Goal: Book appointment/travel/reservation

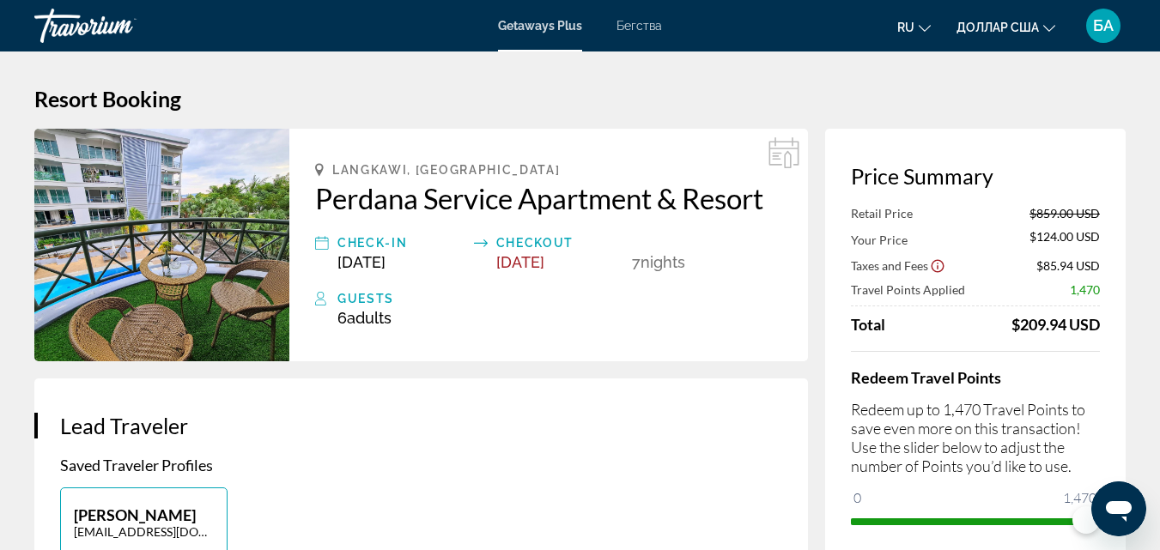
click at [623, 29] on font "Бегства" at bounding box center [639, 26] width 46 height 14
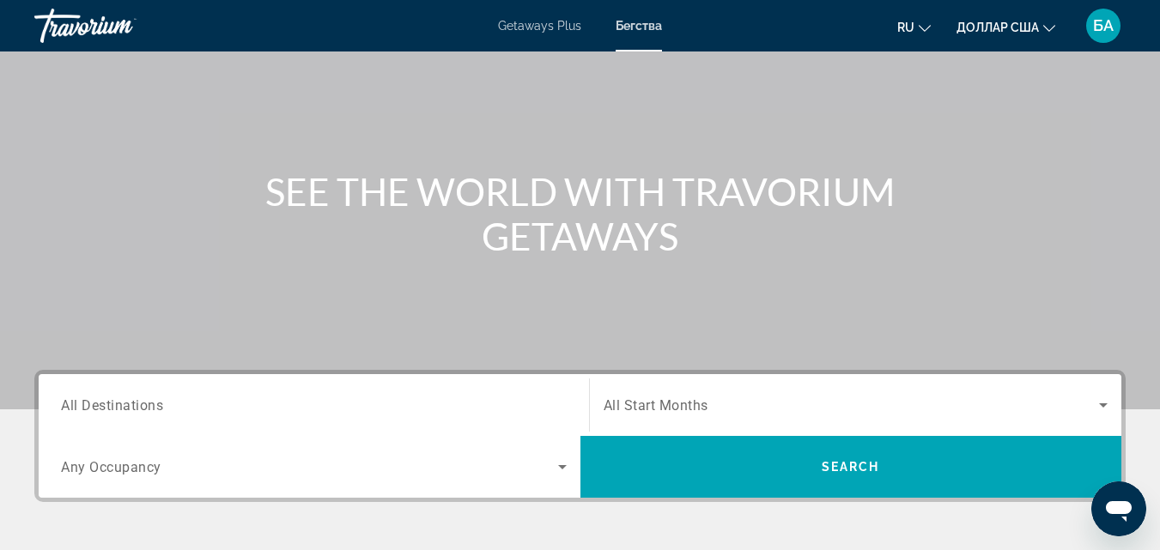
scroll to position [275, 0]
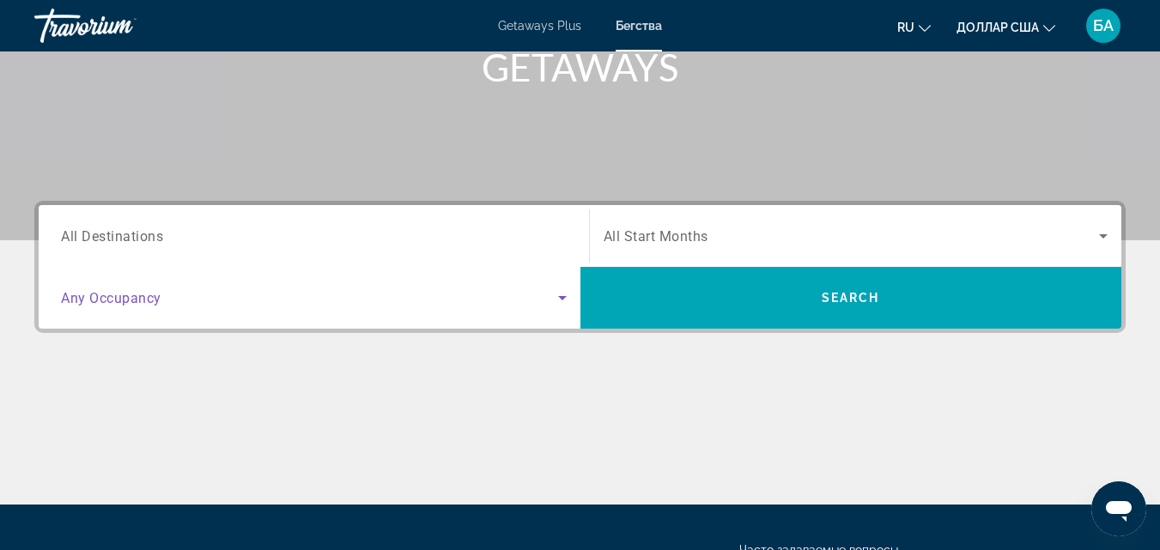
click at [557, 297] on icon "Search widget" at bounding box center [562, 298] width 21 height 21
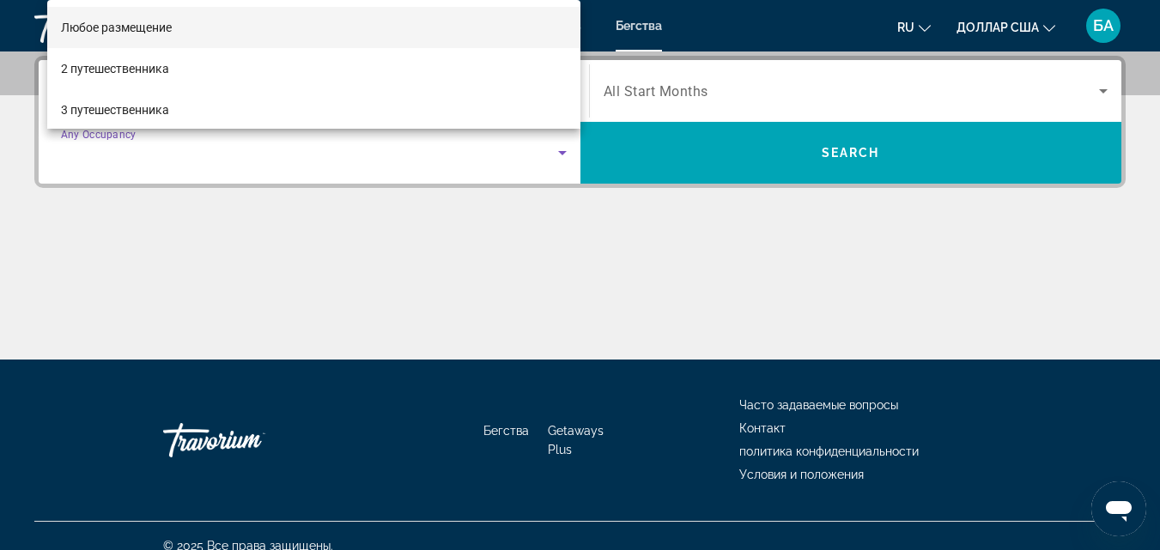
scroll to position [112, 0]
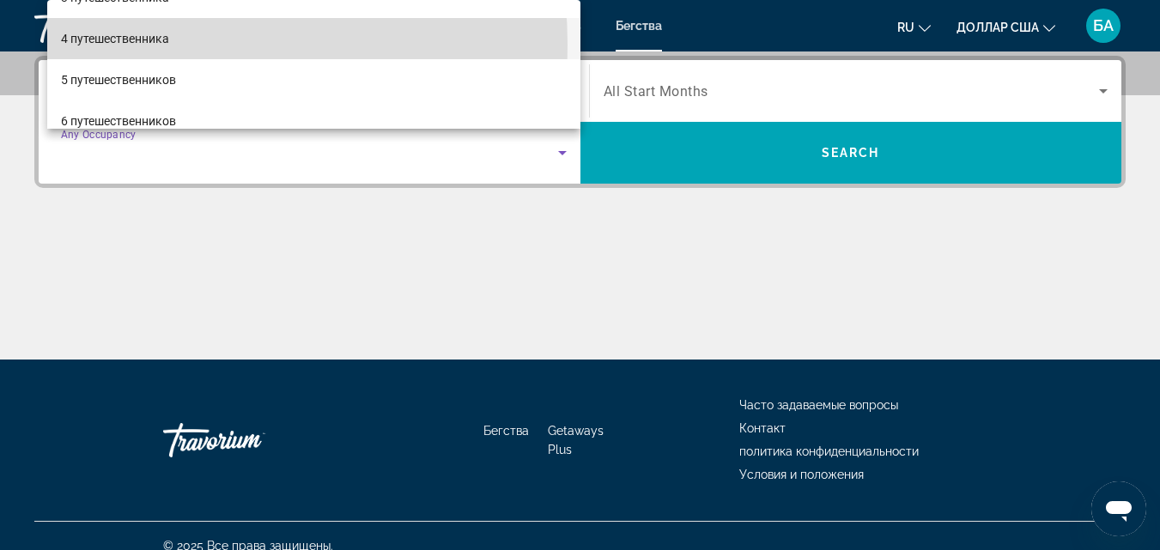
click at [155, 44] on font "4 путешественника" at bounding box center [115, 39] width 108 height 14
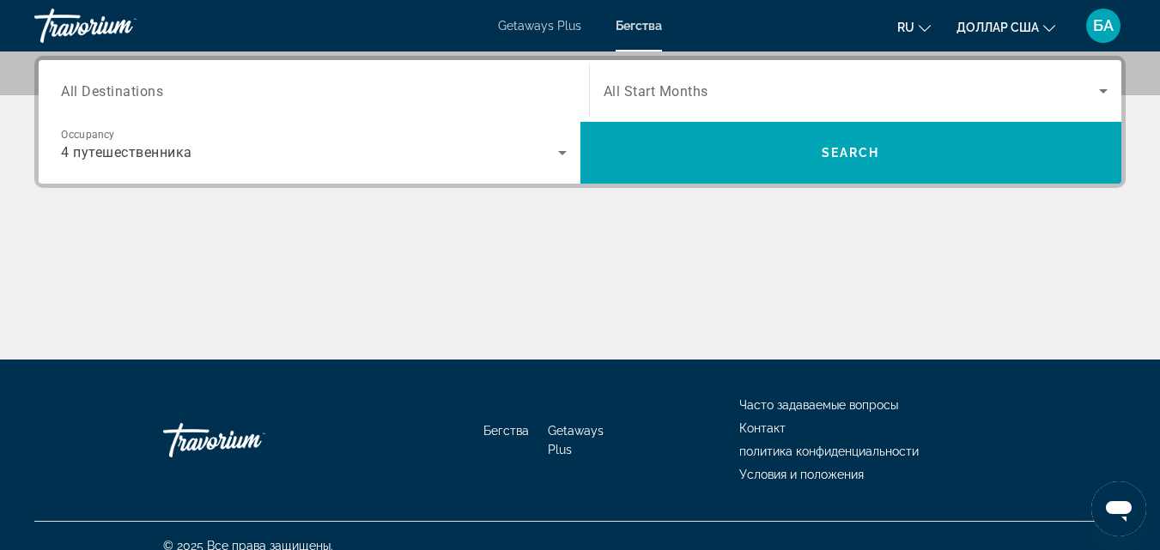
click at [397, 102] on div "Search widget" at bounding box center [314, 91] width 506 height 49
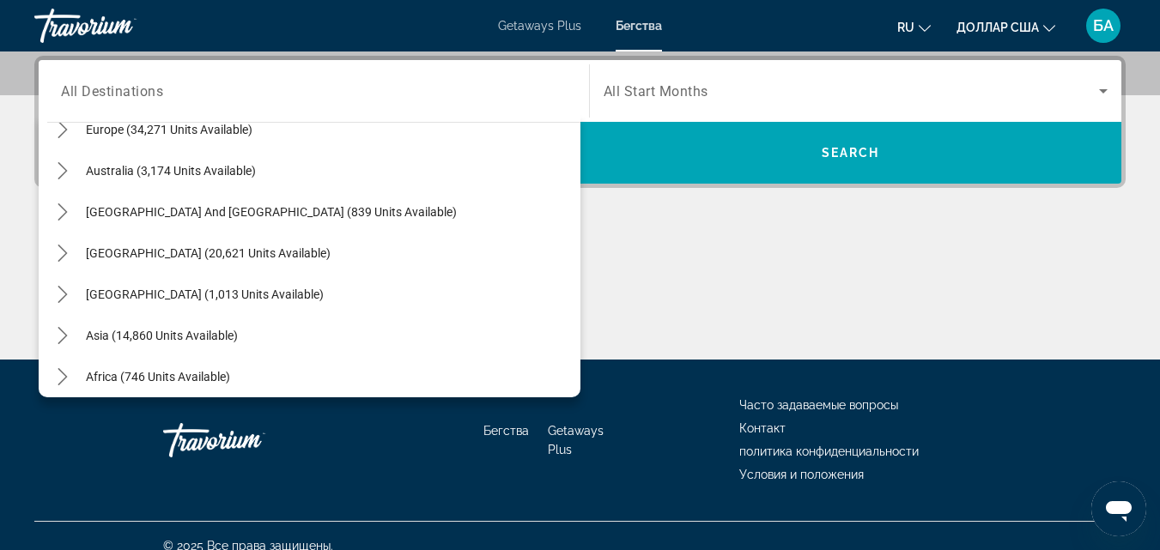
scroll to position [233, 0]
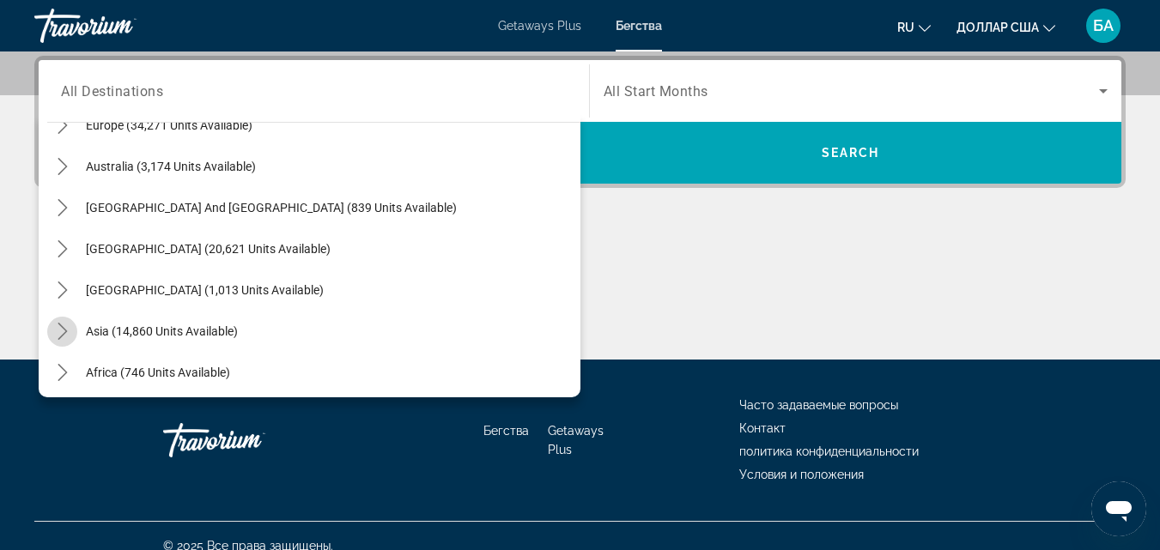
click at [67, 331] on icon "Toggle Asia (14,860 units available) submenu" at bounding box center [62, 331] width 17 height 17
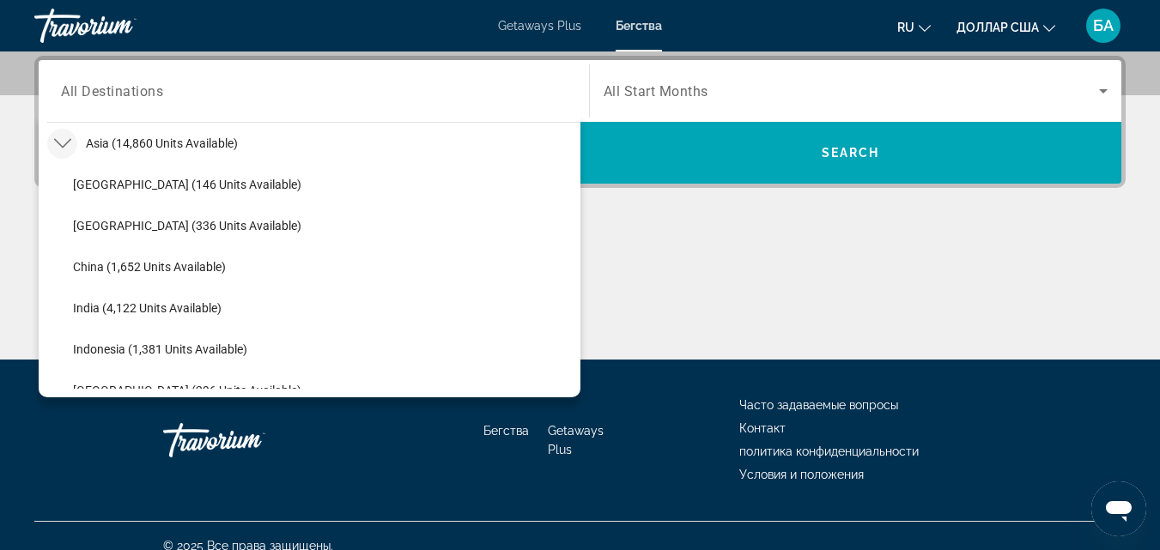
scroll to position [653, 0]
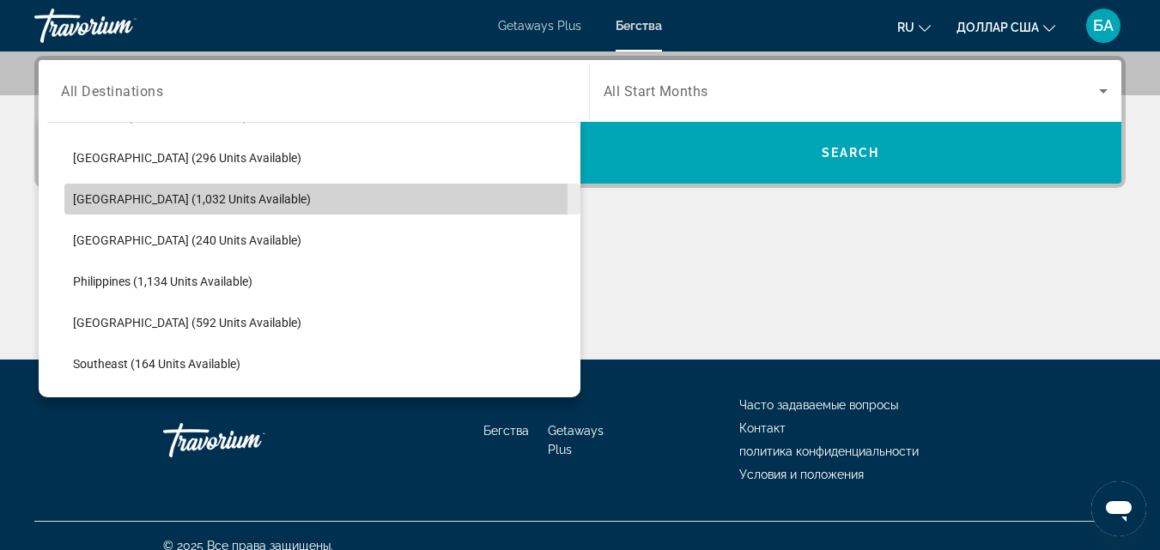
click at [162, 200] on span "[GEOGRAPHIC_DATA] (1,032 units available)" at bounding box center [192, 199] width 238 height 14
type input "**********"
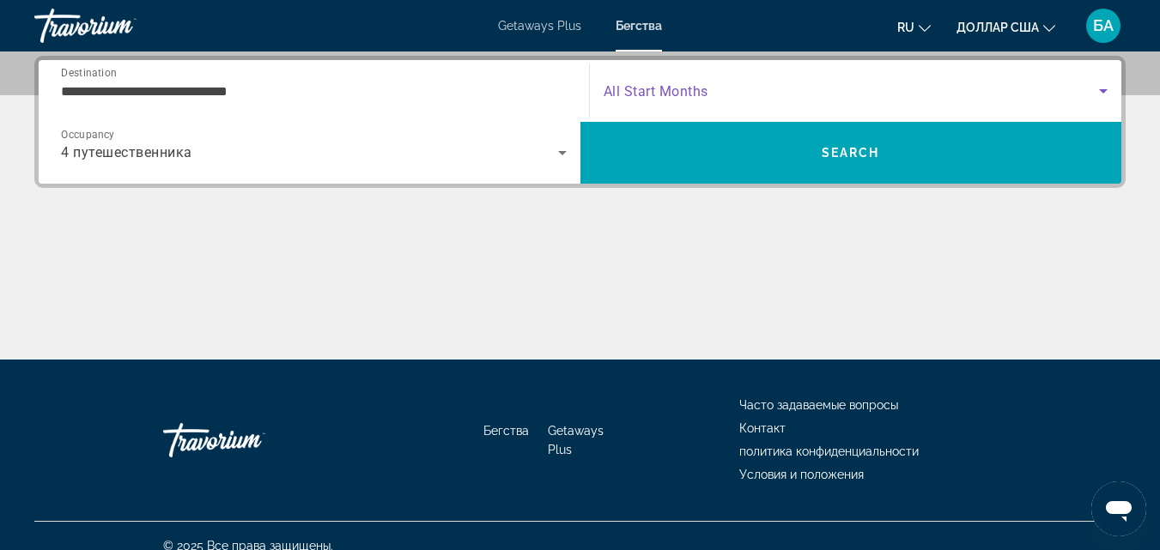
click at [1103, 96] on icon "Search widget" at bounding box center [1103, 91] width 21 height 21
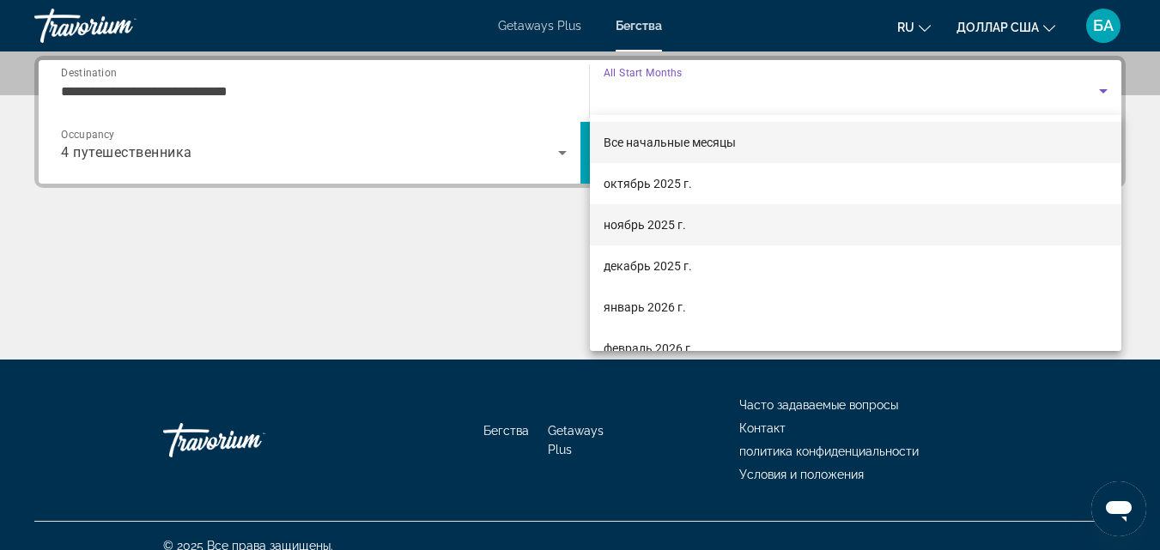
click at [624, 222] on font "ноябрь 2025 г." at bounding box center [645, 225] width 82 height 14
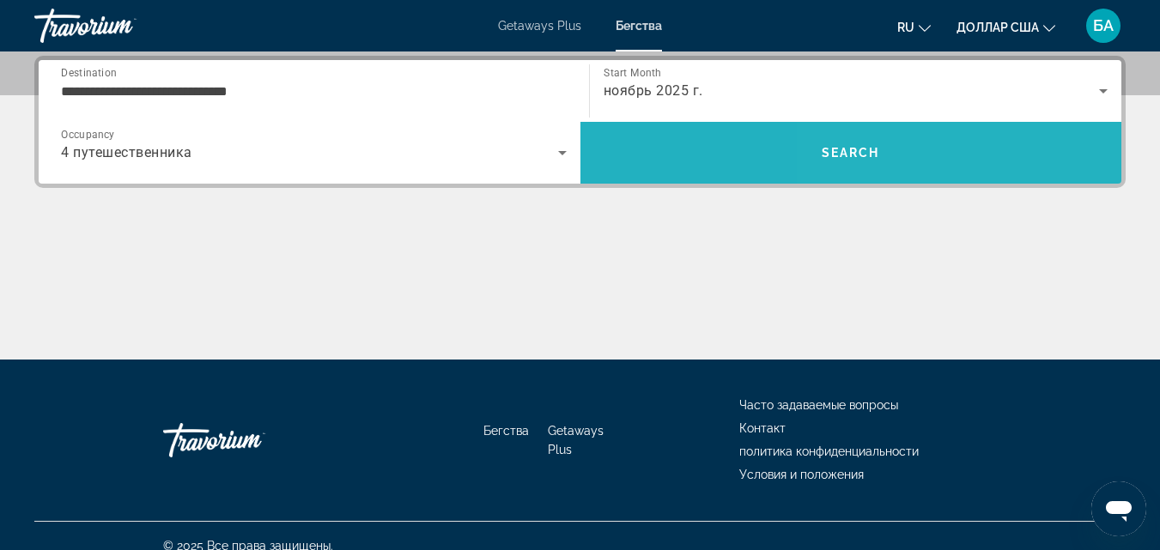
click at [924, 161] on span "Search" at bounding box center [851, 152] width 542 height 41
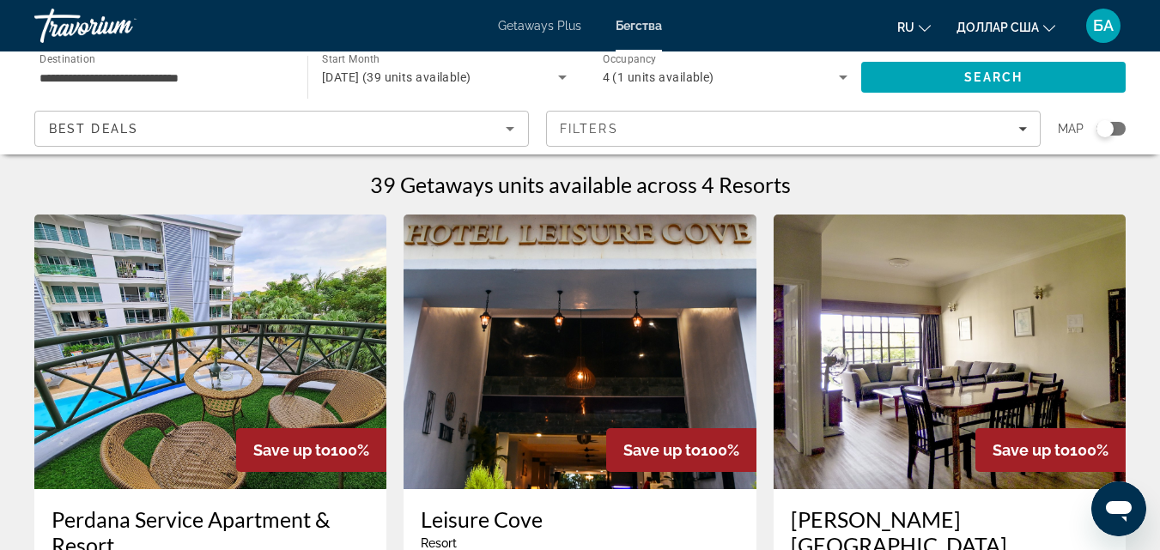
click at [236, 373] on img "Основное содержание" at bounding box center [210, 352] width 352 height 275
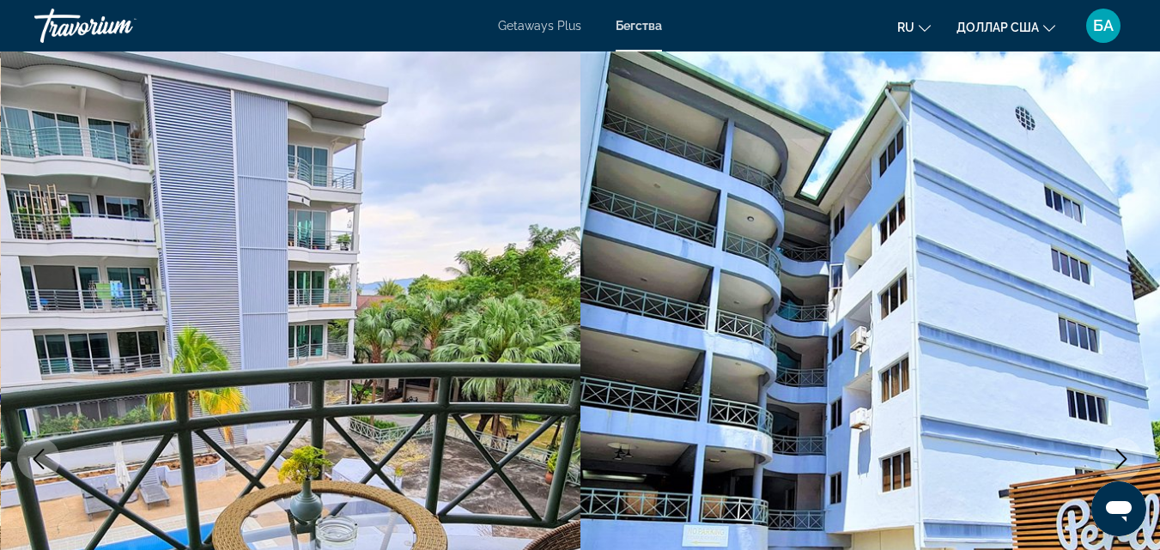
click at [1110, 465] on button "Next image" at bounding box center [1121, 459] width 43 height 43
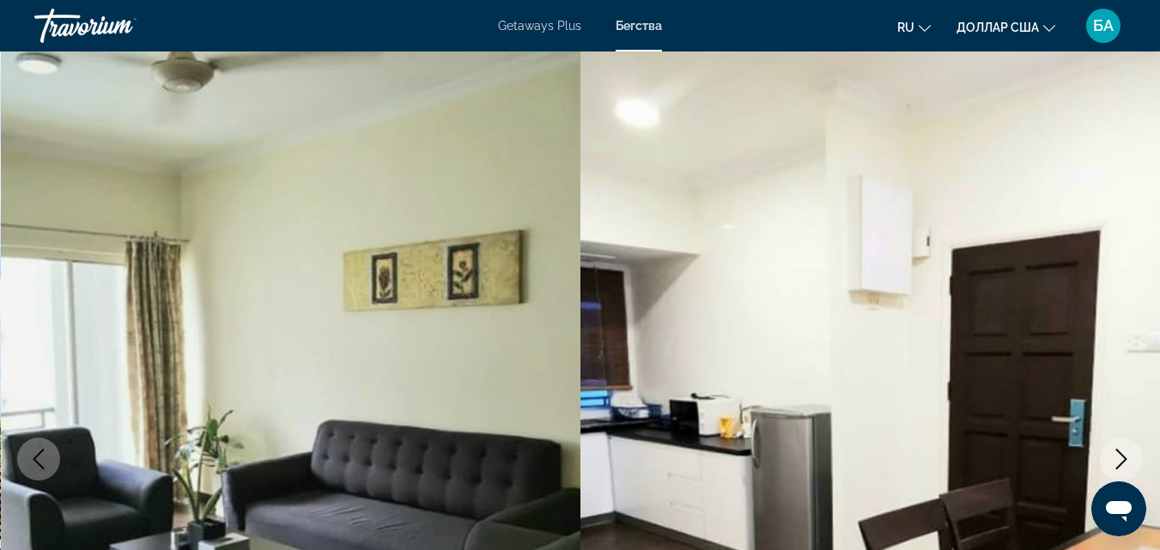
click at [1110, 465] on button "Next image" at bounding box center [1121, 459] width 43 height 43
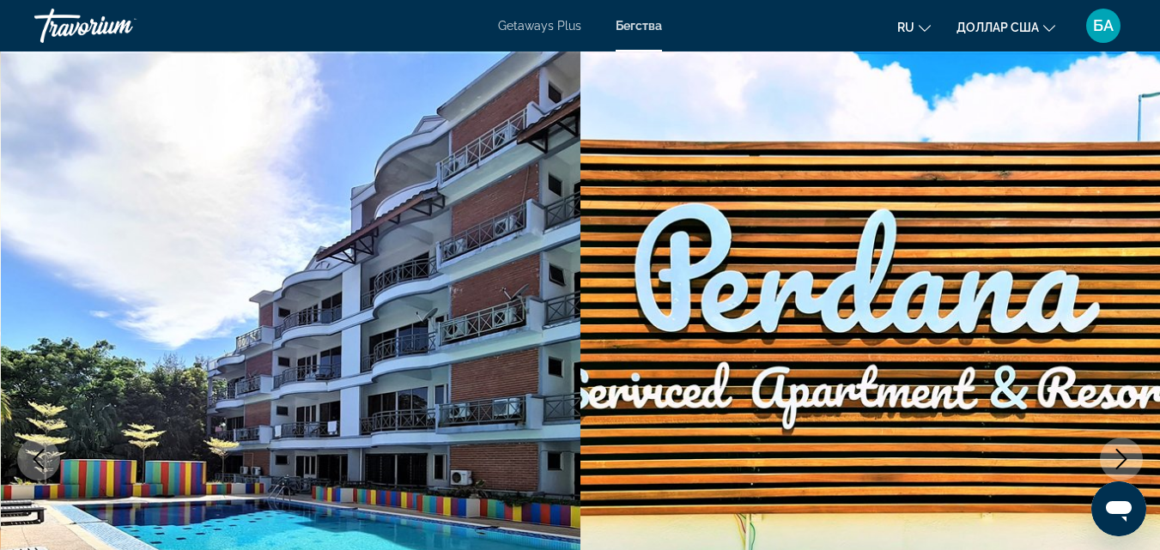
click at [1110, 465] on button "Next image" at bounding box center [1121, 459] width 43 height 43
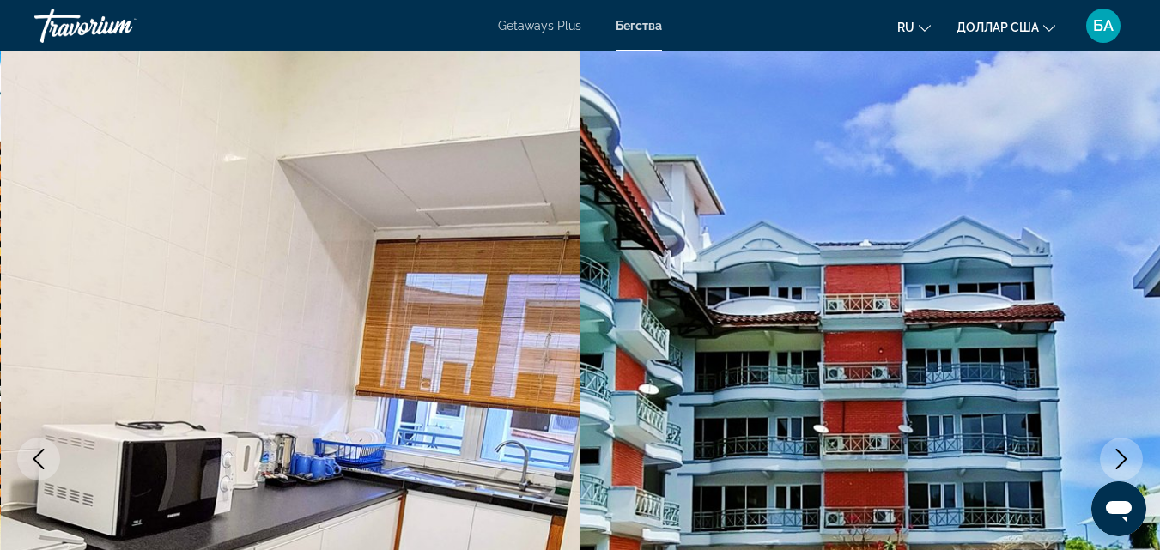
click at [1126, 462] on icon "Next image" at bounding box center [1121, 459] width 21 height 21
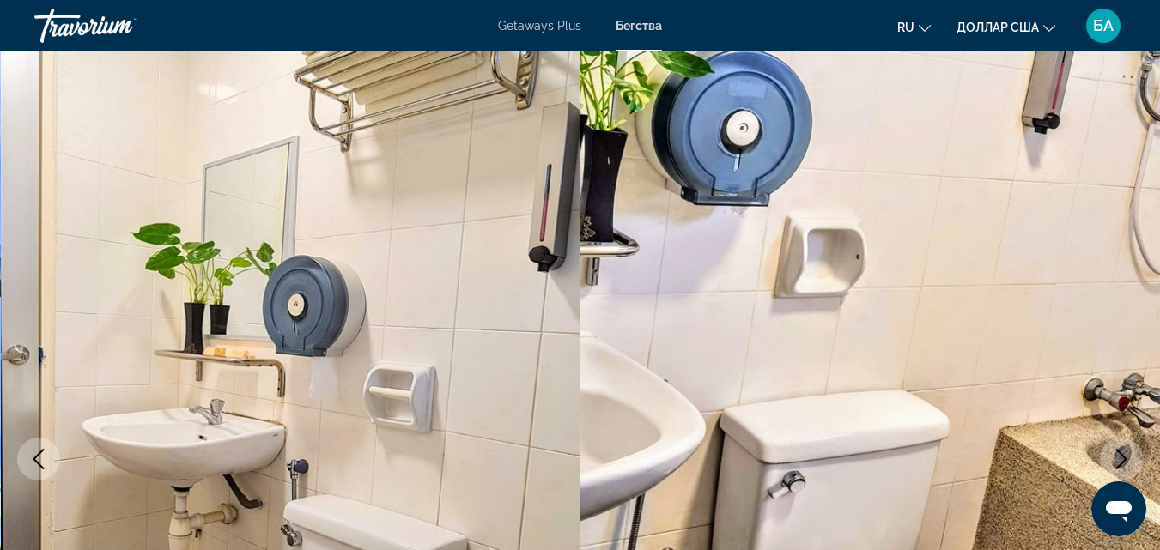
click at [1126, 462] on icon "Next image" at bounding box center [1121, 459] width 21 height 21
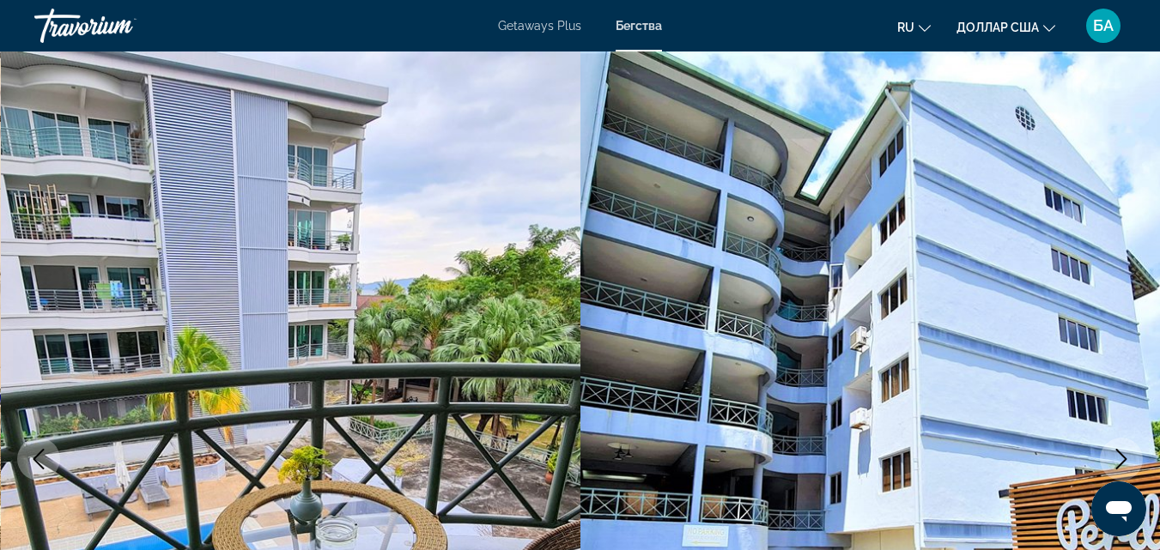
click at [1126, 462] on icon "Next image" at bounding box center [1121, 459] width 21 height 21
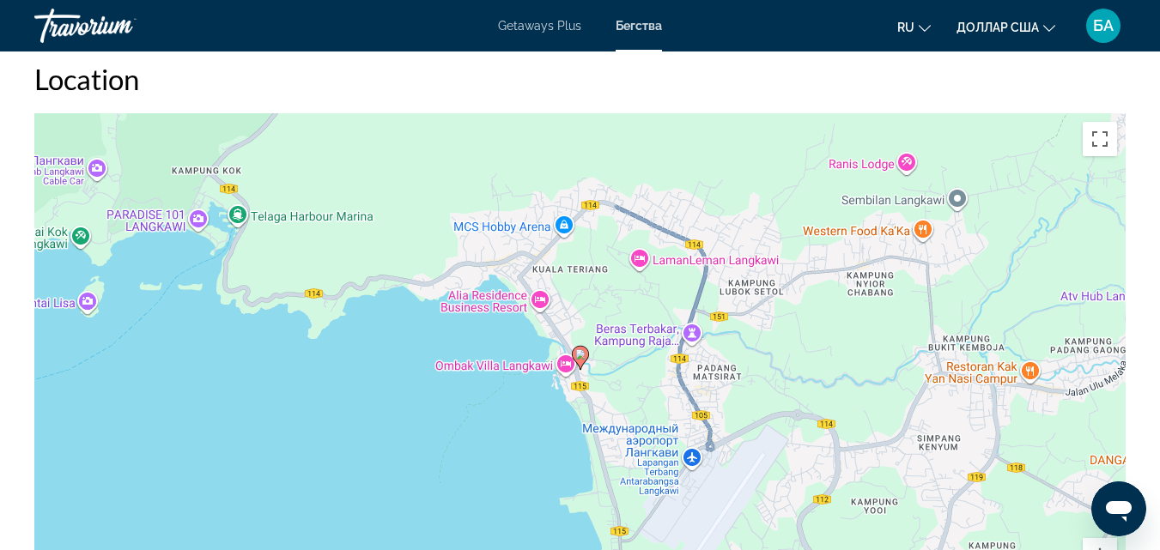
scroll to position [2507, 0]
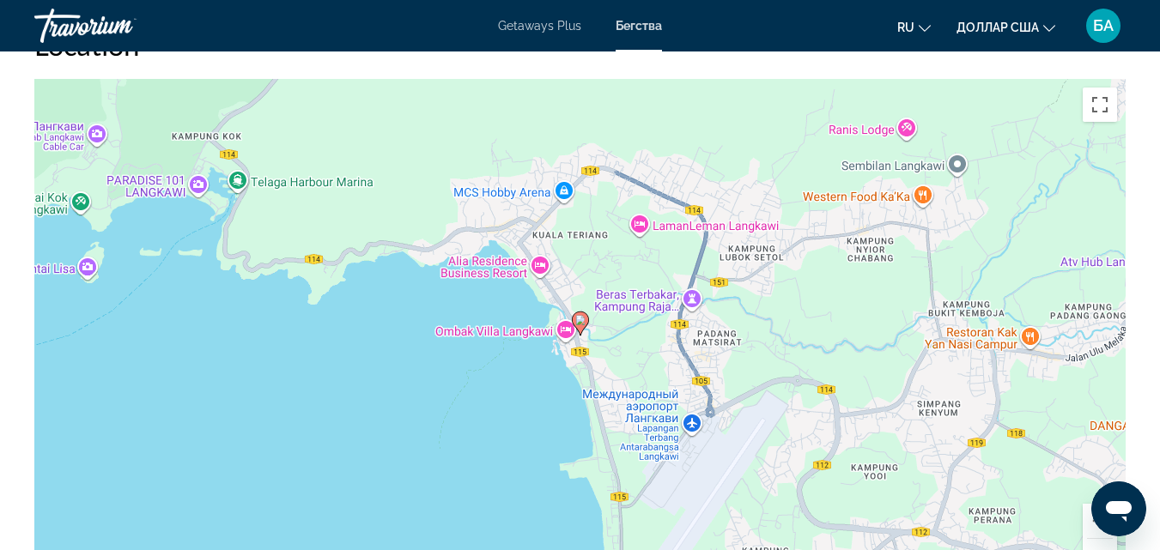
click at [1045, 470] on div "Чтобы активировать перетаскивание с помощью клавиатуры, нажмите Alt + Ввод. Пос…" at bounding box center [579, 336] width 1091 height 515
click at [1129, 483] on div "Overview Type Resort All-Inclusive No All-Inclusive Address [STREET_ADDRESS] De…" at bounding box center [580, 227] width 1108 height 3563
click at [1052, 492] on div "Чтобы активировать перетаскивание с помощью клавиатуры, нажмите Alt + Ввод. Пос…" at bounding box center [579, 336] width 1091 height 515
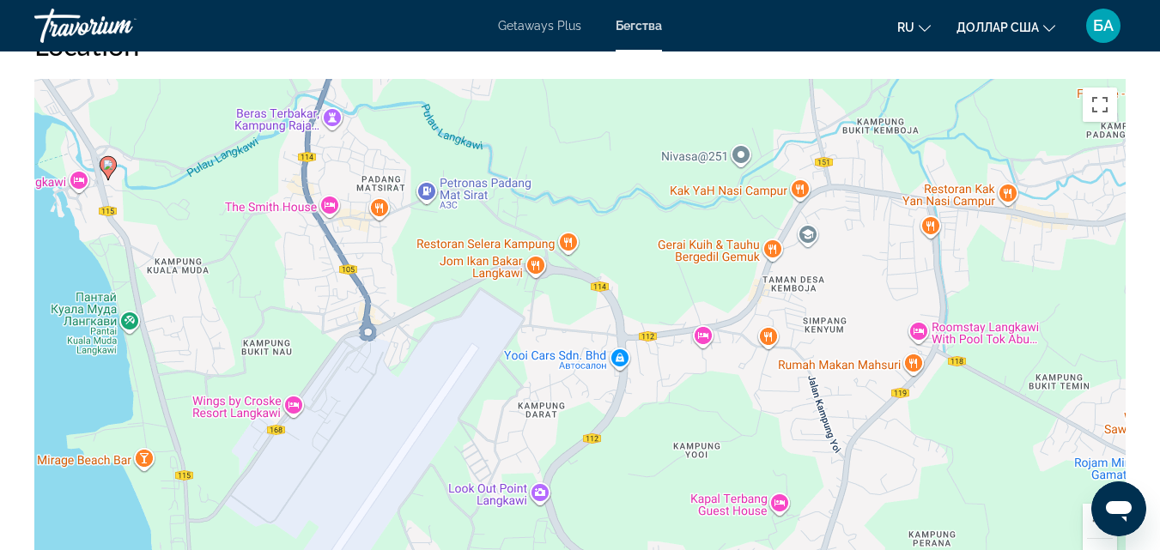
click at [1096, 541] on button "Уменьшить" at bounding box center [1100, 556] width 34 height 34
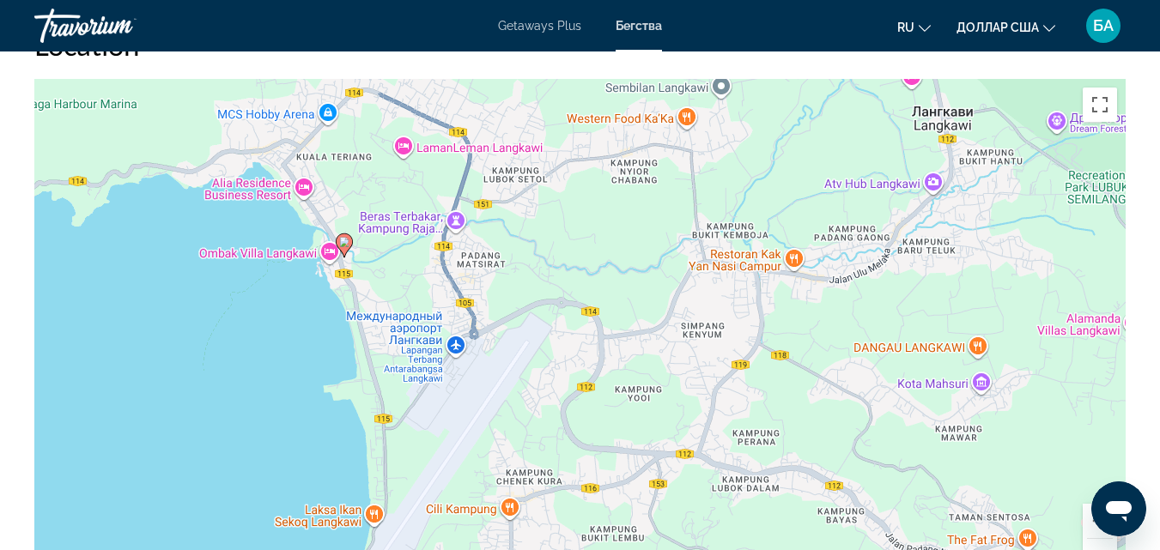
click at [1096, 541] on button "Уменьшить" at bounding box center [1100, 556] width 34 height 34
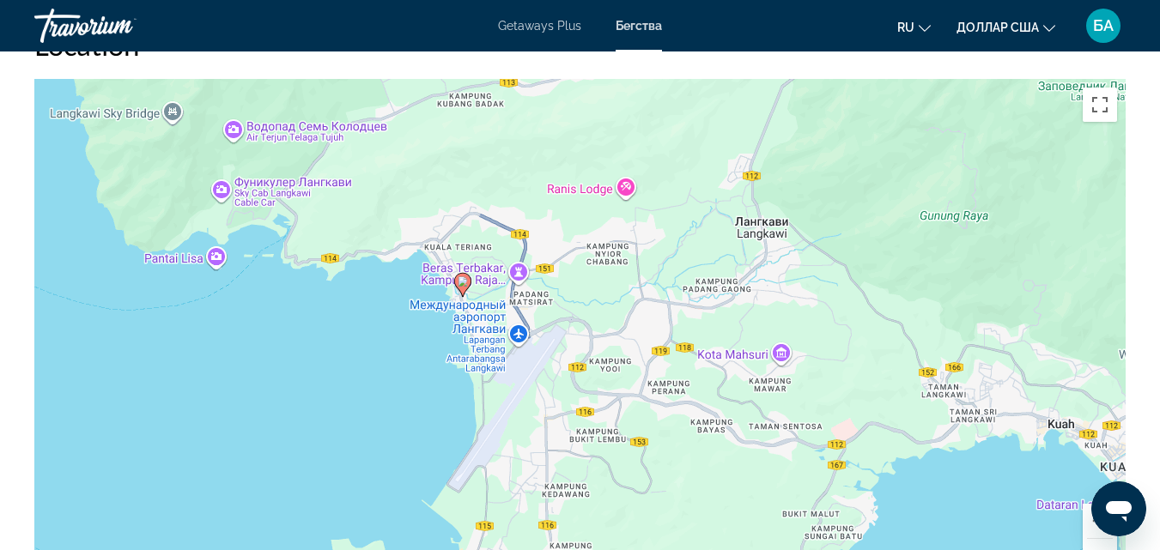
click at [1096, 541] on button "Уменьшить" at bounding box center [1100, 556] width 34 height 34
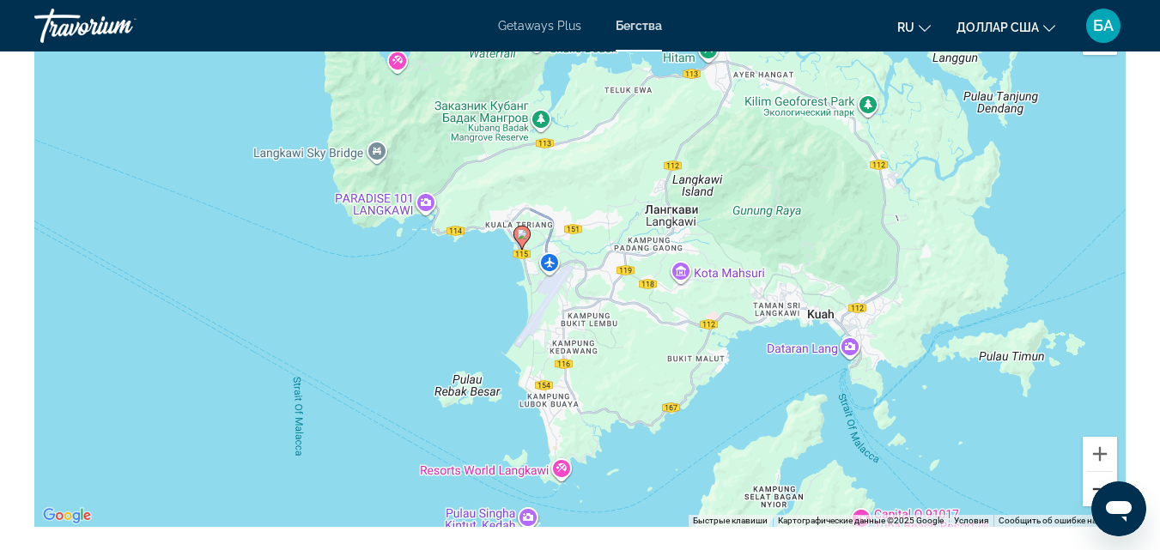
scroll to position [2576, 0]
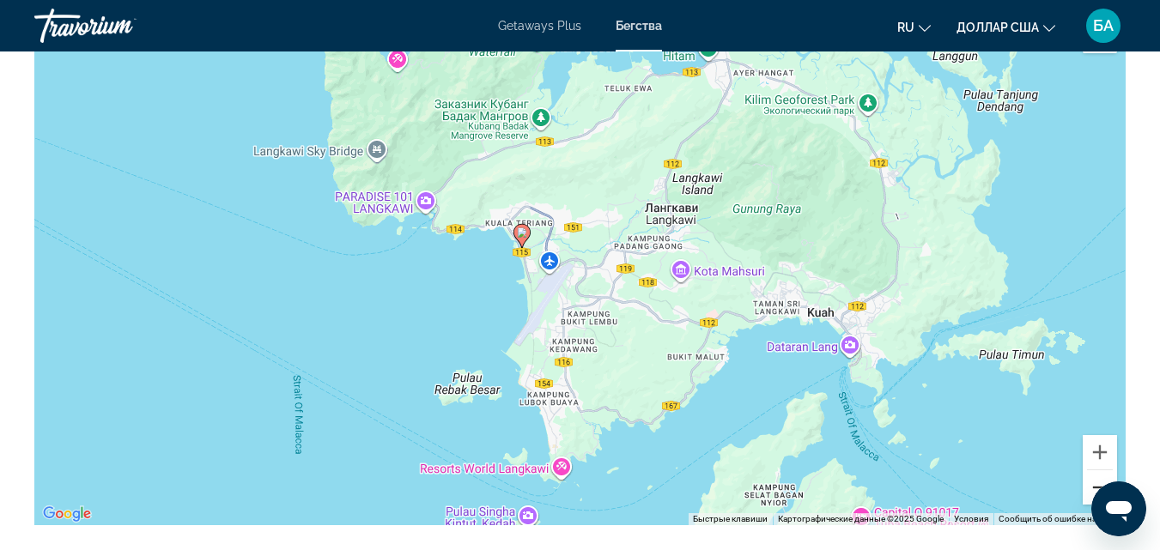
click at [1093, 487] on button "Уменьшить" at bounding box center [1100, 487] width 34 height 34
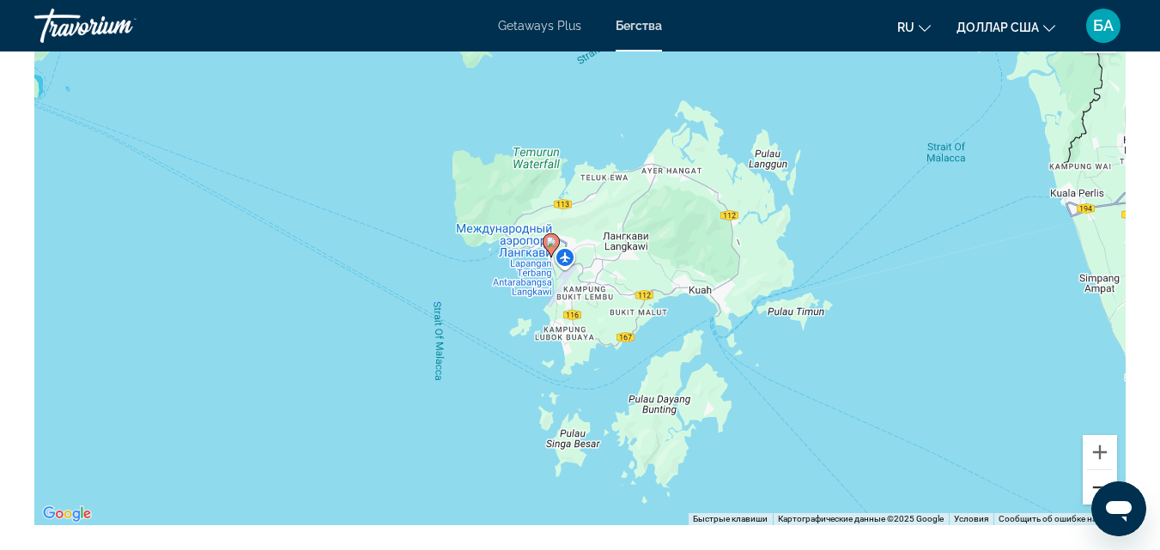
click at [1093, 487] on button "Уменьшить" at bounding box center [1100, 487] width 34 height 34
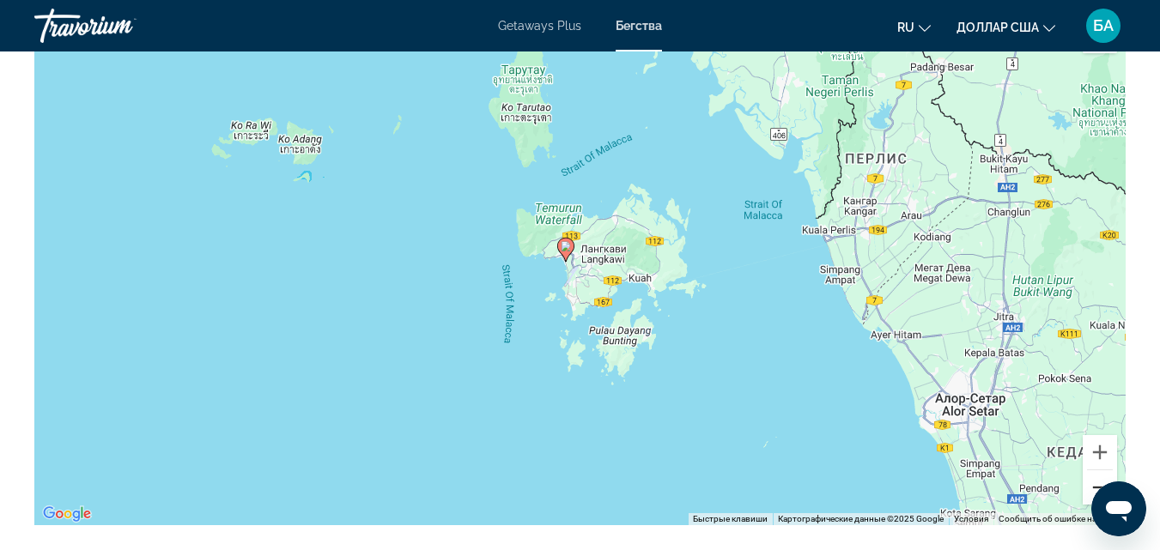
click at [1093, 487] on button "Уменьшить" at bounding box center [1100, 487] width 34 height 34
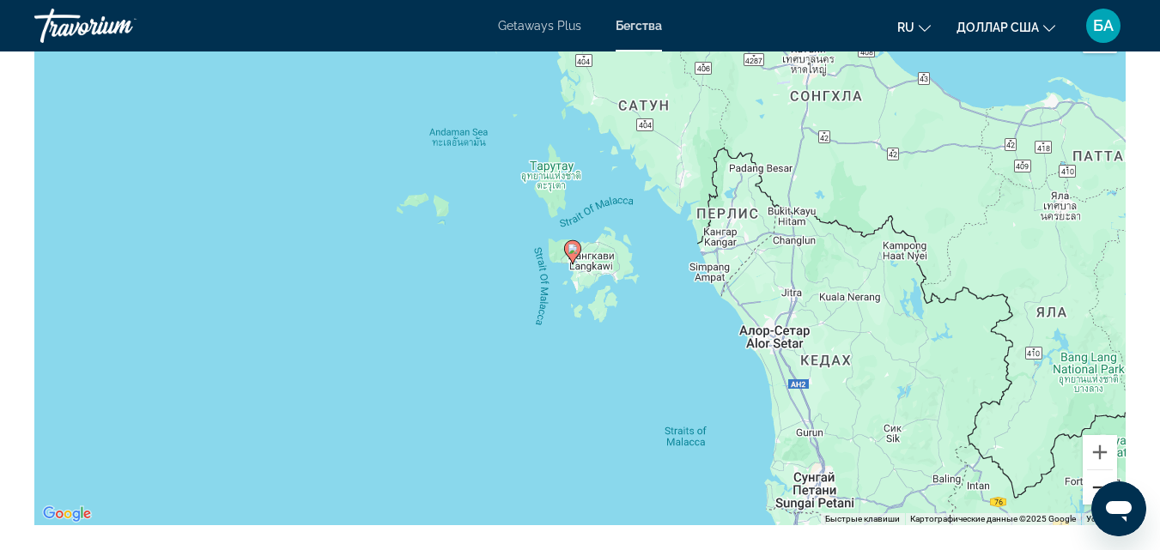
click at [1093, 487] on button "Уменьшить" at bounding box center [1100, 487] width 34 height 34
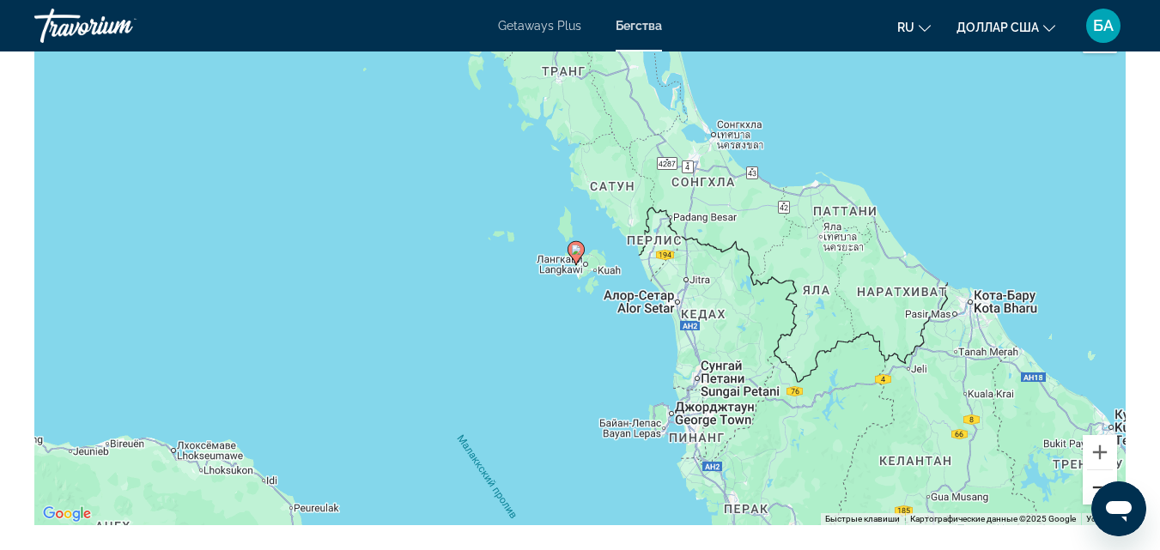
click at [1093, 487] on button "Уменьшить" at bounding box center [1100, 487] width 34 height 34
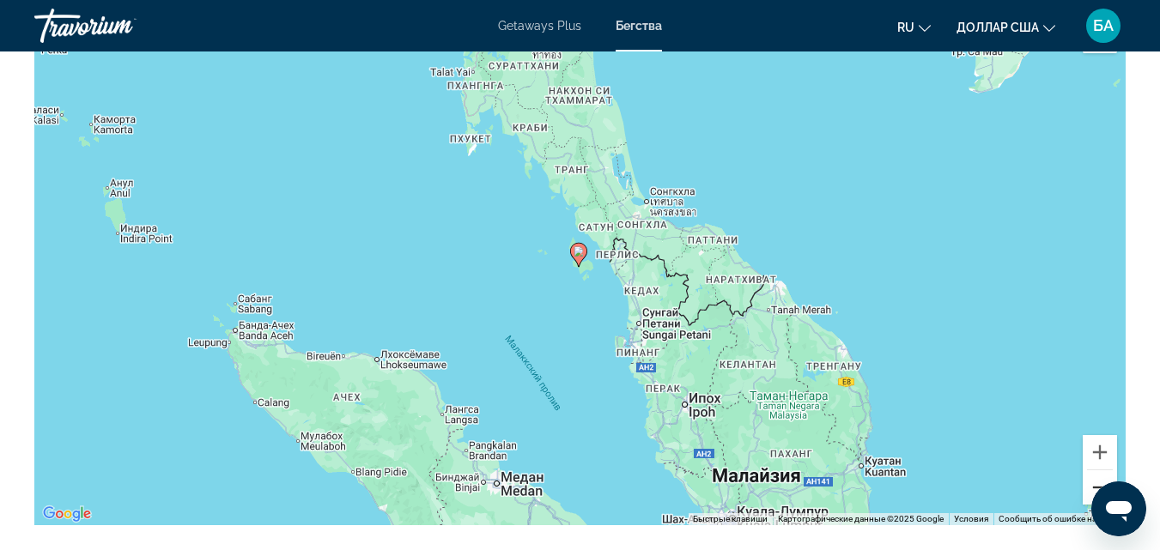
click at [1093, 487] on button "Уменьшить" at bounding box center [1100, 487] width 34 height 34
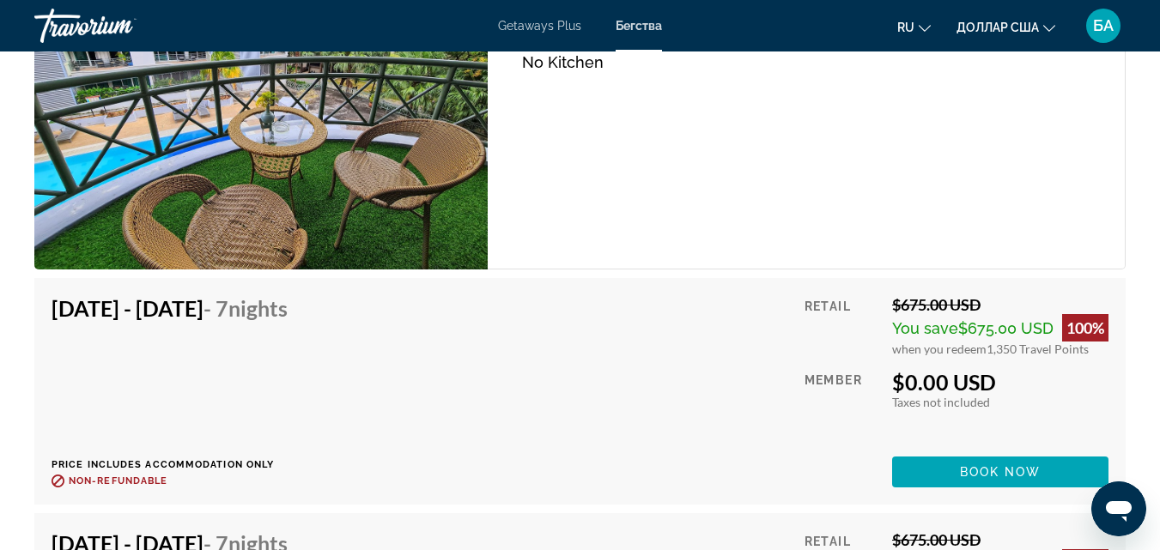
scroll to position [3297, 0]
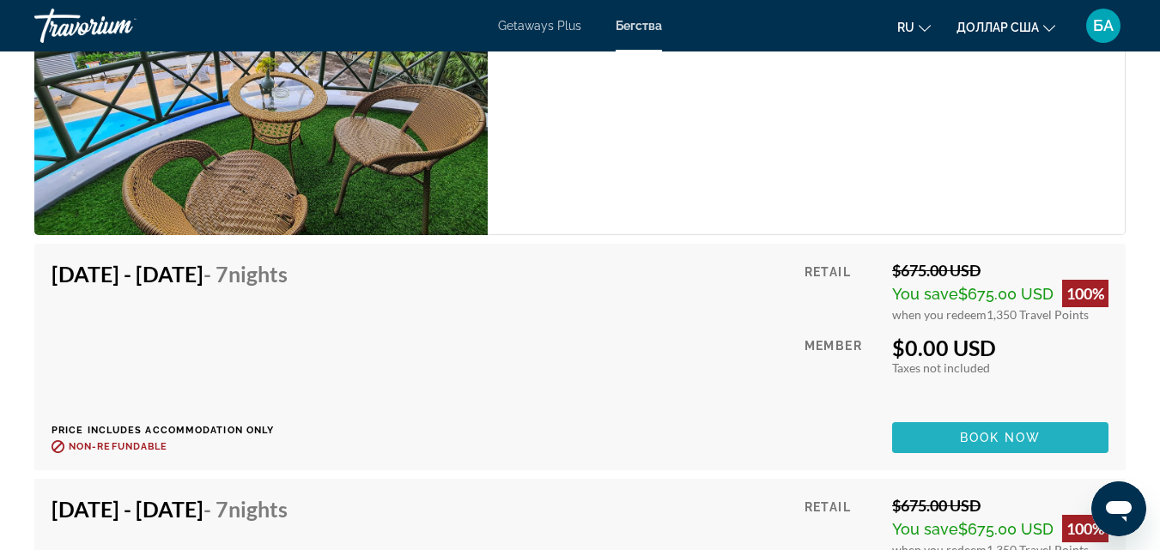
click at [966, 438] on span "Book now" at bounding box center [1001, 438] width 82 height 14
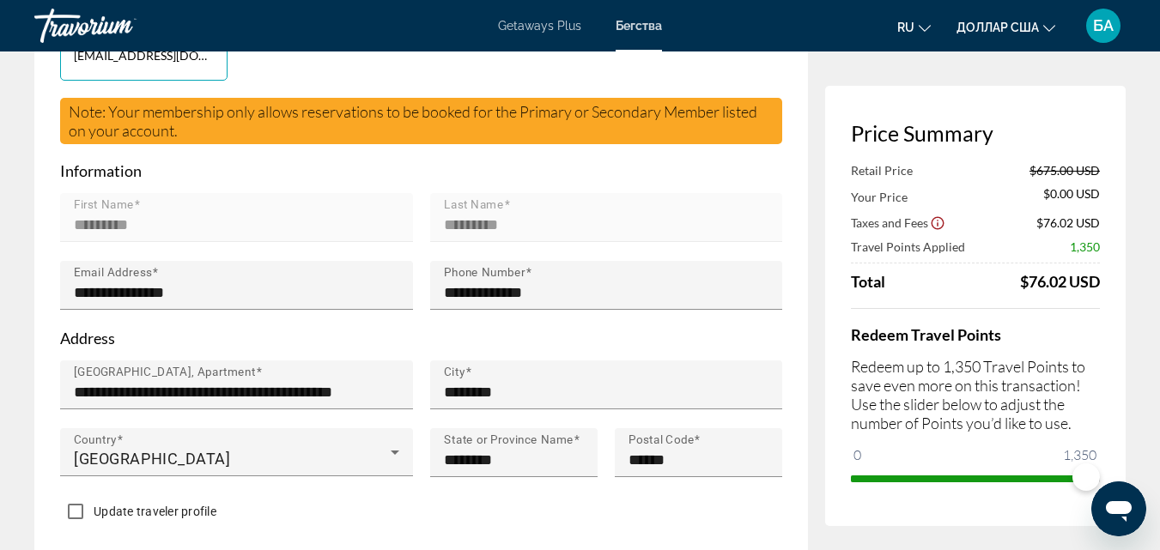
scroll to position [481, 0]
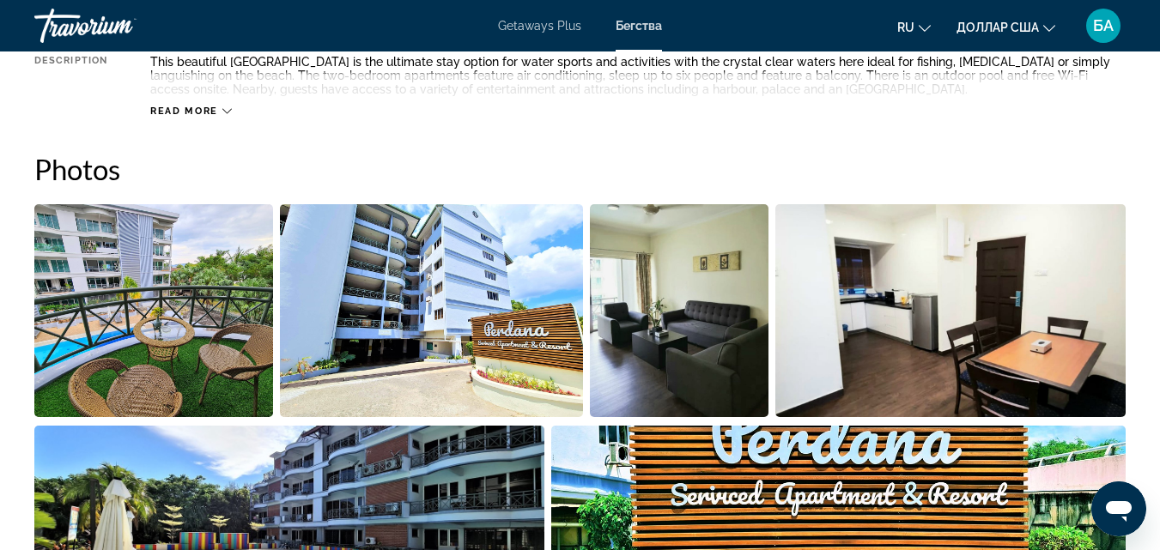
scroll to position [1065, 0]
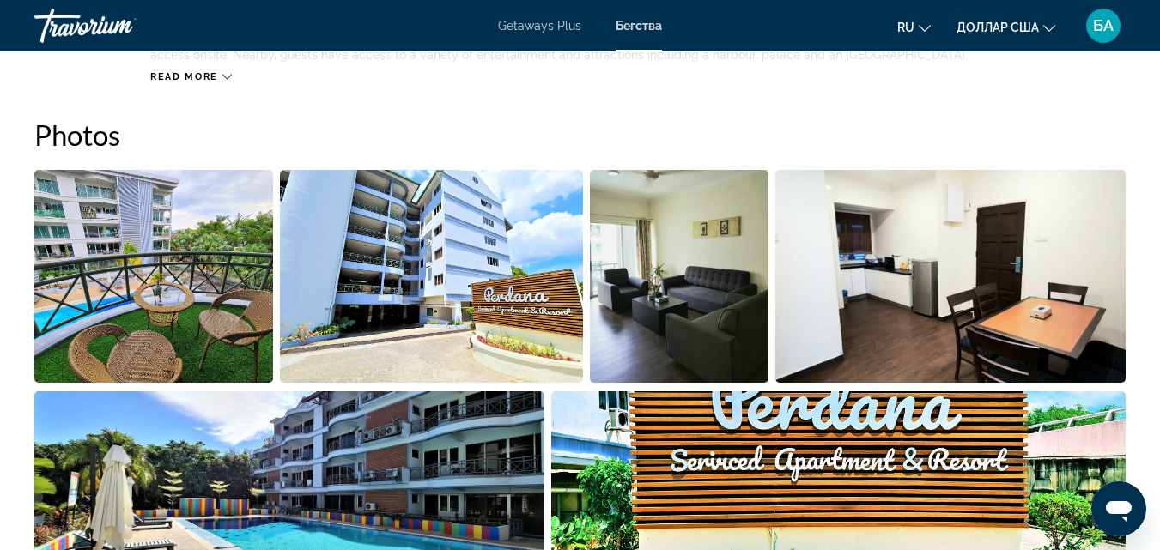
click at [701, 284] on img "Open full-screen image slider" at bounding box center [679, 276] width 179 height 213
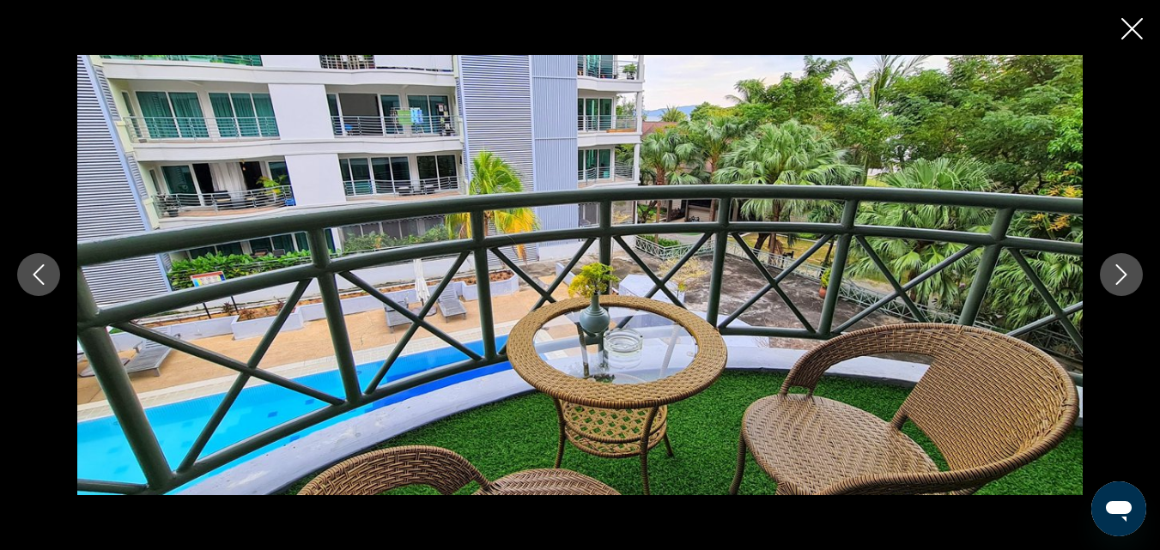
click at [701, 284] on img "Основное содержание" at bounding box center [579, 275] width 1005 height 440
click at [1113, 283] on icon "Next image" at bounding box center [1121, 274] width 21 height 21
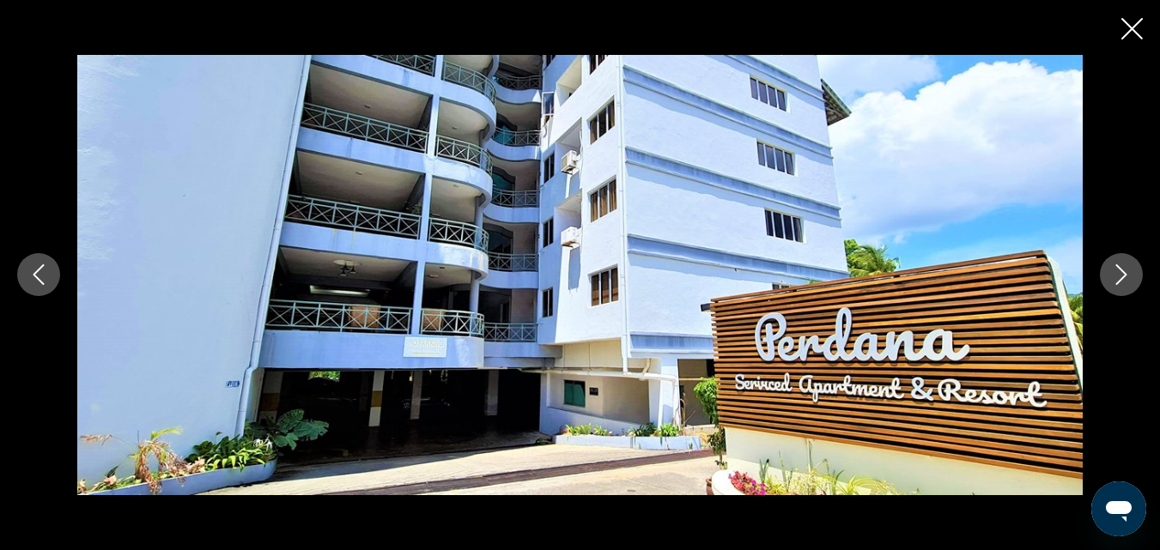
click at [1113, 283] on icon "Next image" at bounding box center [1121, 274] width 21 height 21
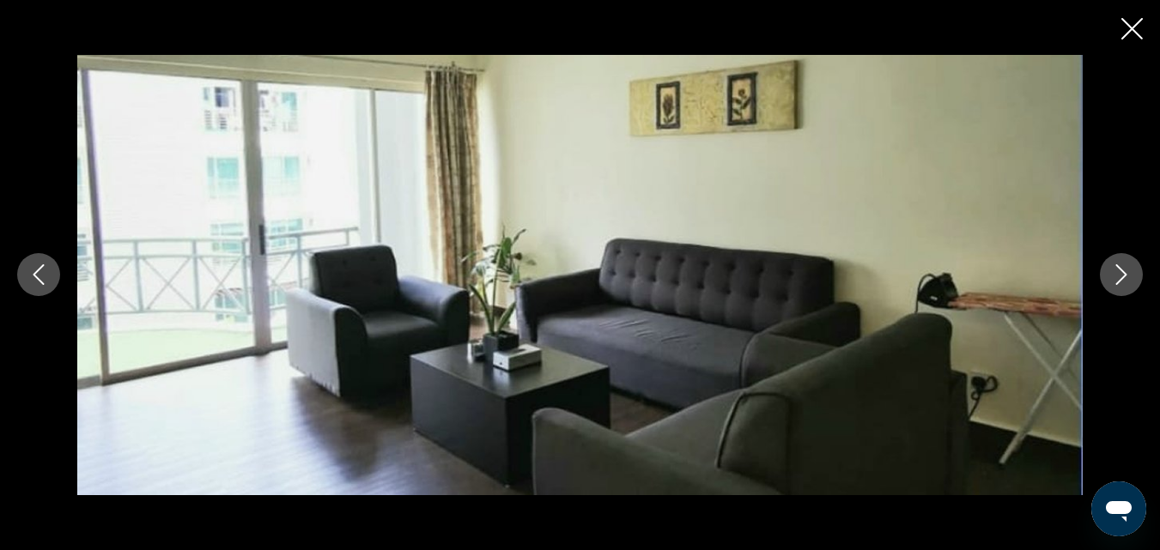
click at [1113, 283] on icon "Next image" at bounding box center [1121, 274] width 21 height 21
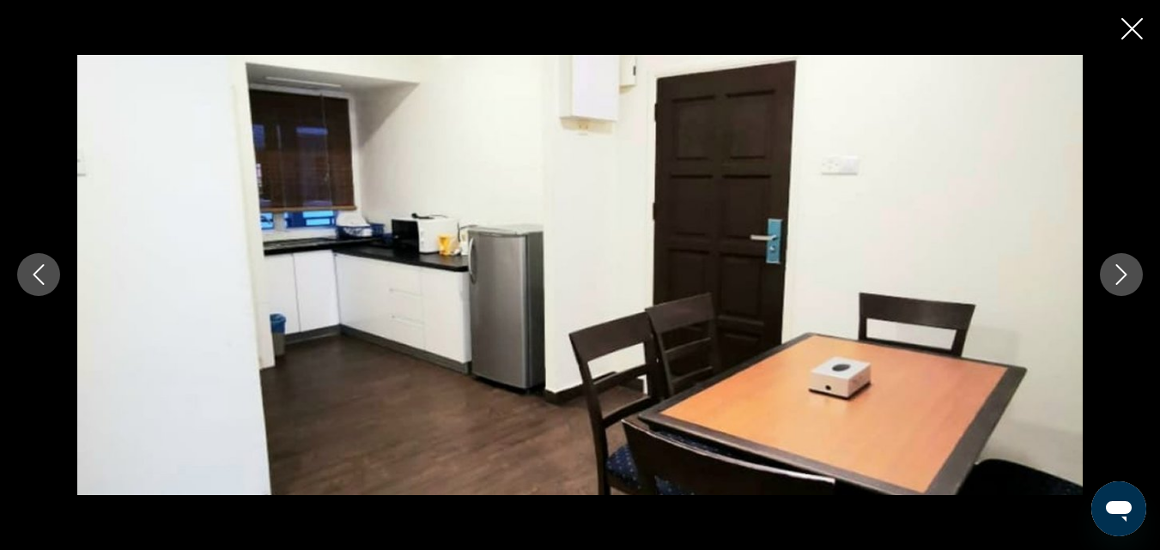
click at [1113, 283] on icon "Next image" at bounding box center [1121, 274] width 21 height 21
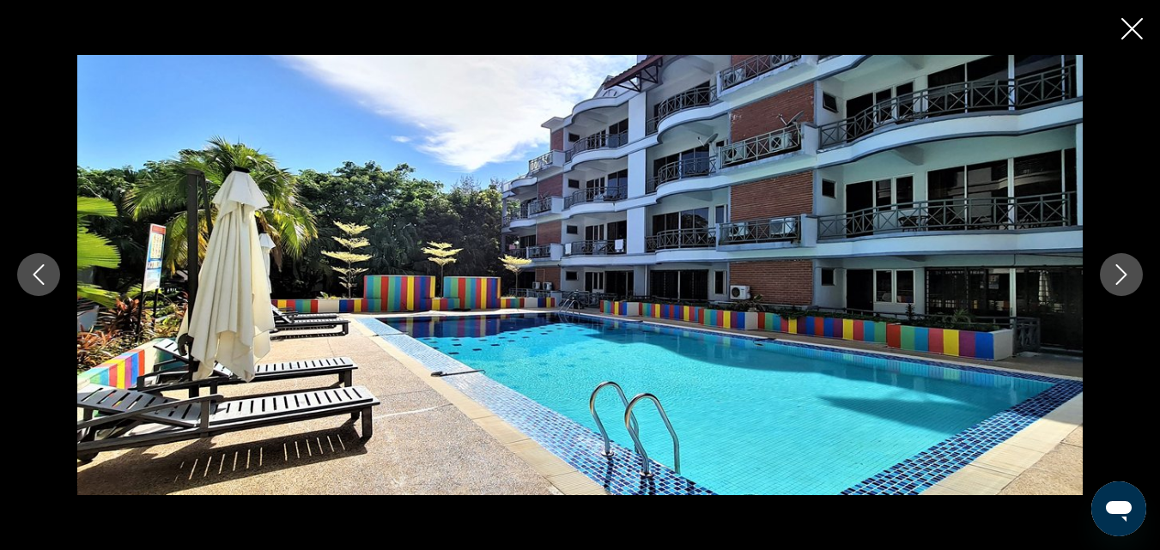
click at [1113, 283] on icon "Next image" at bounding box center [1121, 274] width 21 height 21
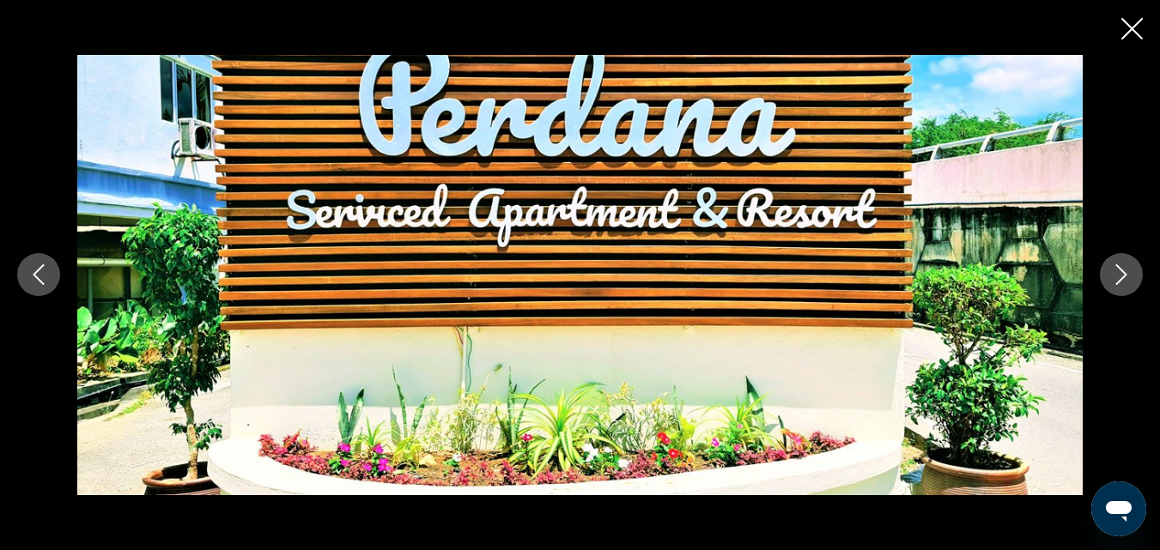
click at [1113, 283] on icon "Next image" at bounding box center [1121, 274] width 21 height 21
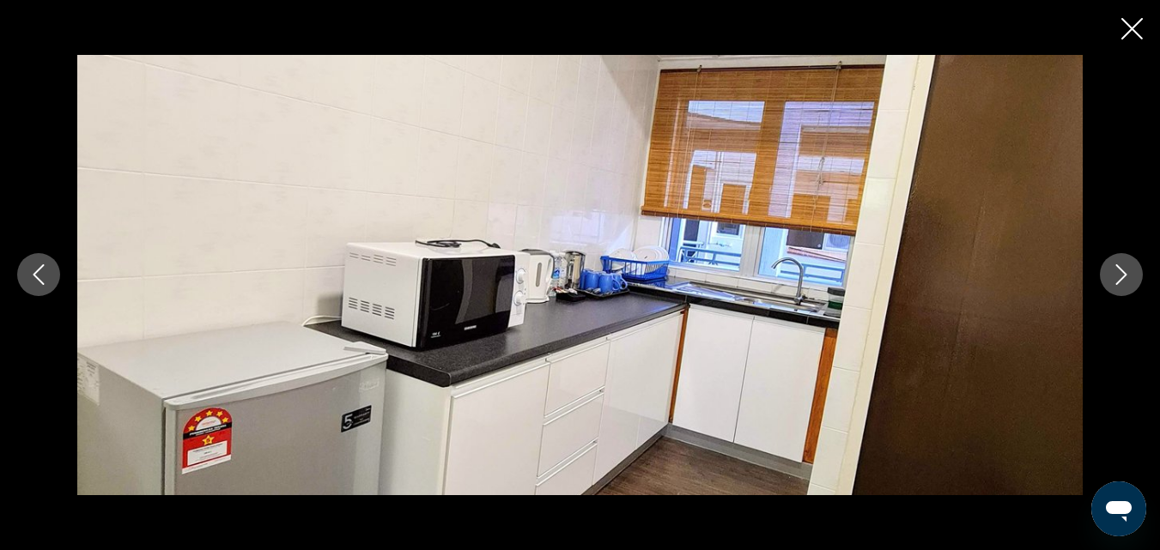
click at [1113, 283] on icon "Next image" at bounding box center [1121, 274] width 21 height 21
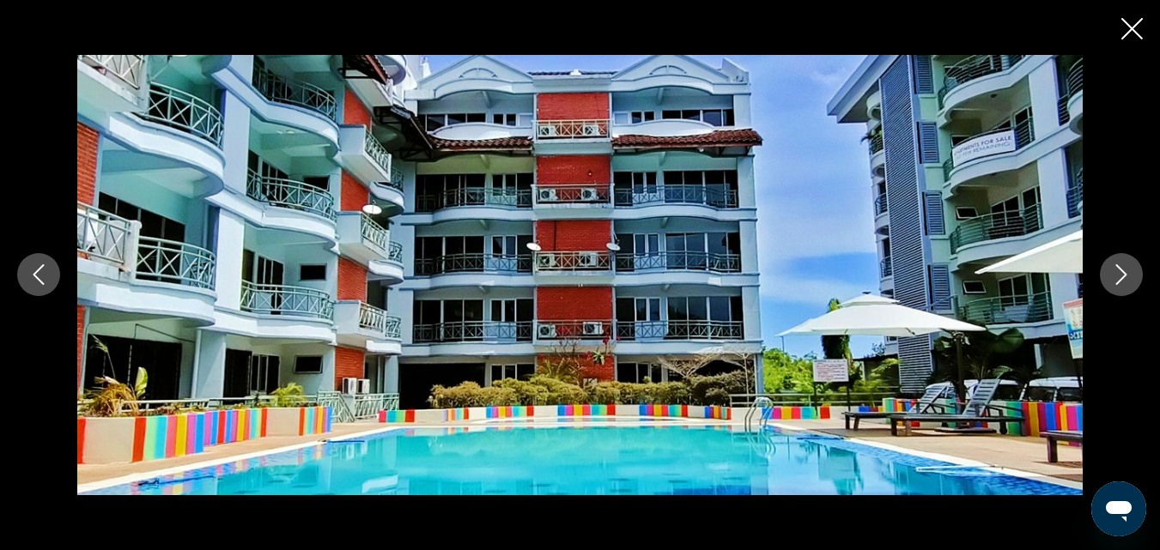
click at [1113, 283] on icon "Next image" at bounding box center [1121, 274] width 21 height 21
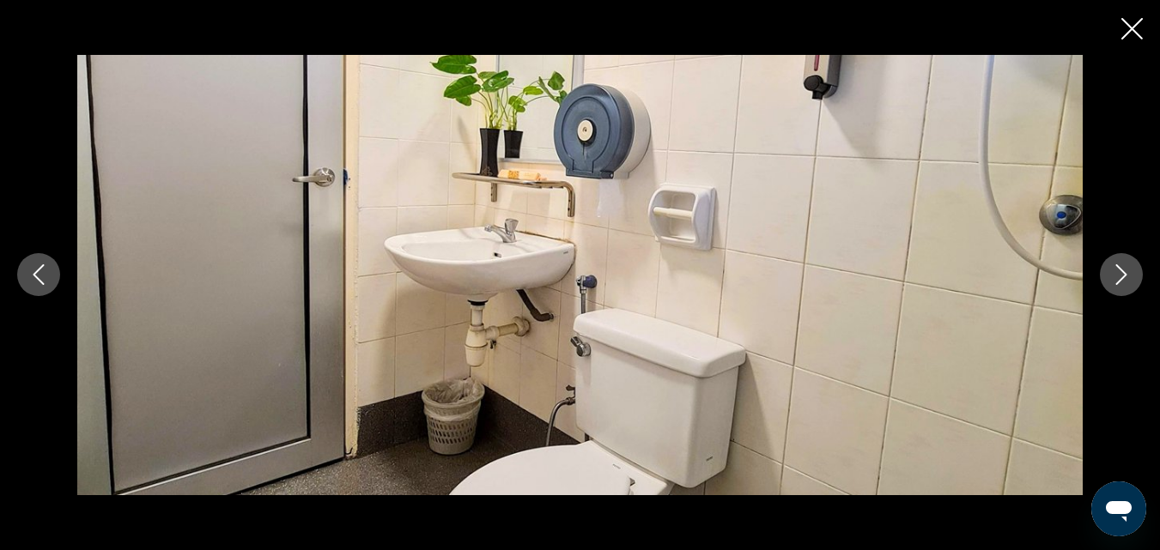
click at [1113, 283] on icon "Next image" at bounding box center [1121, 274] width 21 height 21
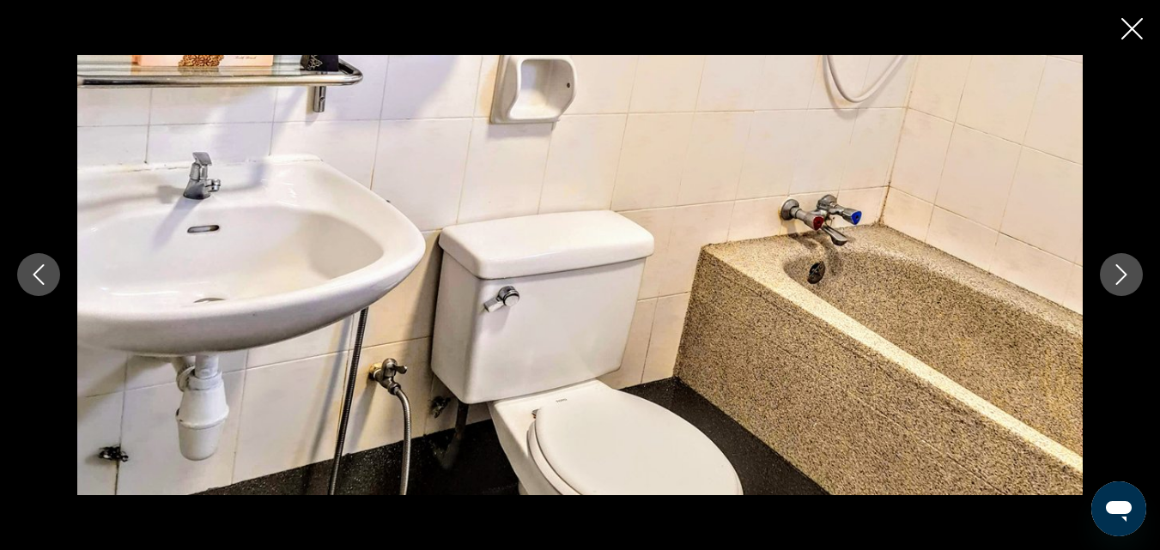
click at [1113, 283] on icon "Next image" at bounding box center [1121, 274] width 21 height 21
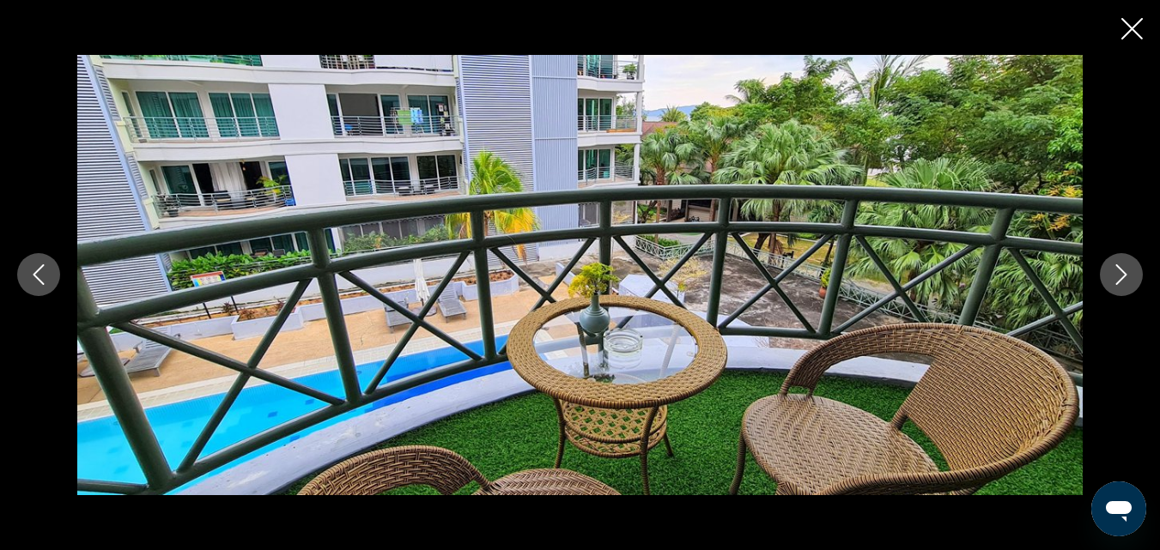
click at [1113, 283] on icon "Next image" at bounding box center [1121, 274] width 21 height 21
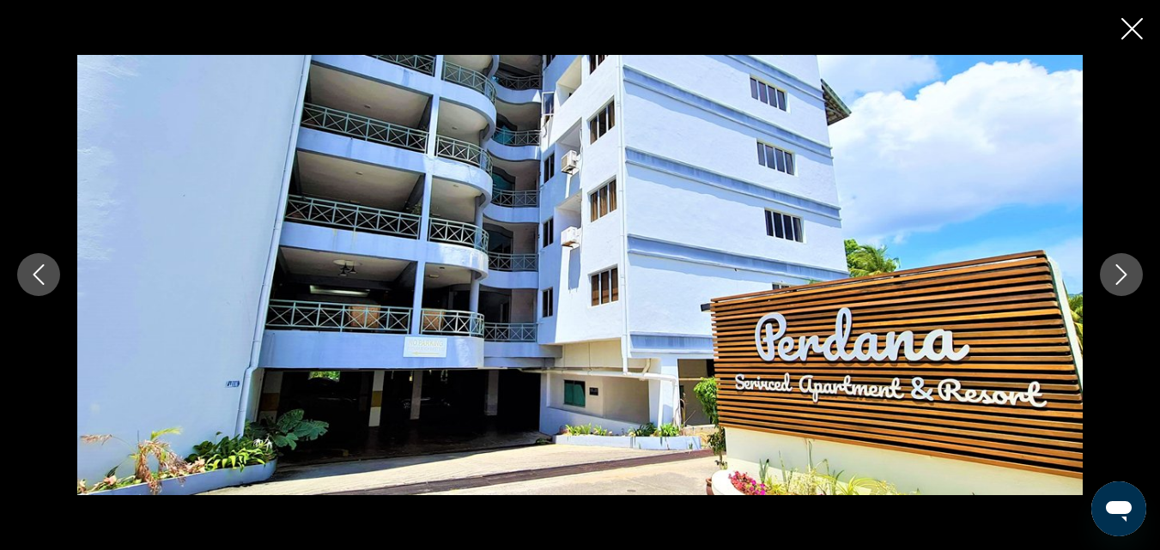
click at [1113, 283] on icon "Next image" at bounding box center [1121, 274] width 21 height 21
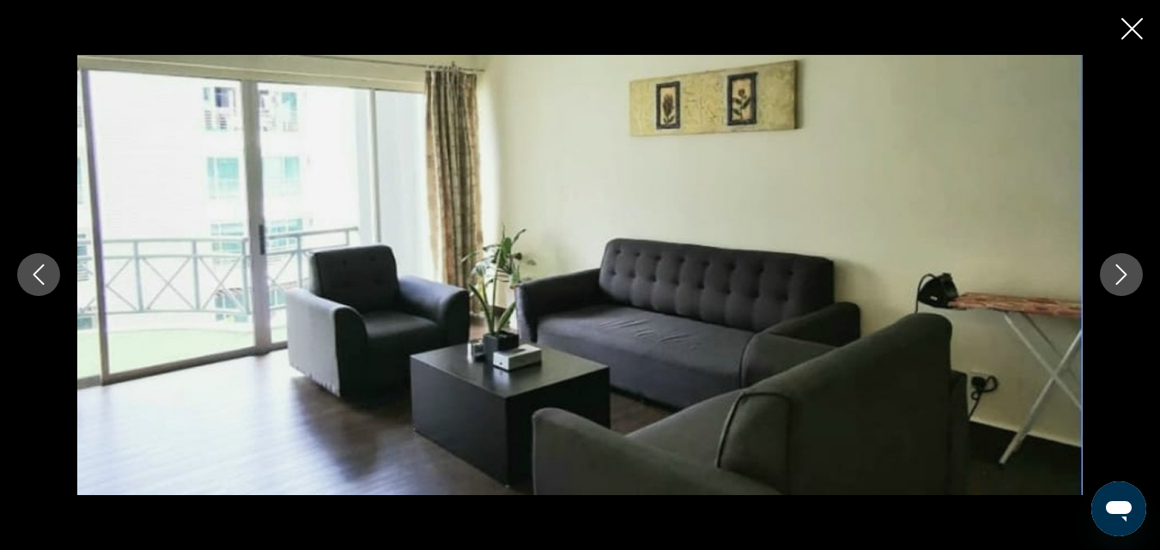
click at [1113, 283] on icon "Next image" at bounding box center [1121, 274] width 21 height 21
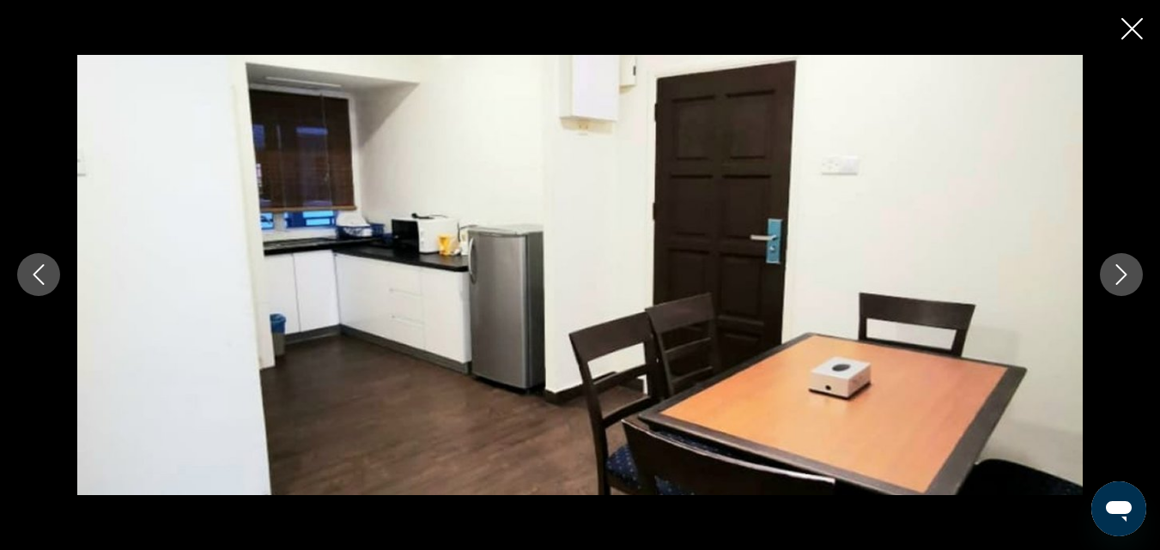
click at [1113, 283] on icon "Next image" at bounding box center [1121, 274] width 21 height 21
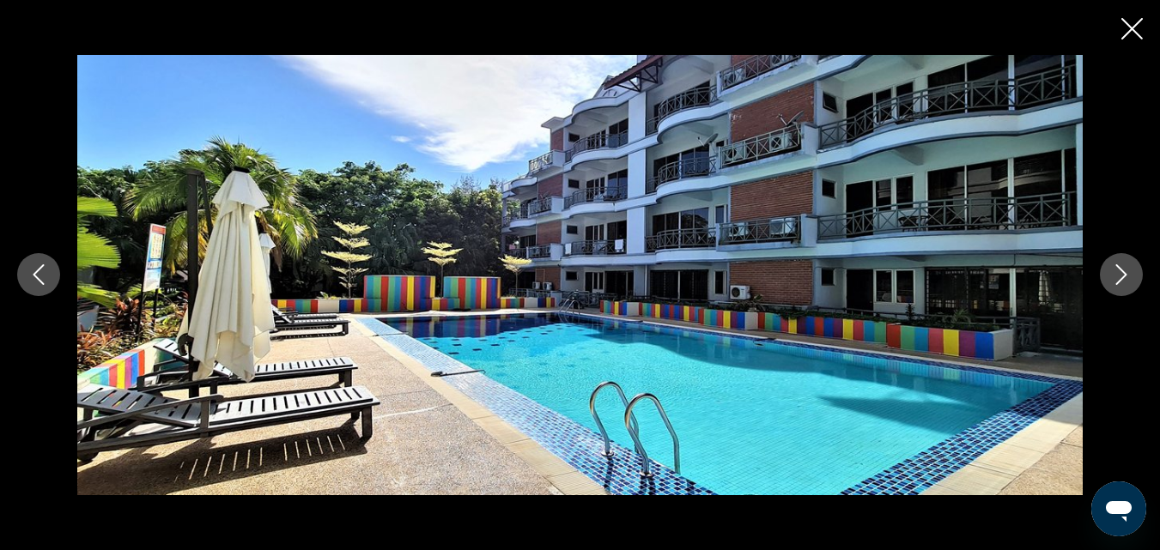
click at [1133, 43] on button "Close slideshow" at bounding box center [1131, 30] width 21 height 27
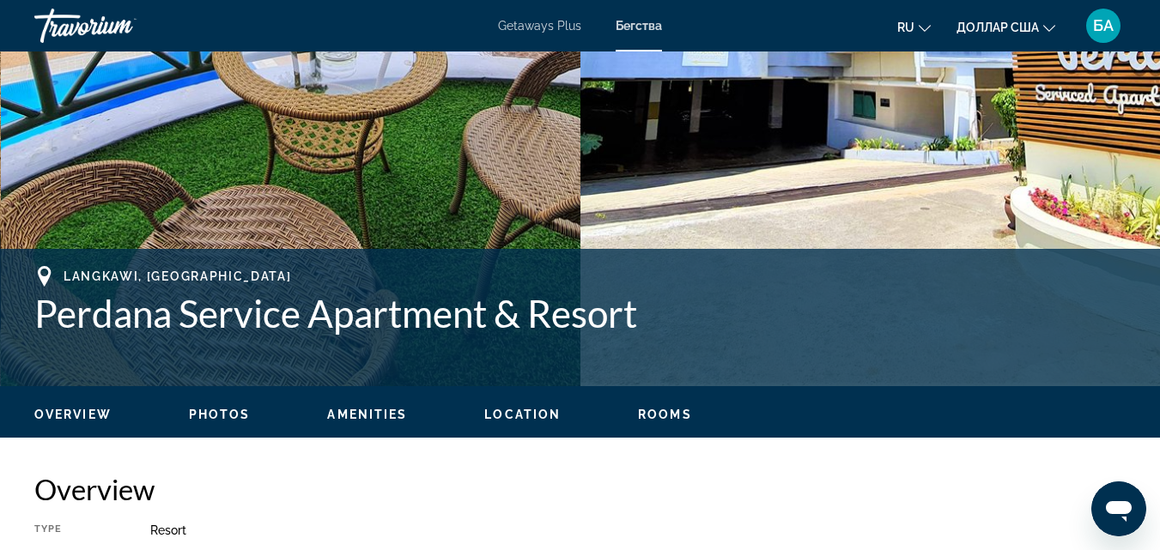
scroll to position [0, 0]
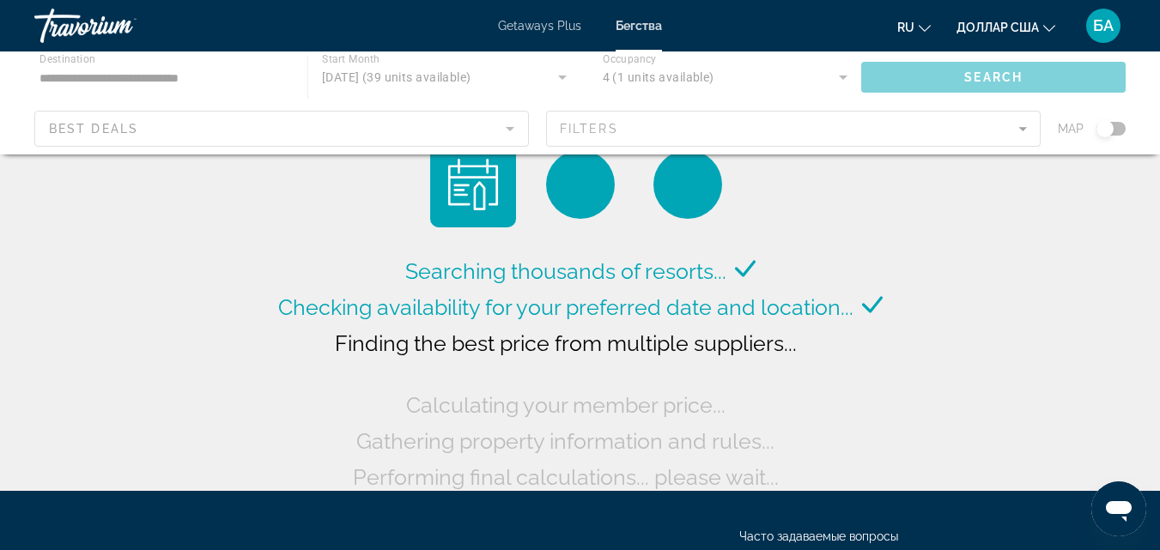
click at [512, 123] on div "Основное содержание" at bounding box center [580, 103] width 1160 height 103
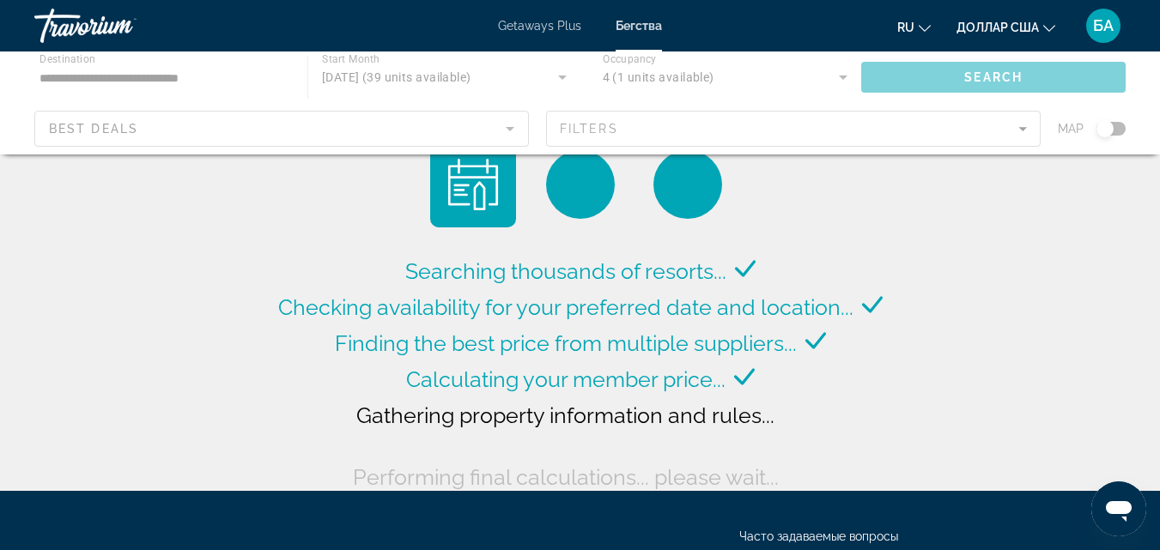
click at [512, 125] on div "Основное содержание" at bounding box center [580, 103] width 1160 height 103
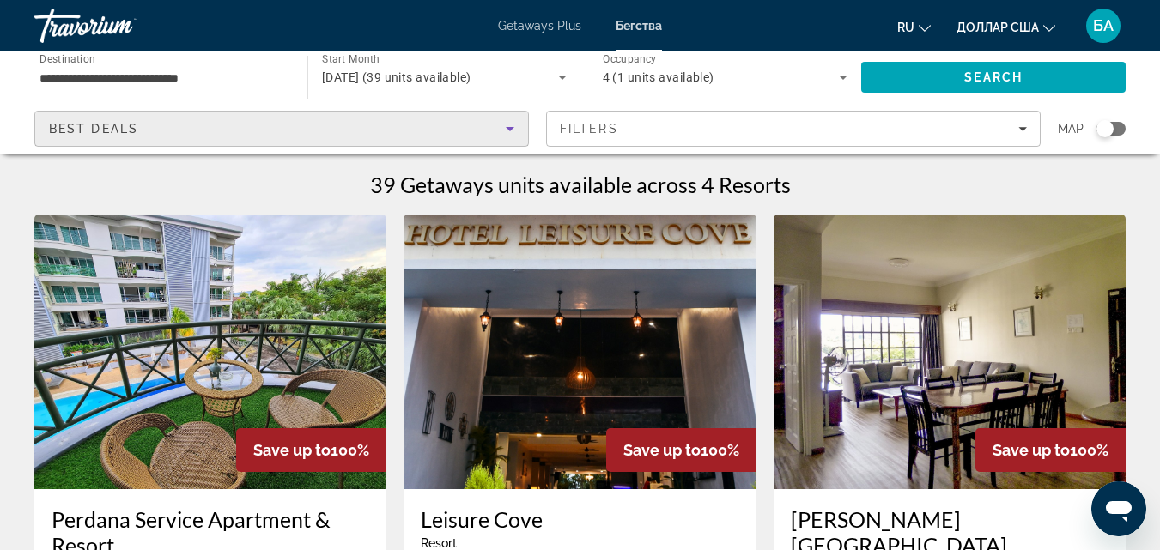
click at [512, 125] on icon "Sort by" at bounding box center [510, 128] width 21 height 21
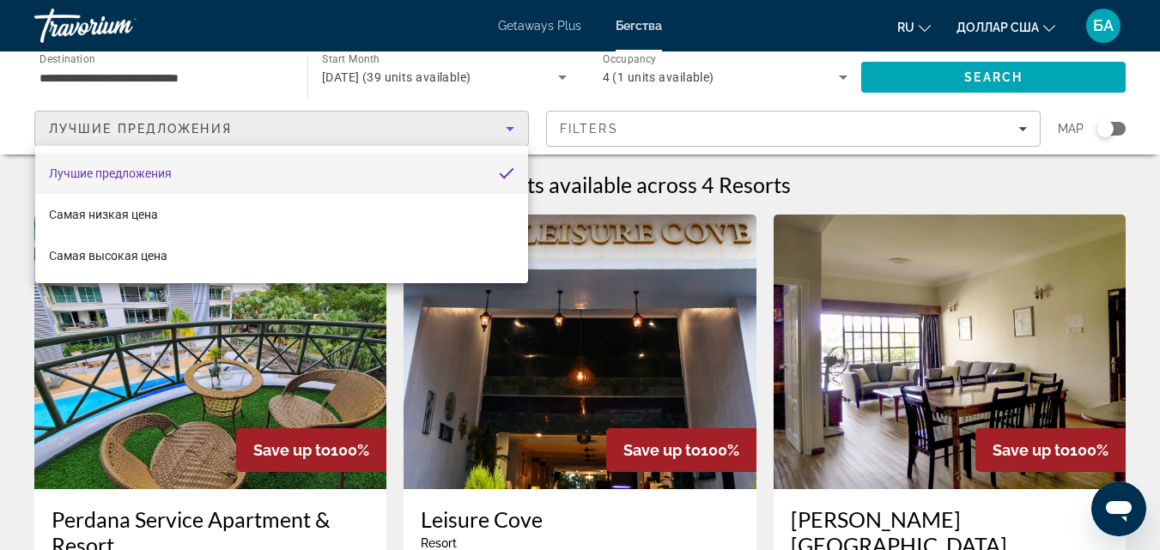
click at [599, 91] on div at bounding box center [580, 275] width 1160 height 550
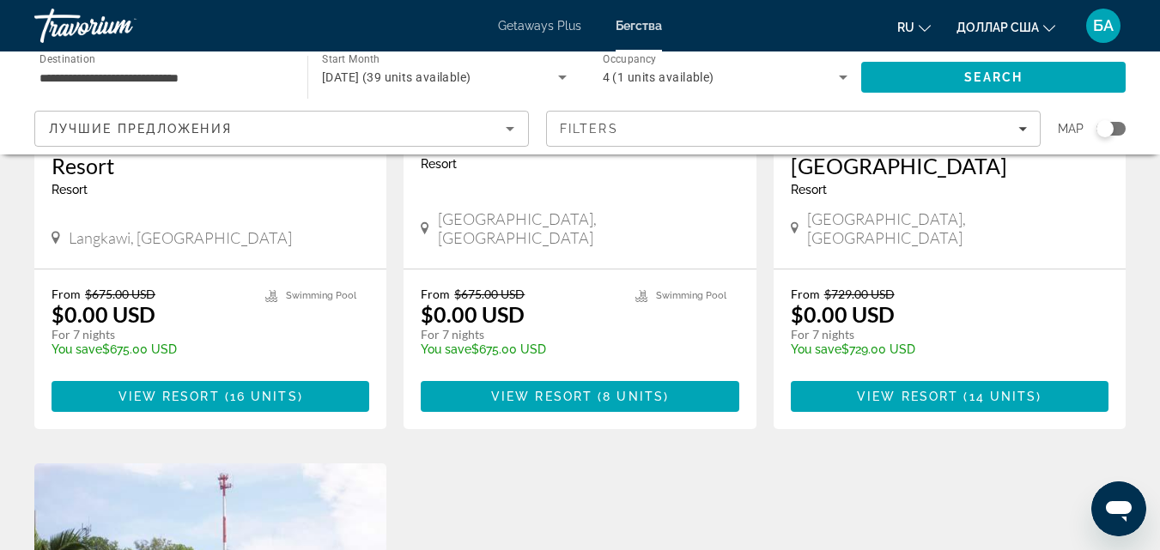
scroll to position [378, 0]
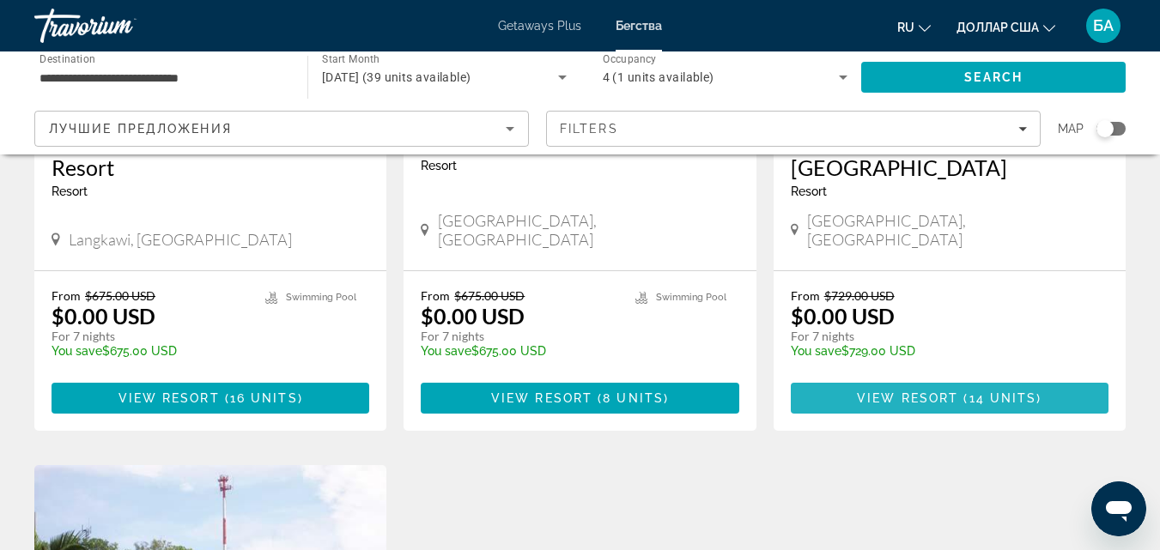
click at [879, 392] on span "View Resort" at bounding box center [907, 399] width 101 height 14
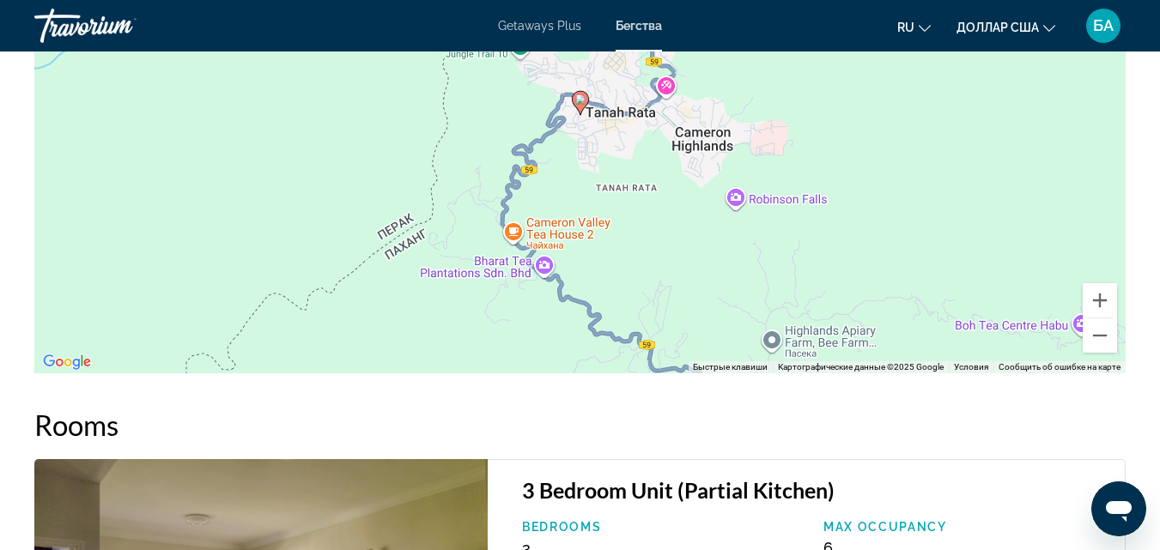
scroll to position [2782, 0]
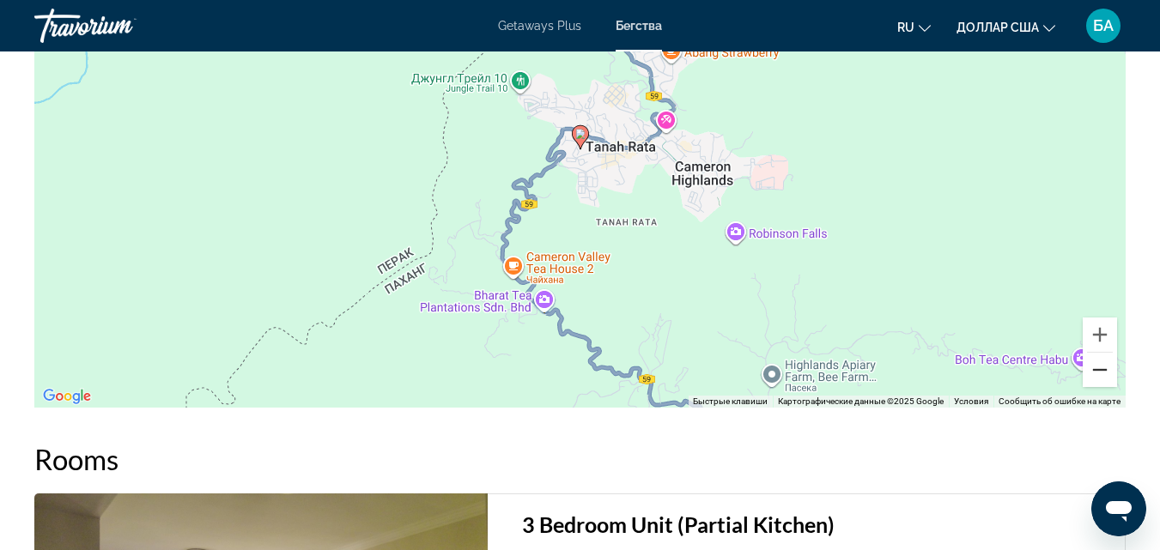
click at [1099, 364] on button "Уменьшить" at bounding box center [1100, 370] width 34 height 34
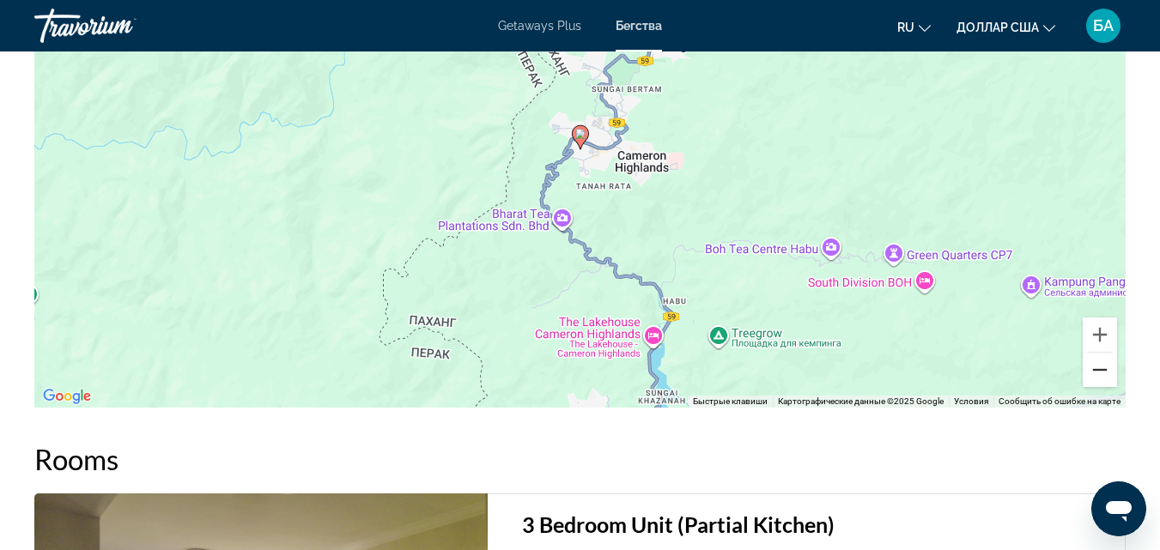
click at [1099, 364] on button "Уменьшить" at bounding box center [1100, 370] width 34 height 34
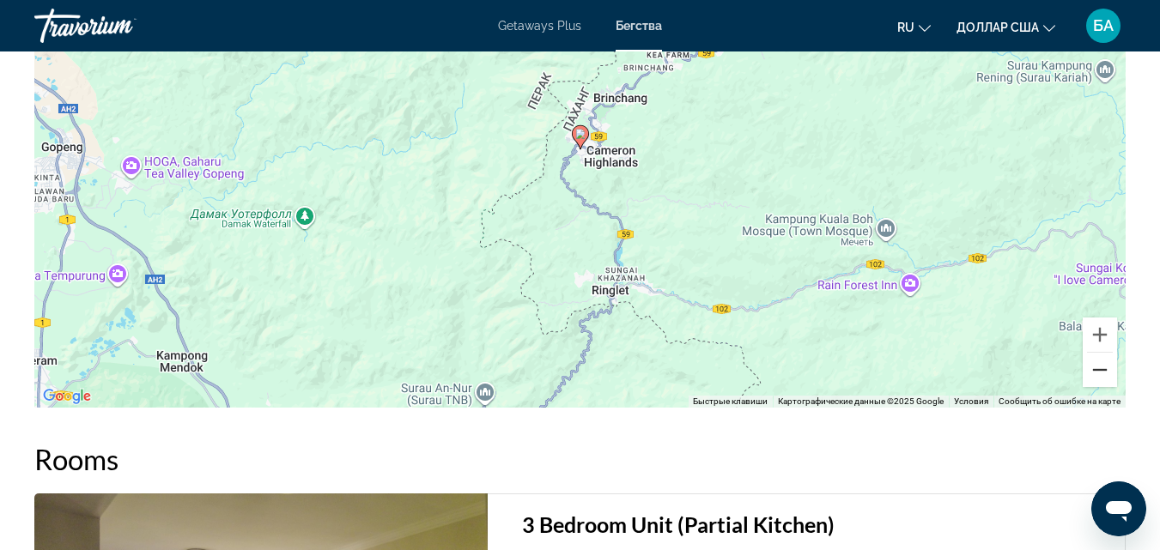
click at [1099, 364] on button "Уменьшить" at bounding box center [1100, 370] width 34 height 34
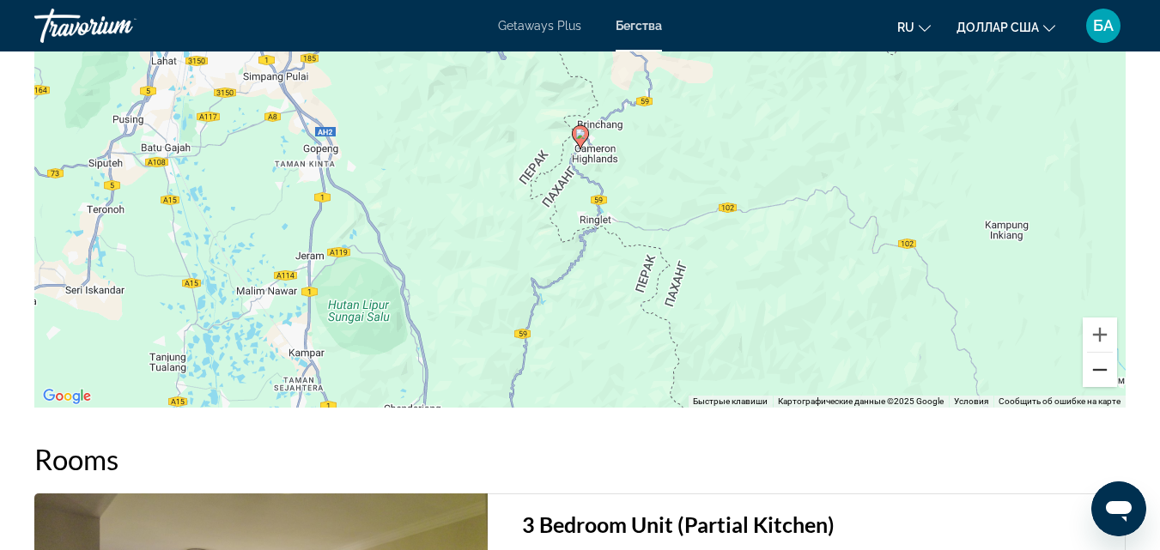
click at [1099, 364] on button "Уменьшить" at bounding box center [1100, 370] width 34 height 34
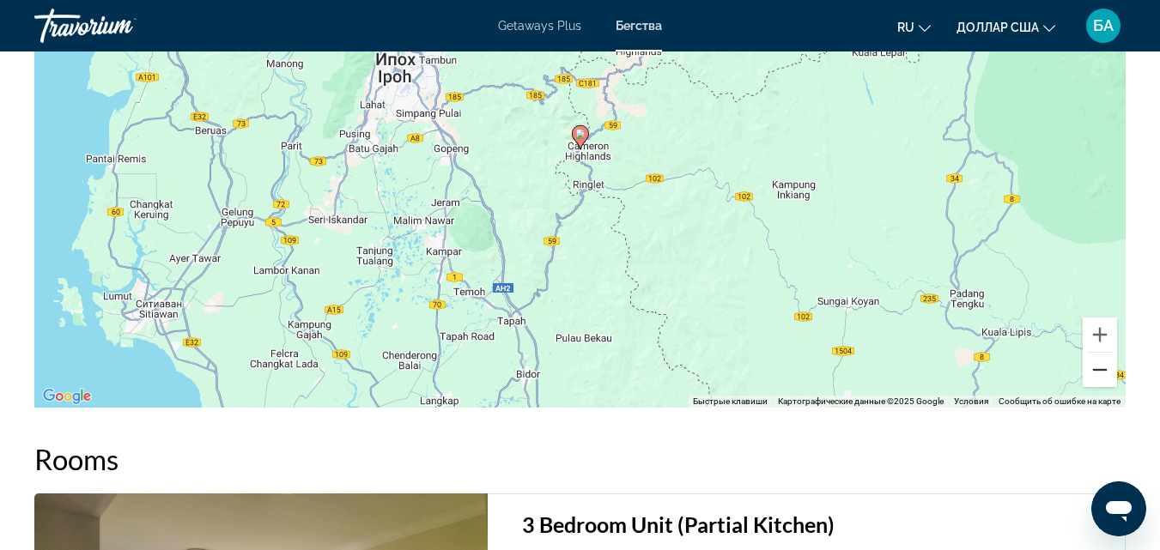
click at [1099, 364] on button "Уменьшить" at bounding box center [1100, 370] width 34 height 34
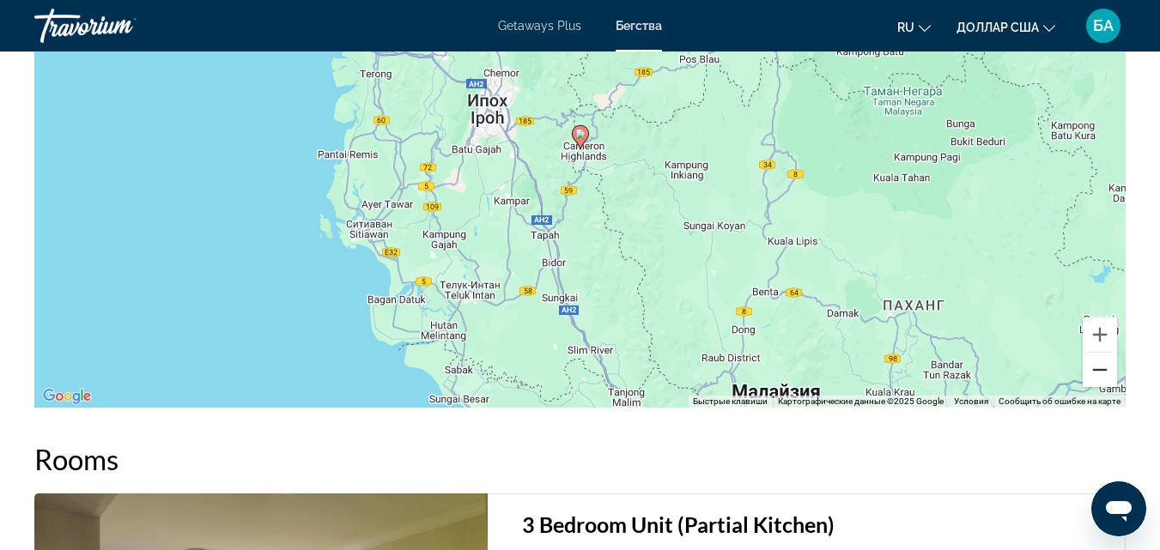
click at [1099, 364] on button "Уменьшить" at bounding box center [1100, 370] width 34 height 34
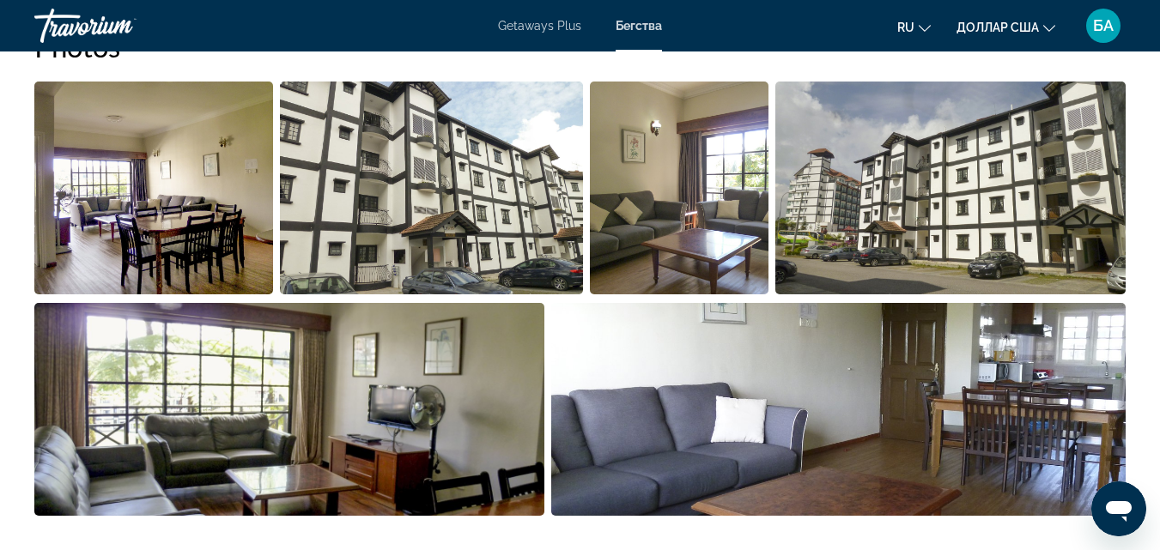
scroll to position [1133, 0]
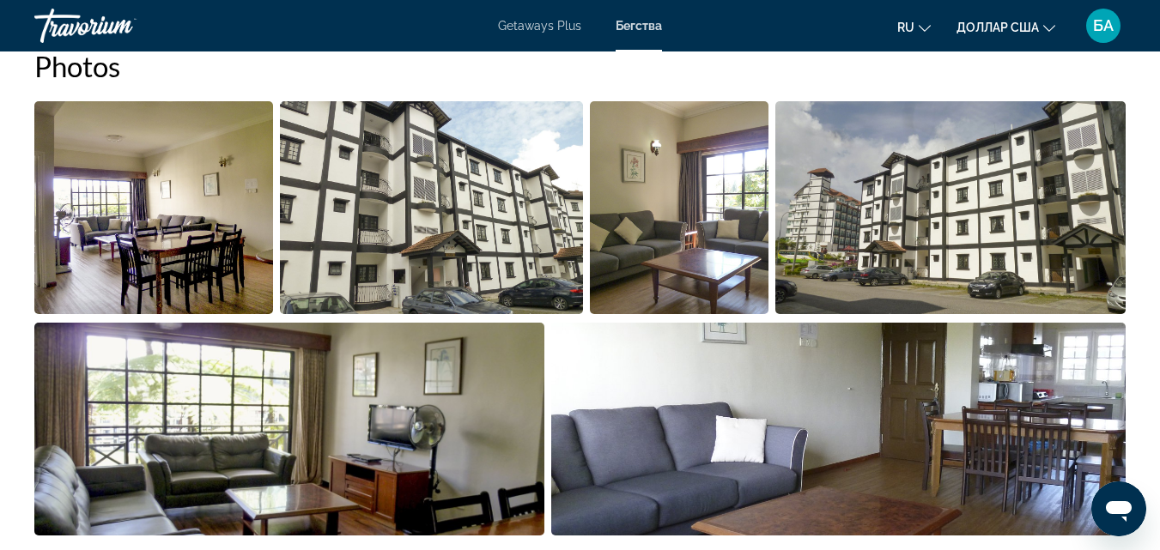
click at [697, 294] on img "Open full-screen image slider" at bounding box center [679, 207] width 179 height 213
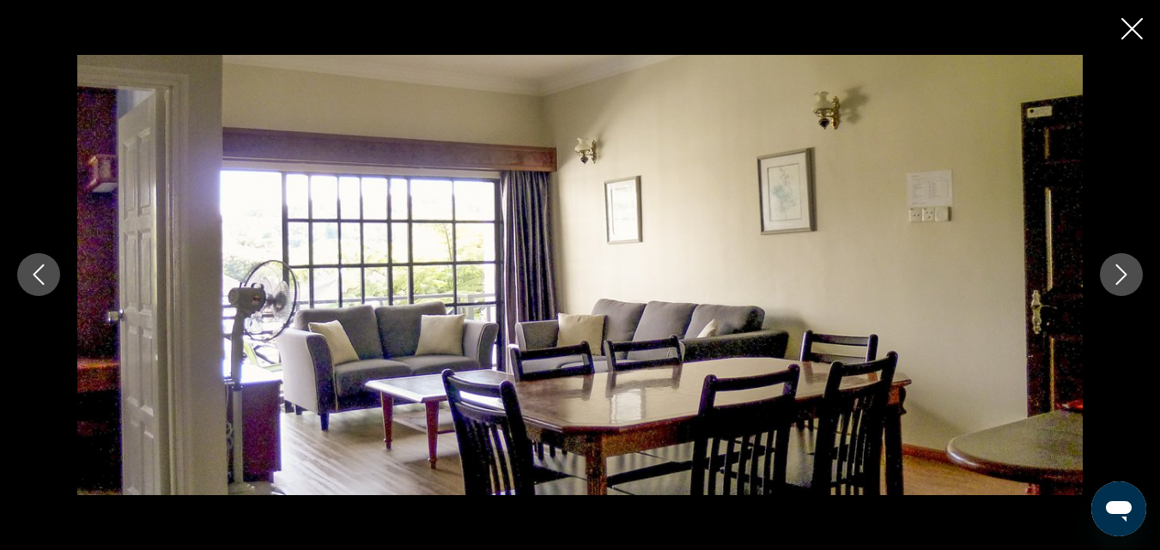
click at [1115, 278] on icon "Next image" at bounding box center [1121, 274] width 21 height 21
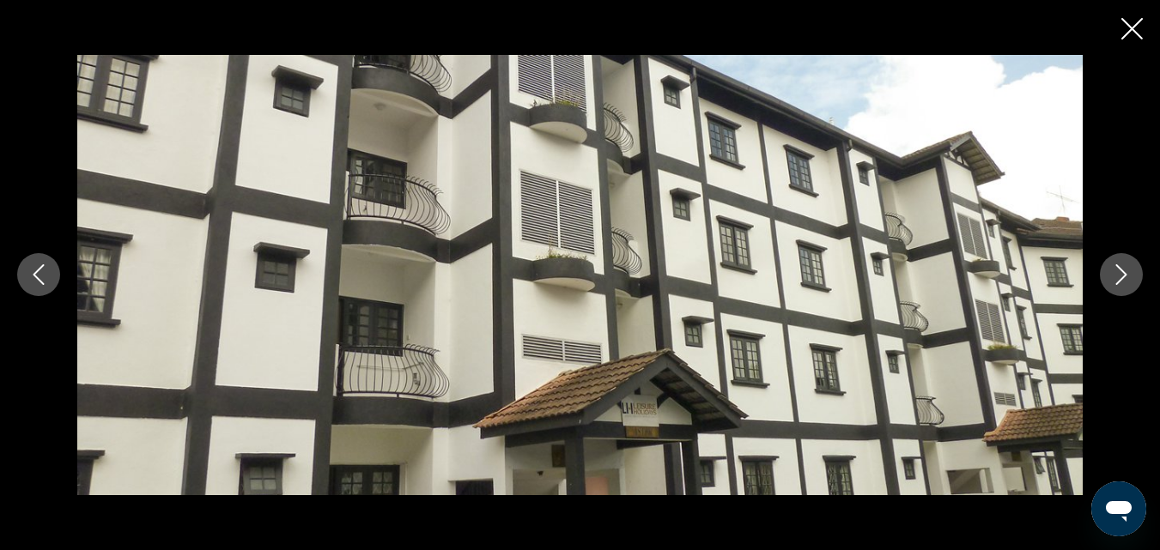
click at [1115, 278] on icon "Next image" at bounding box center [1121, 274] width 21 height 21
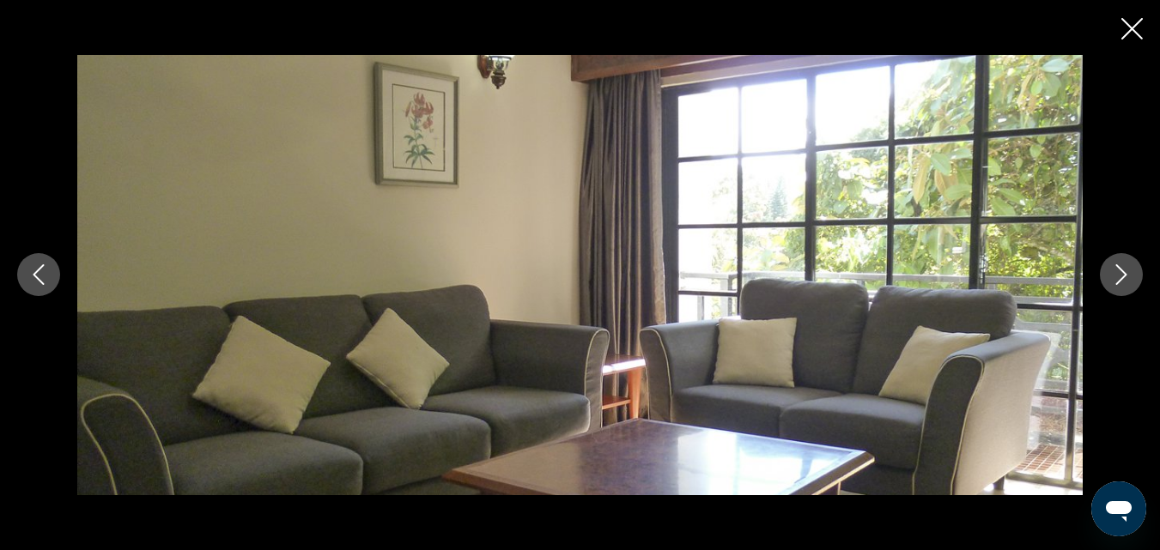
click at [1115, 278] on icon "Next image" at bounding box center [1121, 274] width 21 height 21
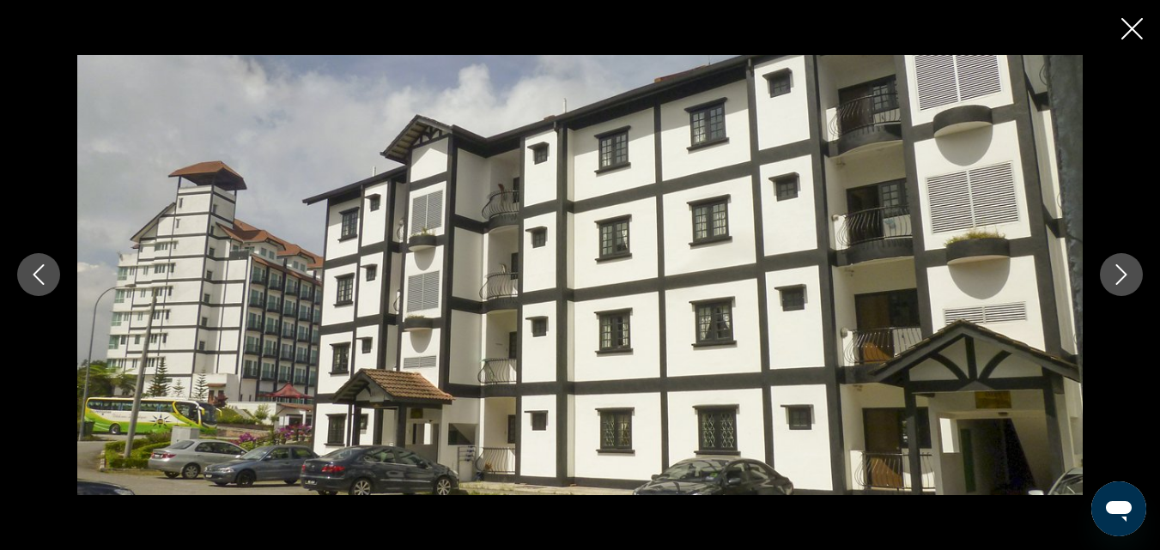
click at [1115, 278] on icon "Next image" at bounding box center [1121, 274] width 21 height 21
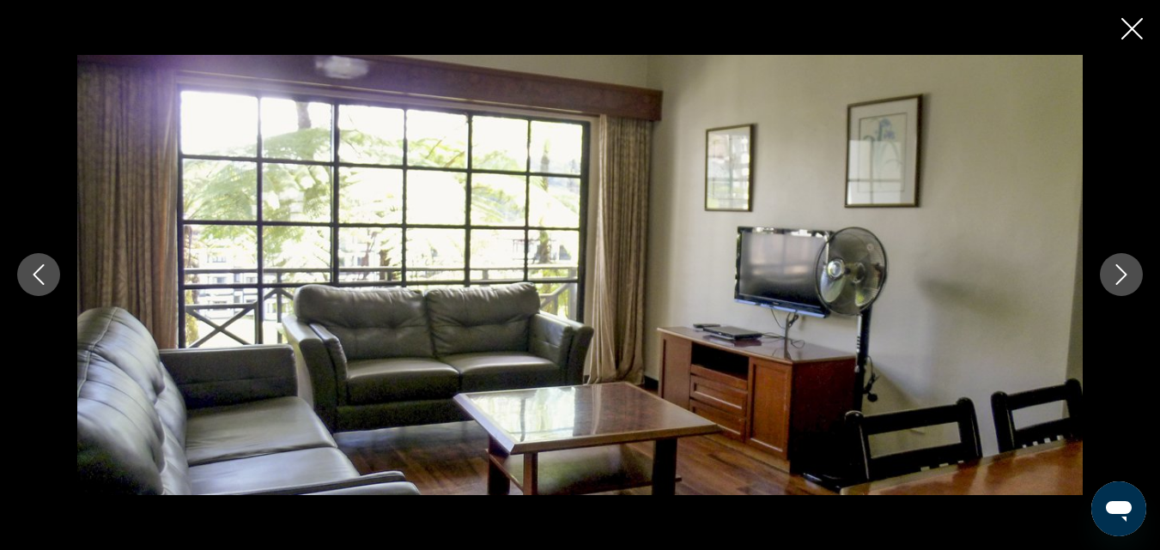
click at [1115, 278] on icon "Next image" at bounding box center [1121, 274] width 21 height 21
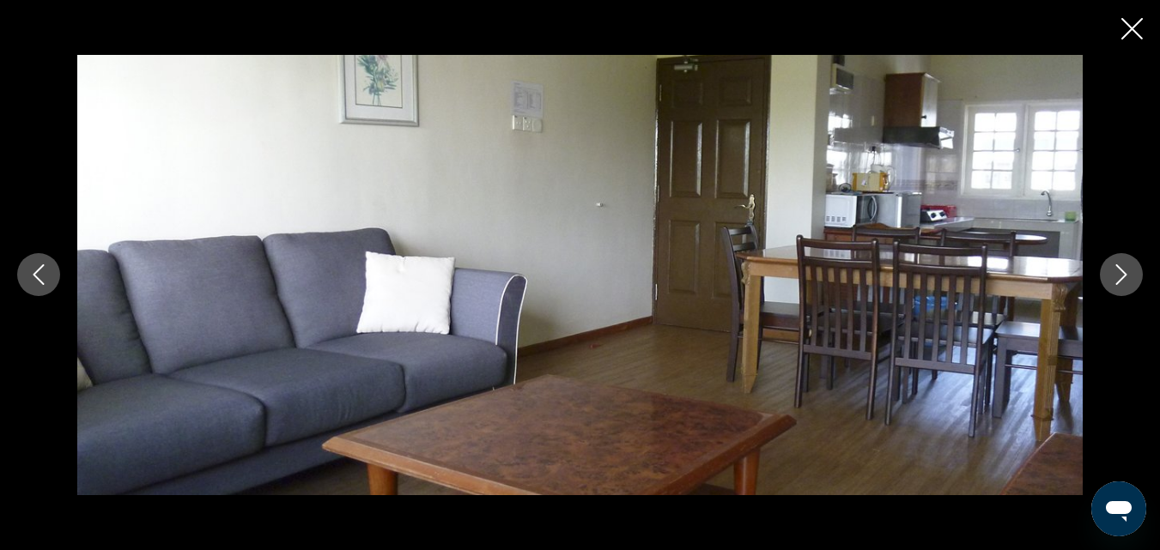
click at [1115, 278] on icon "Next image" at bounding box center [1121, 274] width 21 height 21
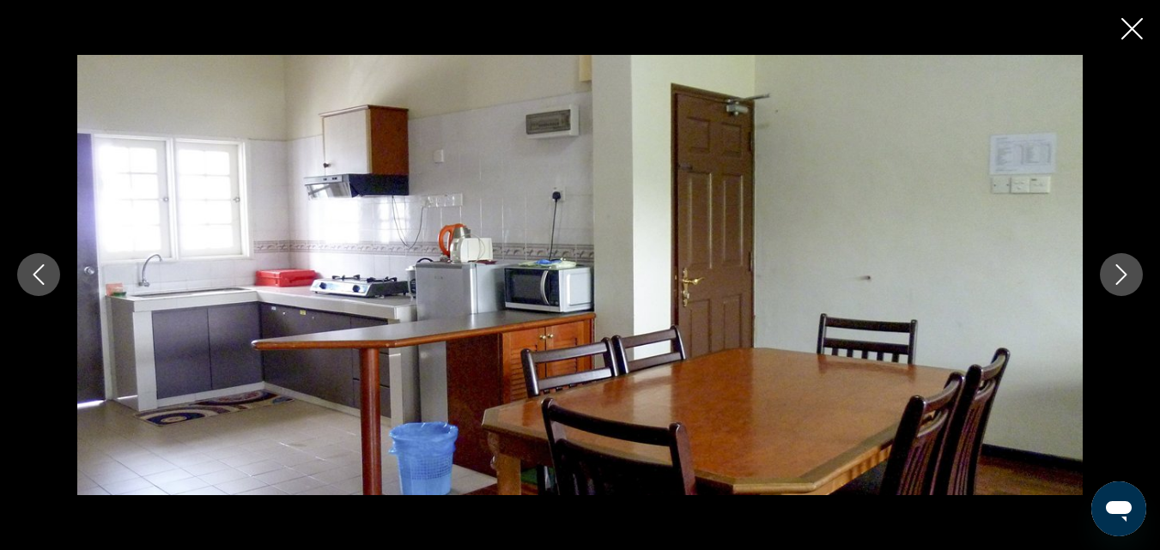
click at [1115, 278] on icon "Next image" at bounding box center [1121, 274] width 21 height 21
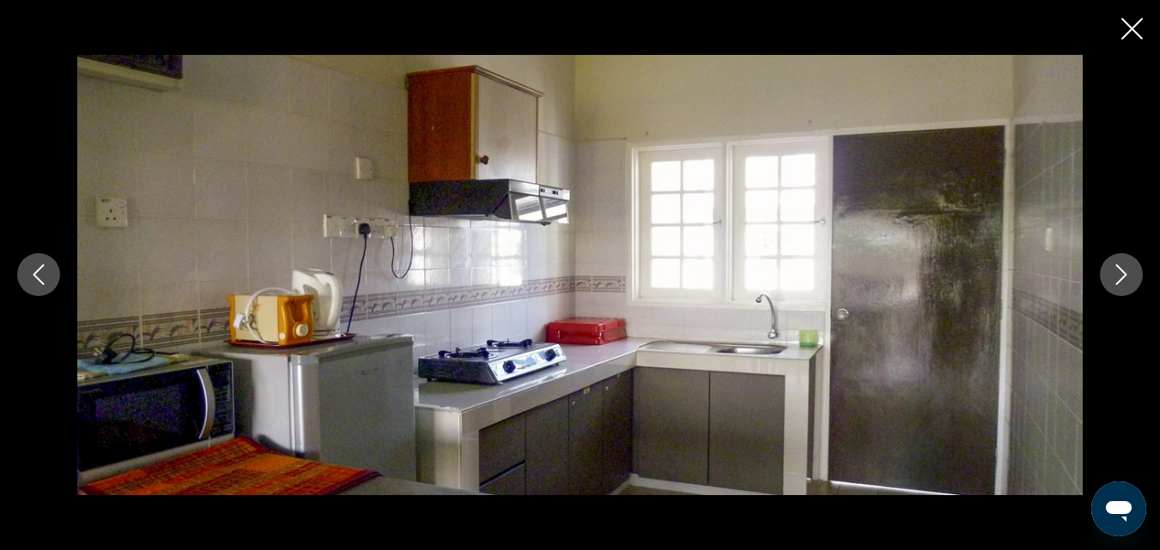
click at [1115, 278] on icon "Next image" at bounding box center [1121, 274] width 21 height 21
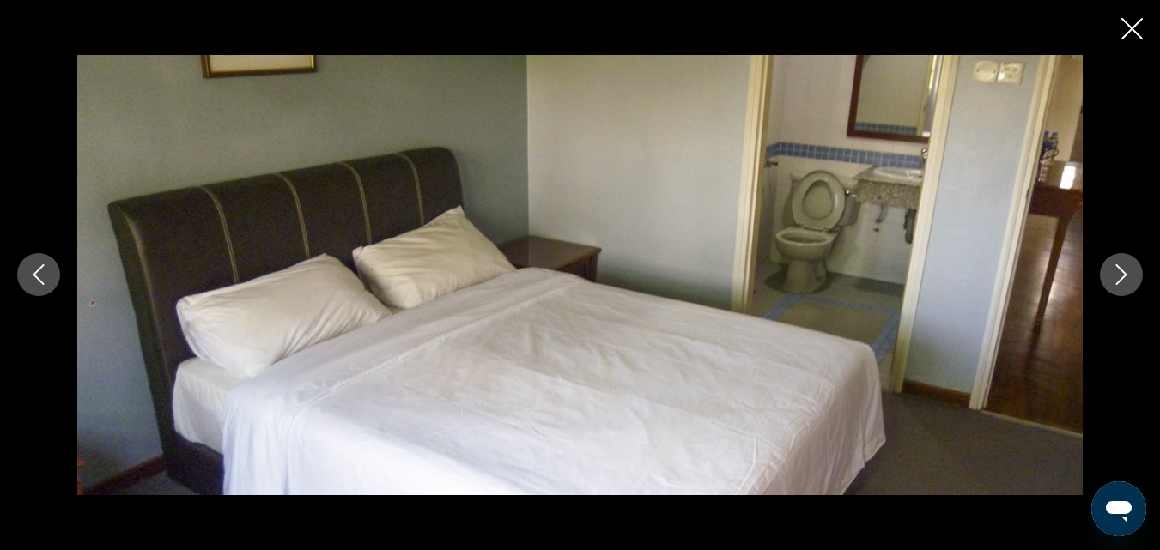
click at [1115, 278] on icon "Next image" at bounding box center [1121, 274] width 21 height 21
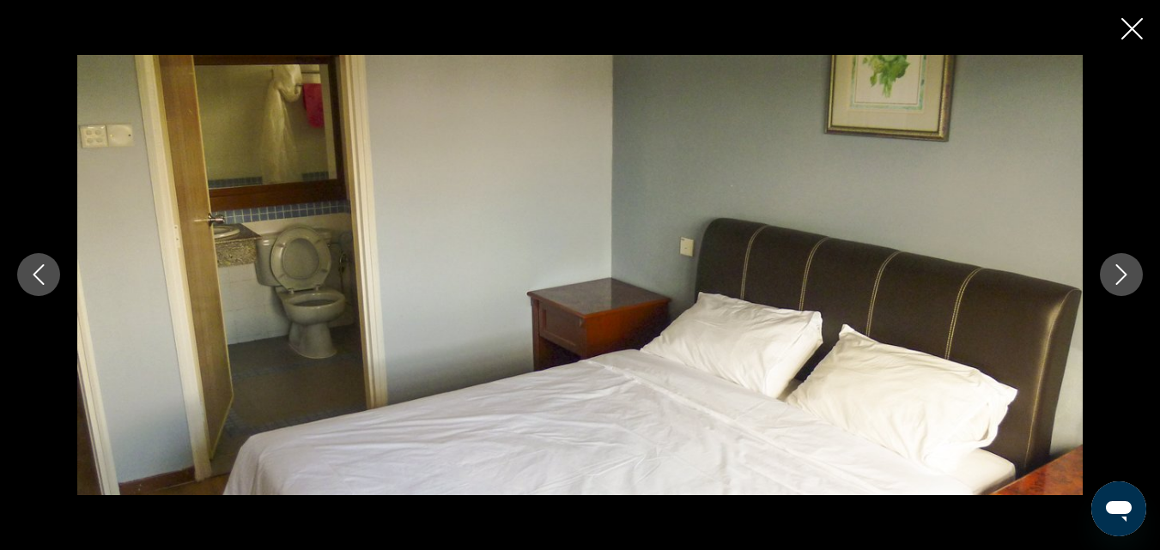
click at [1115, 278] on icon "Next image" at bounding box center [1121, 274] width 21 height 21
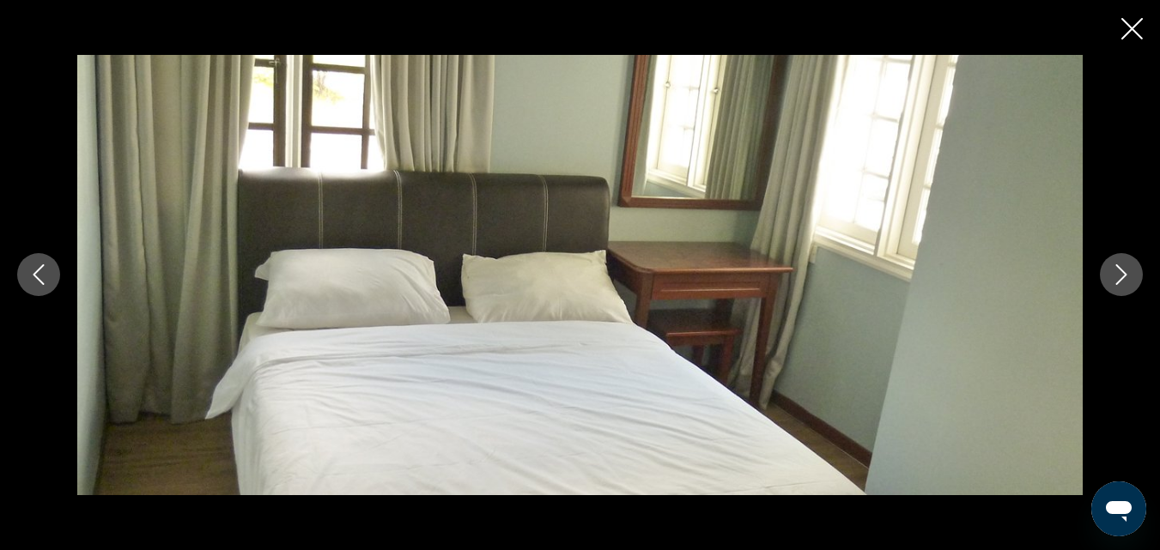
click at [1115, 278] on icon "Next image" at bounding box center [1121, 274] width 21 height 21
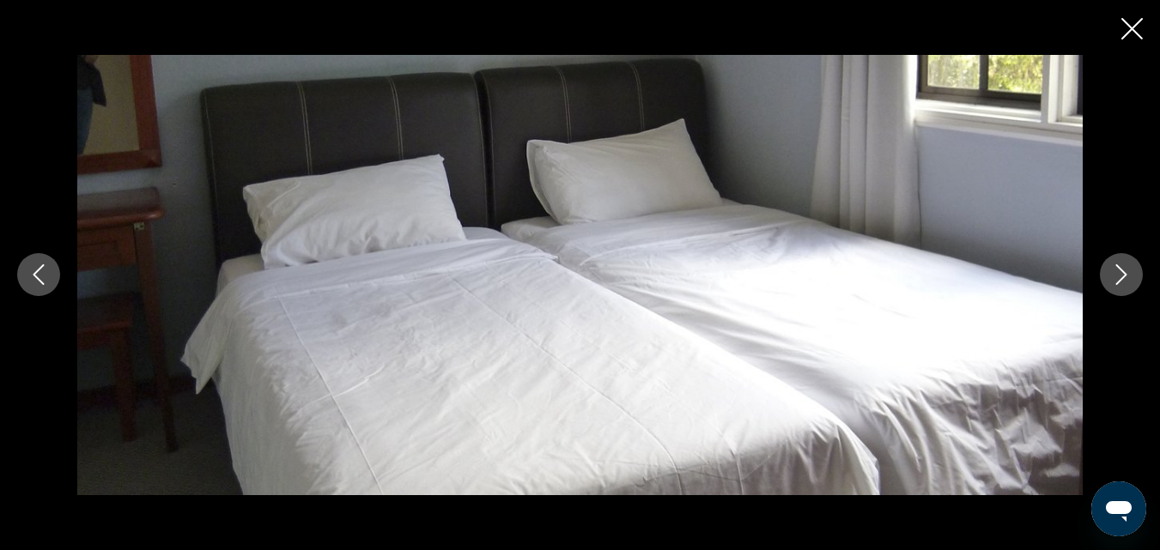
click at [1115, 278] on icon "Next image" at bounding box center [1121, 274] width 21 height 21
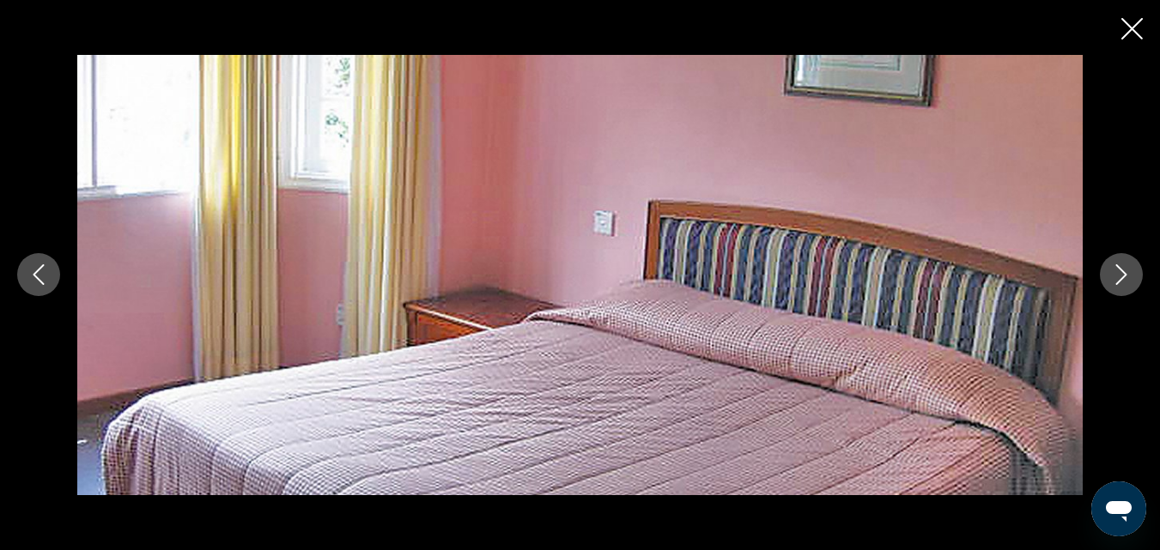
click at [1140, 30] on icon "Close slideshow" at bounding box center [1131, 28] width 21 height 21
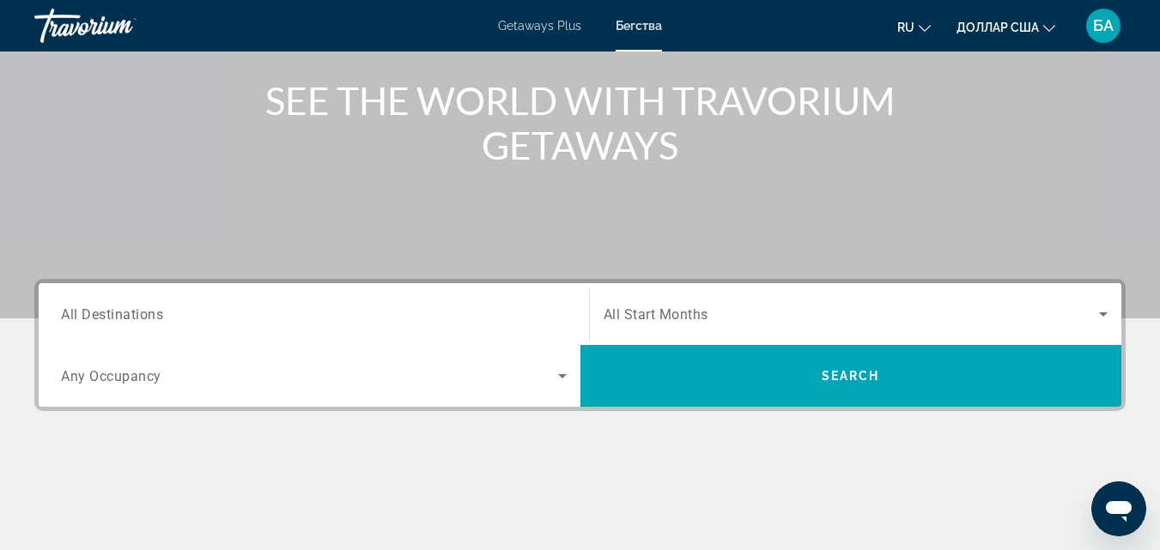
scroll to position [343, 0]
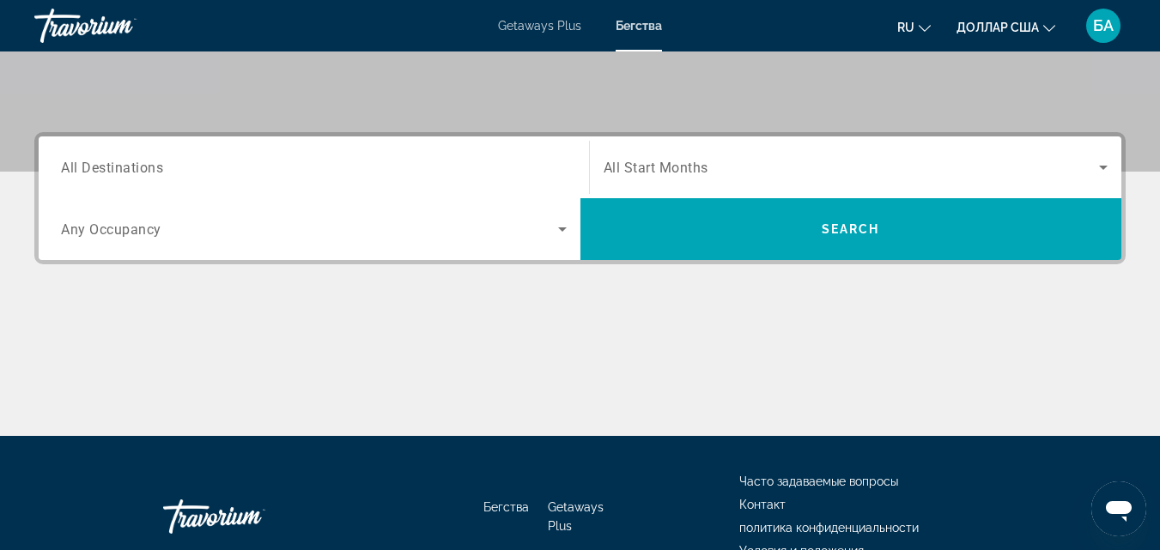
click at [561, 227] on icon "Search widget" at bounding box center [562, 229] width 21 height 21
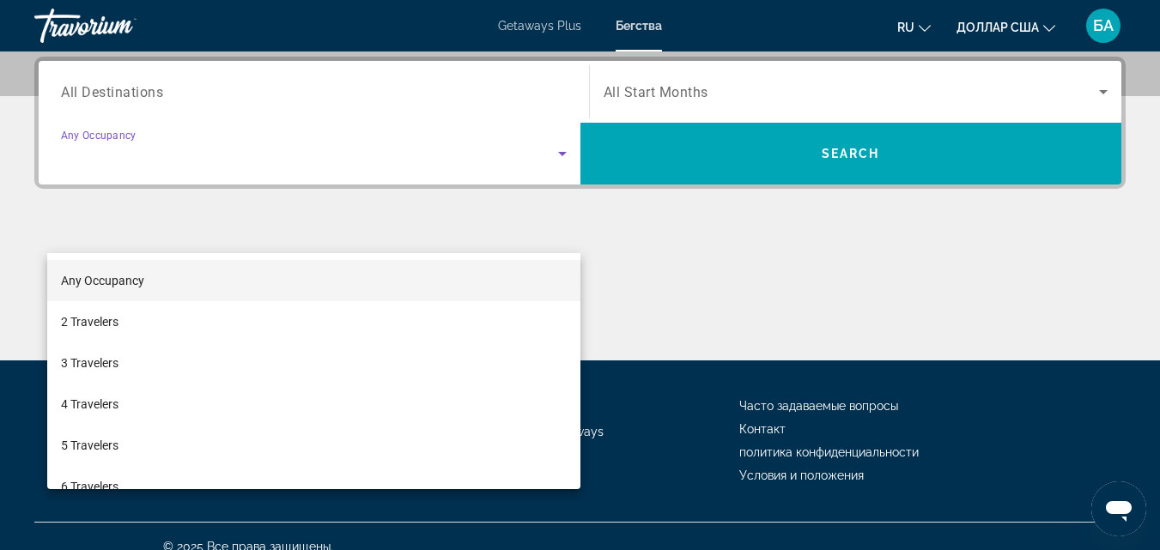
scroll to position [420, 0]
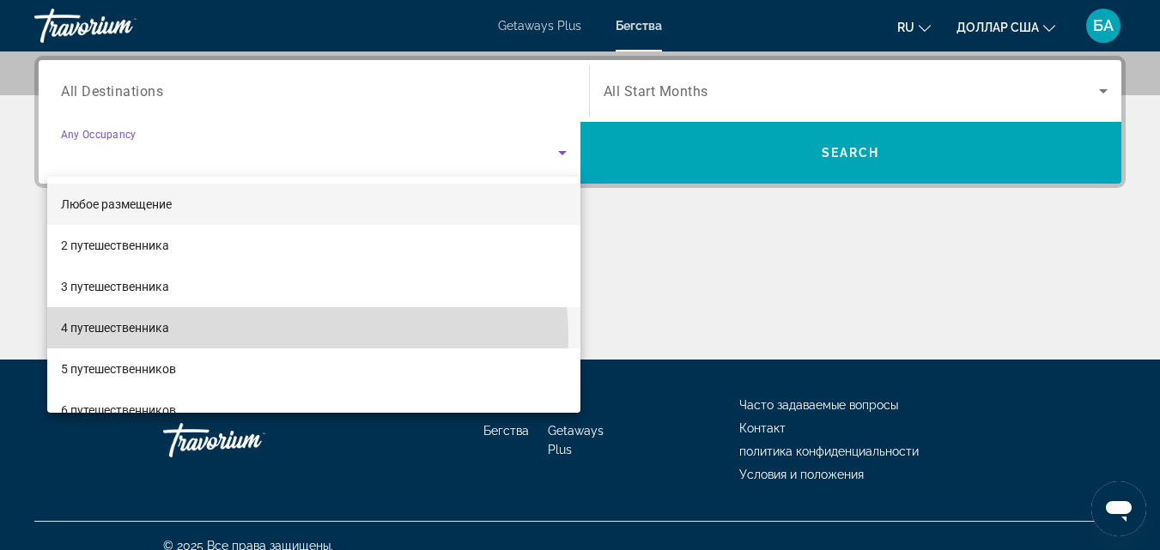
click at [276, 337] on mat-option "4 путешественника" at bounding box center [313, 327] width 533 height 41
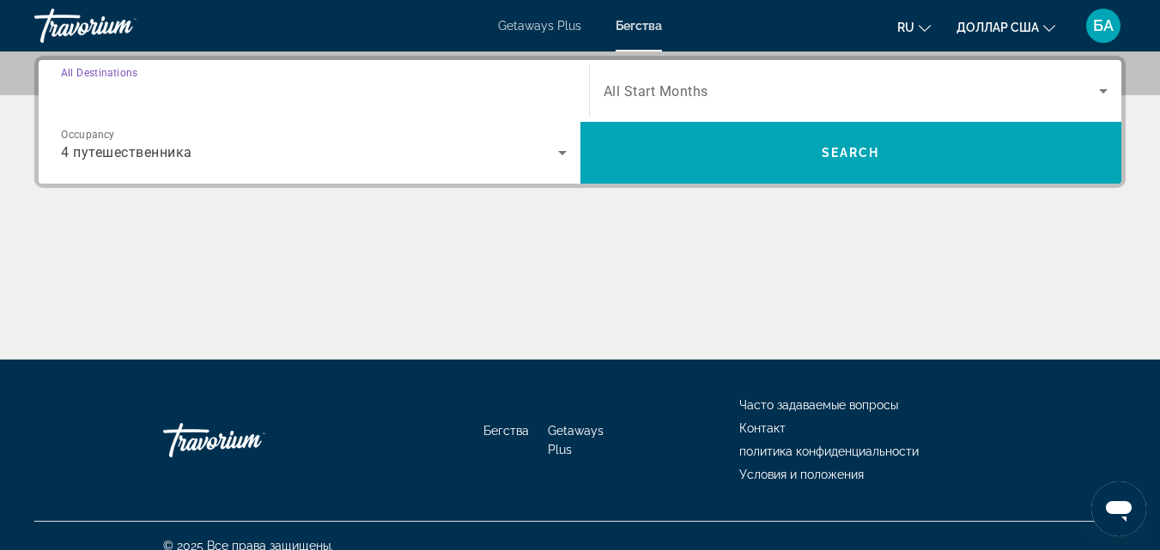
click at [189, 94] on input "Destination All Destinations" at bounding box center [314, 92] width 506 height 21
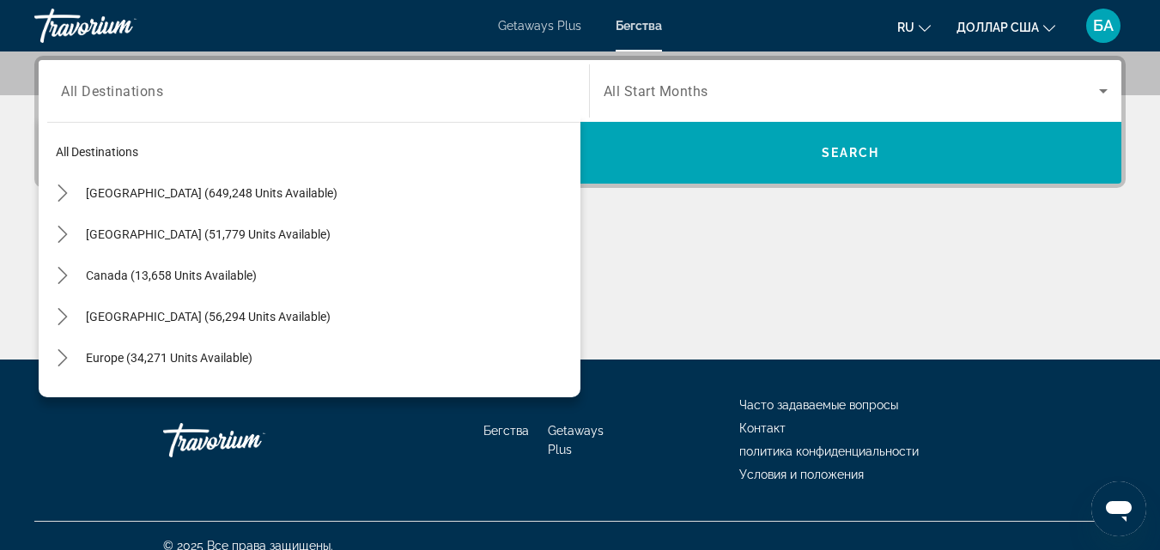
scroll to position [233, 0]
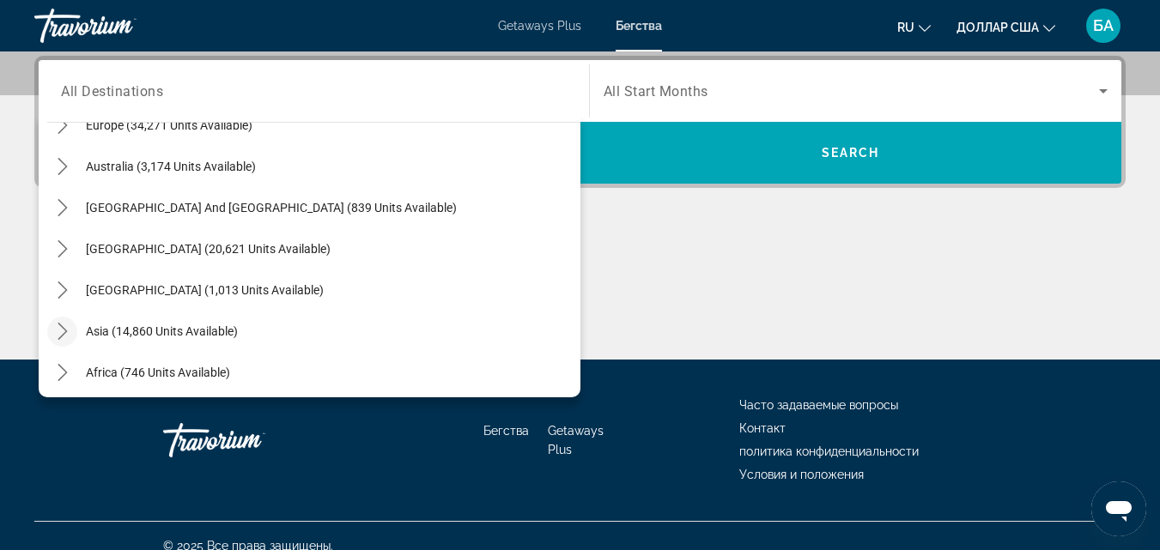
click at [67, 327] on icon "Toggle Asia (14,860 units available) submenu" at bounding box center [62, 331] width 17 height 17
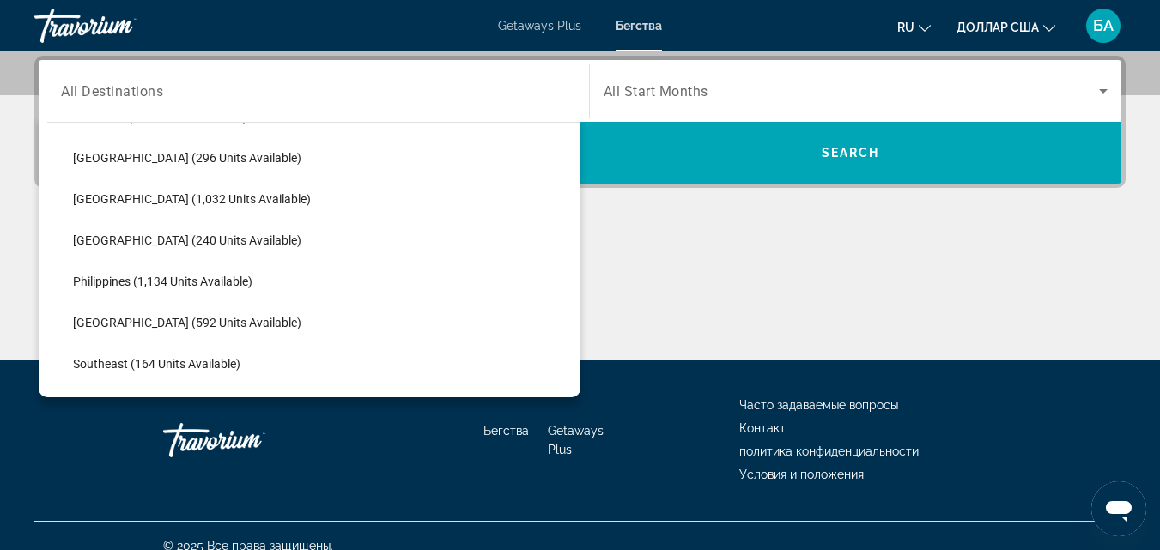
scroll to position [886, 0]
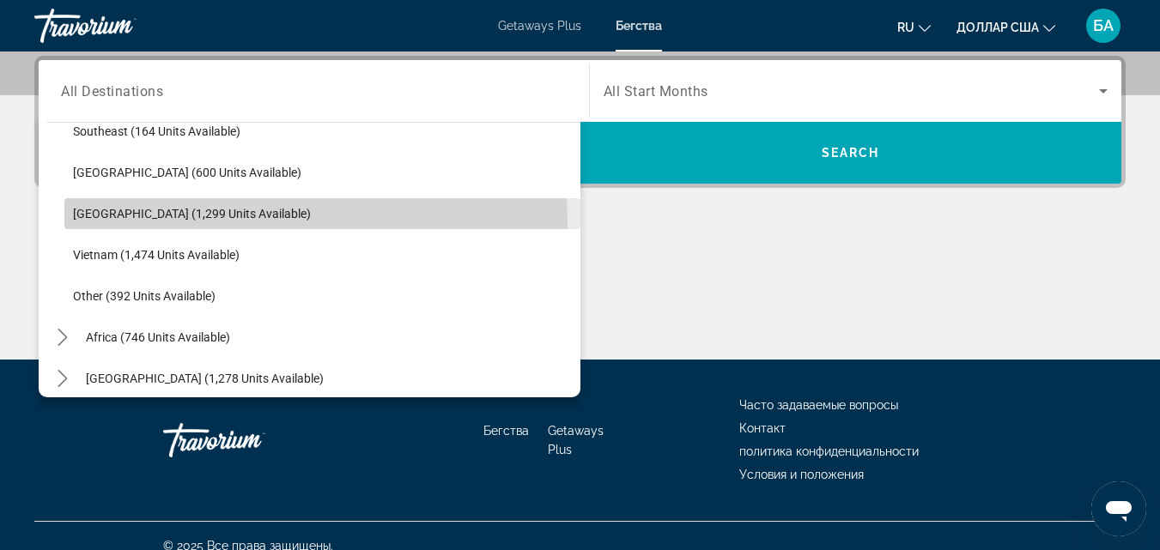
click at [149, 225] on span "Select destination: Thailand (1,299 units available)" at bounding box center [322, 213] width 516 height 41
type input "**********"
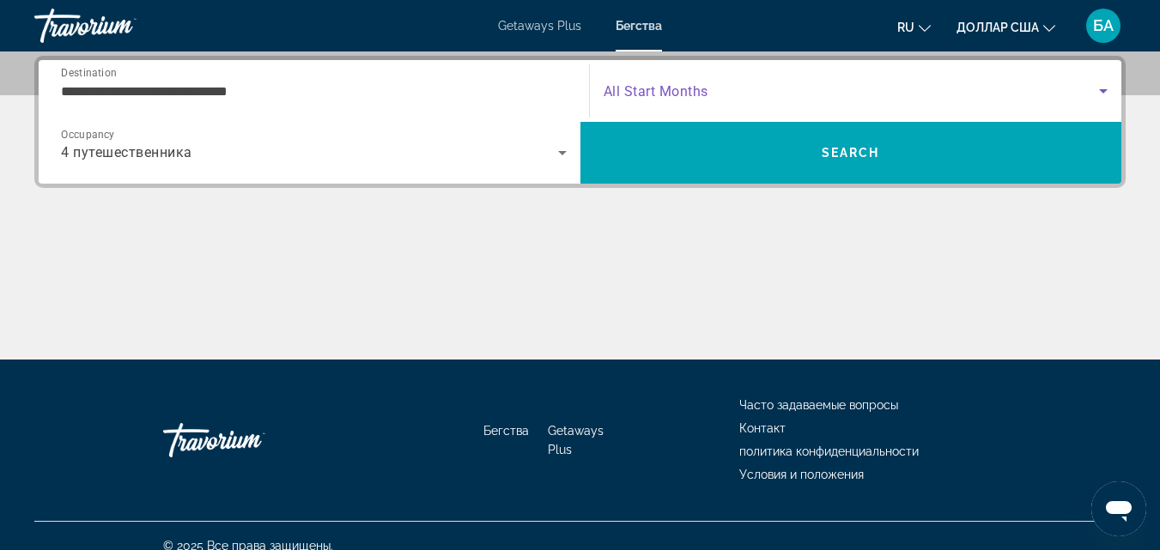
click at [1105, 90] on icon "Search widget" at bounding box center [1103, 91] width 9 height 4
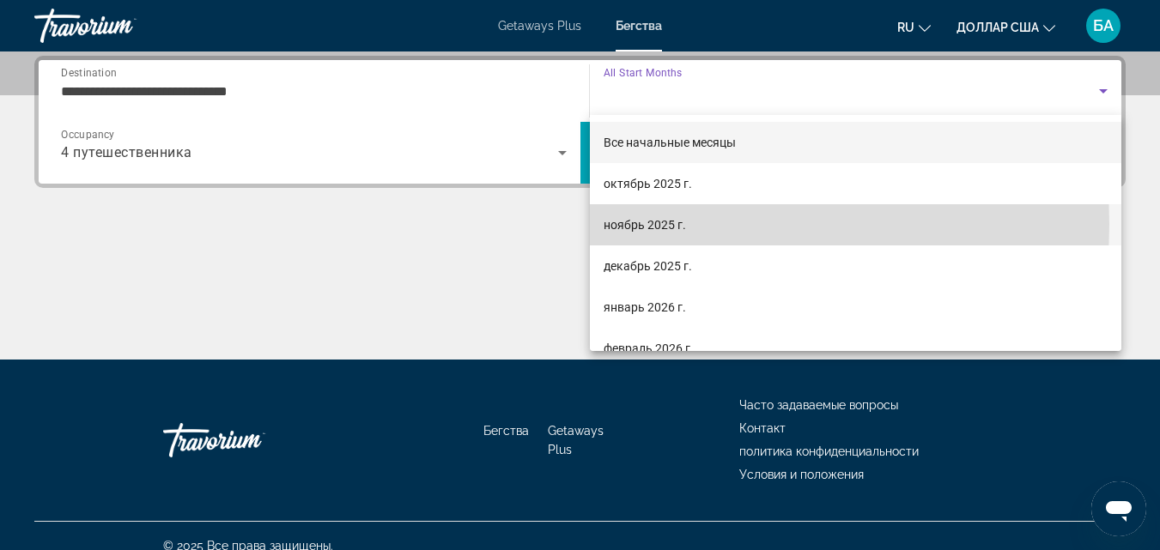
click at [708, 224] on mat-option "ноябрь 2025 г." at bounding box center [856, 224] width 532 height 41
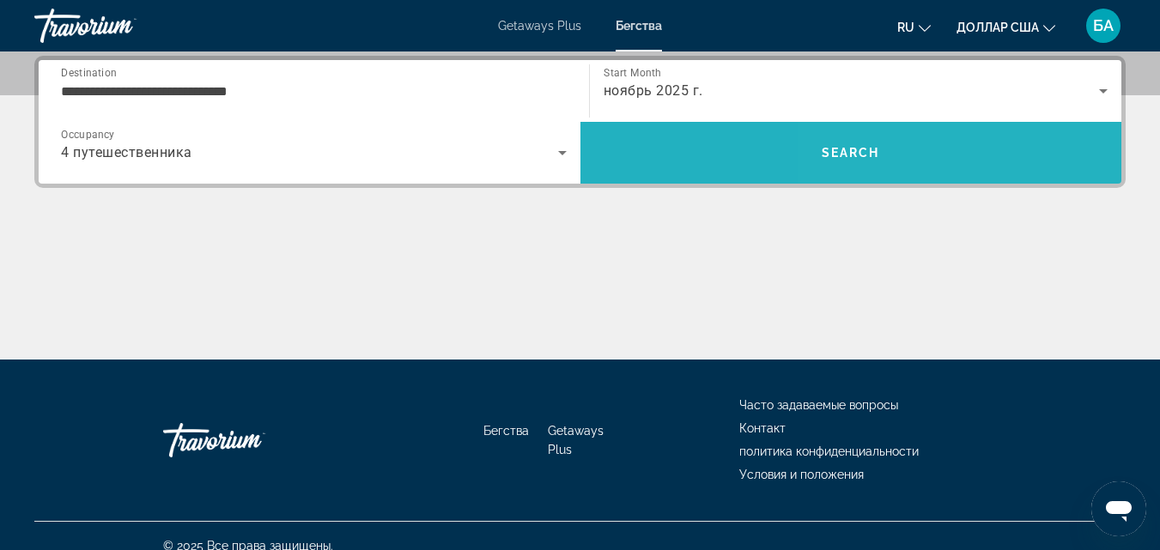
click at [947, 155] on span "Search" at bounding box center [851, 152] width 542 height 41
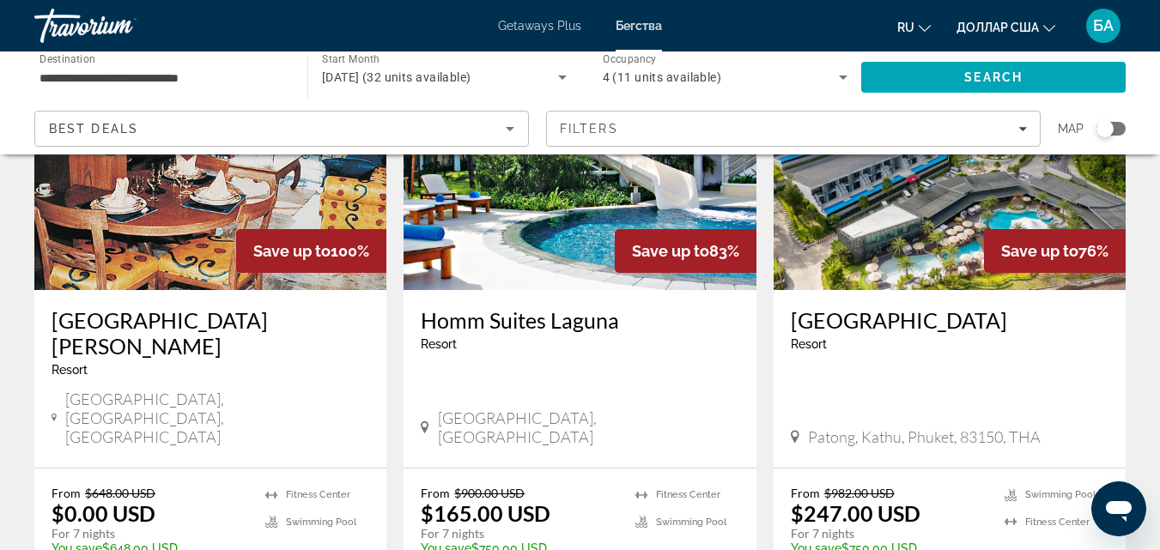
scroll to position [240, 0]
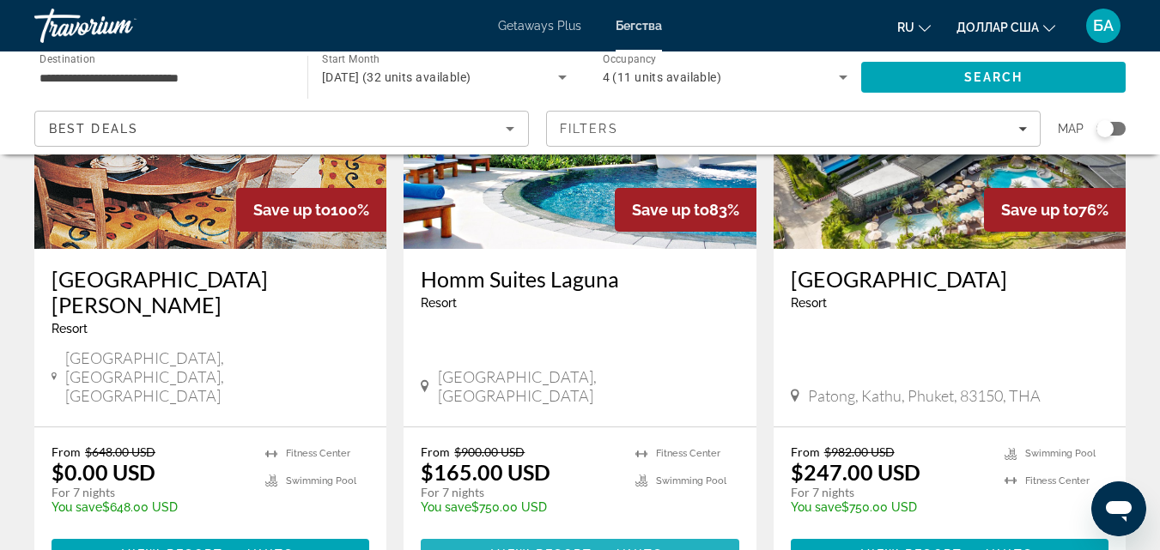
click at [601, 548] on span "( 2 units )" at bounding box center [631, 555] width 76 height 14
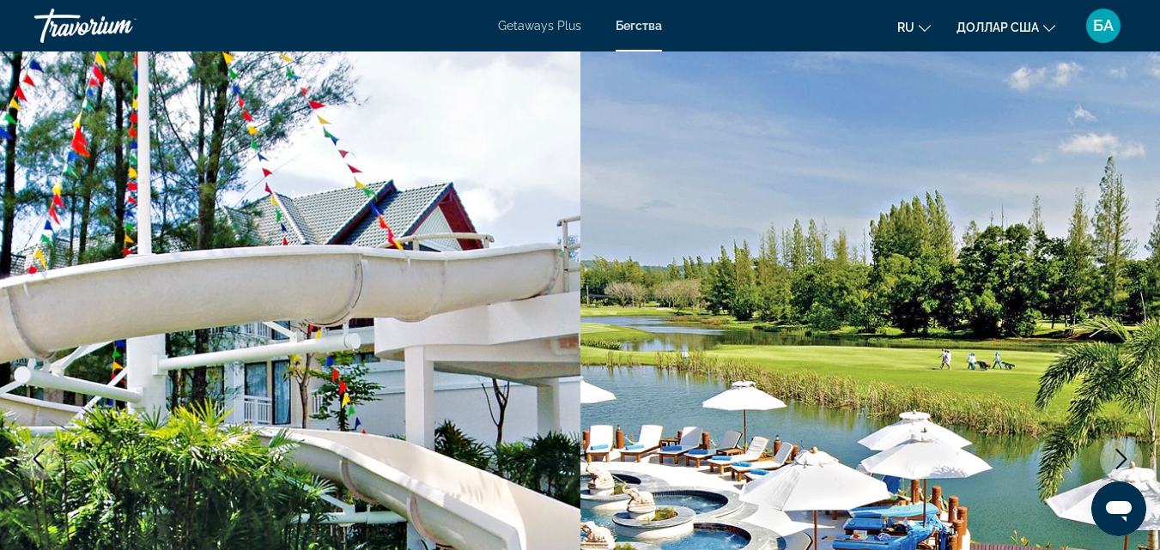
click at [1119, 456] on icon "Next image" at bounding box center [1121, 459] width 21 height 21
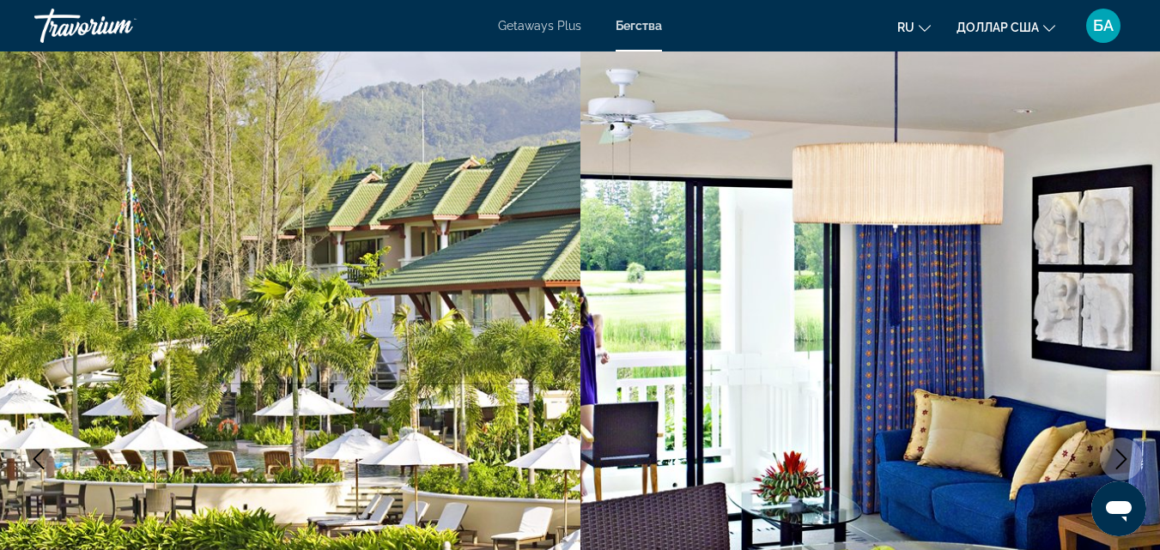
click at [1119, 456] on icon "Next image" at bounding box center [1121, 459] width 21 height 21
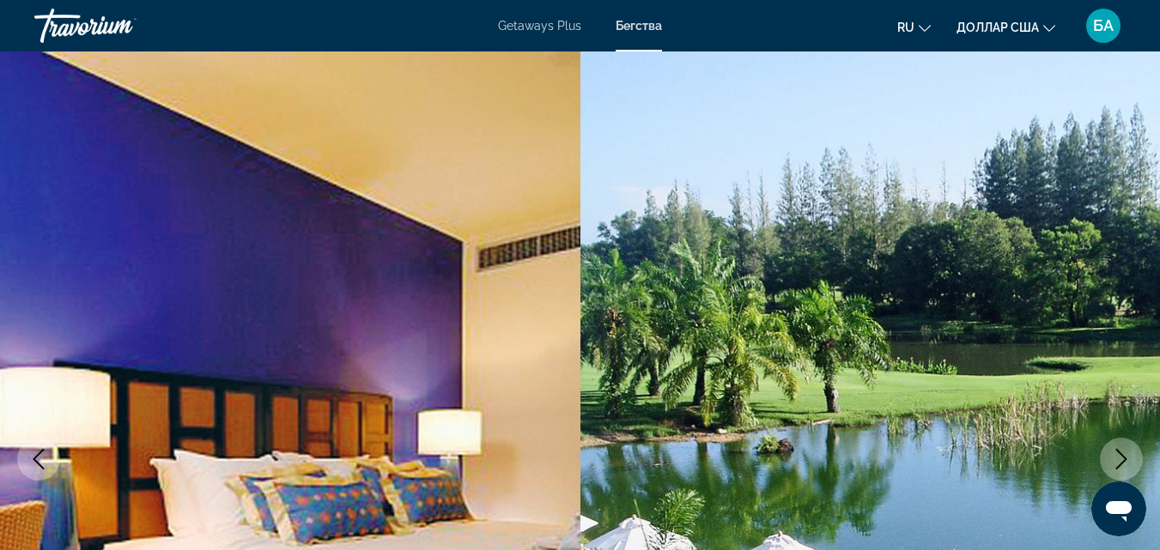
click at [1119, 456] on icon "Next image" at bounding box center [1121, 459] width 21 height 21
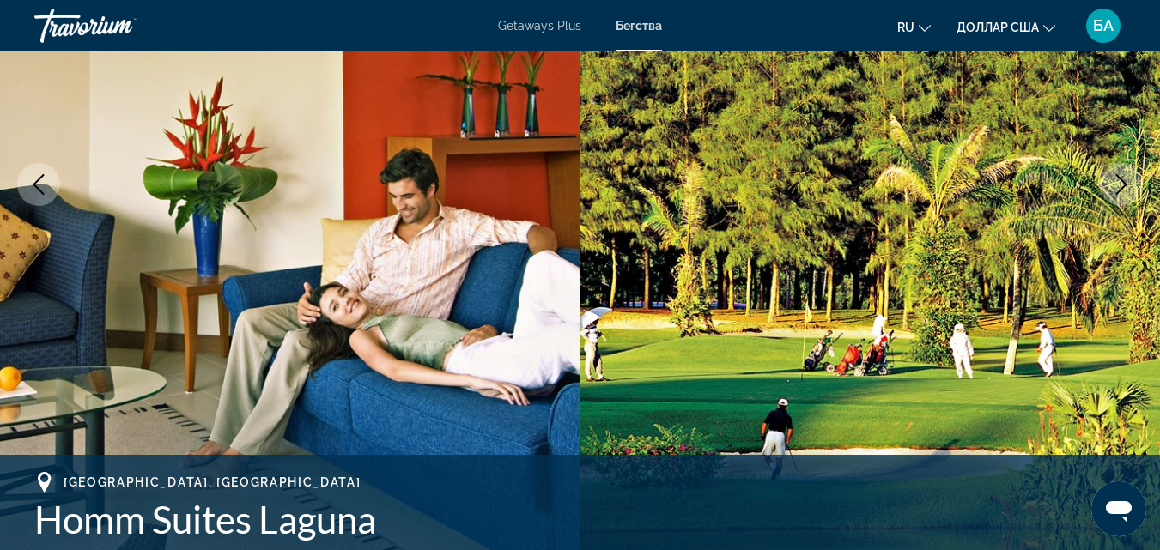
scroll to position [309, 0]
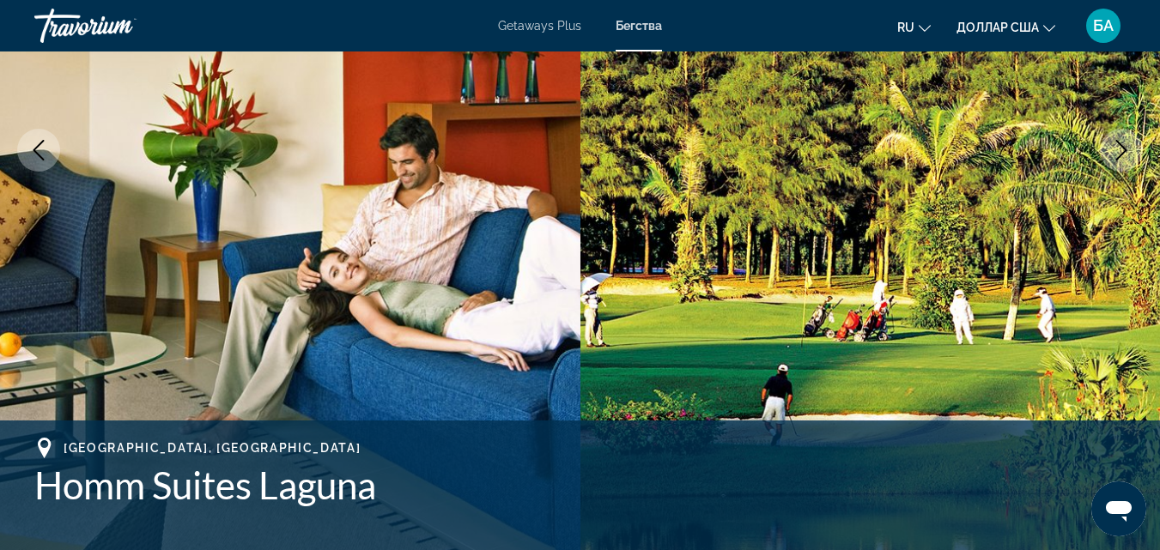
click at [1117, 143] on icon "Next image" at bounding box center [1121, 150] width 21 height 21
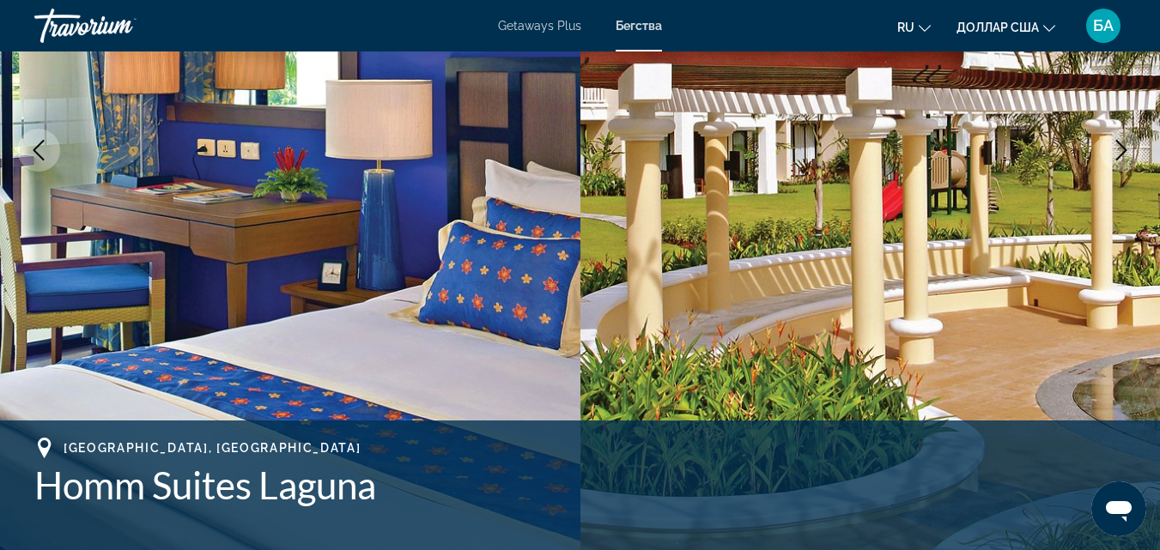
click at [1117, 143] on icon "Next image" at bounding box center [1121, 150] width 21 height 21
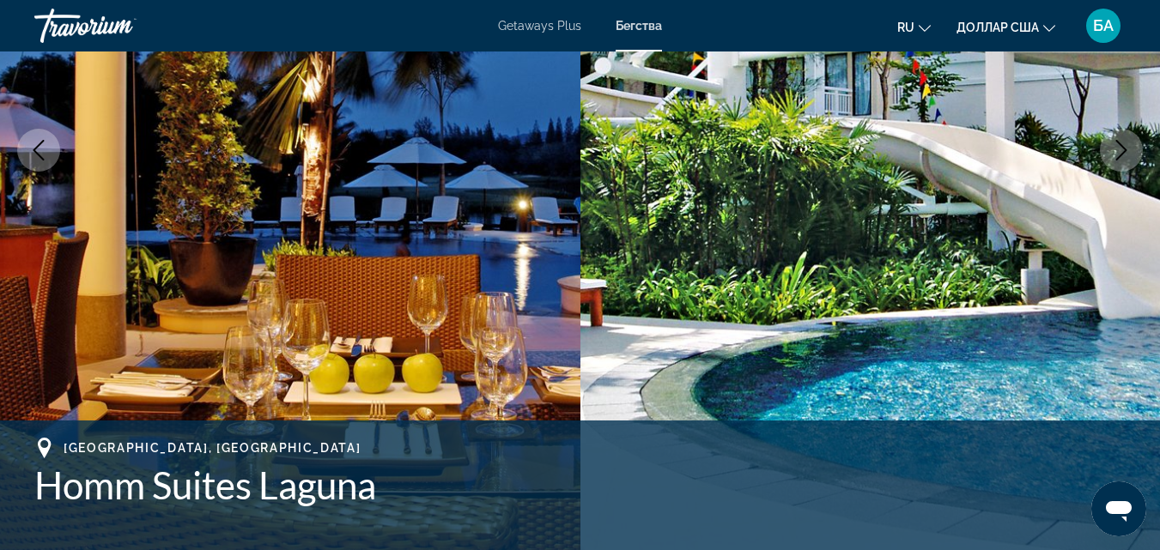
click at [1117, 143] on icon "Next image" at bounding box center [1121, 150] width 21 height 21
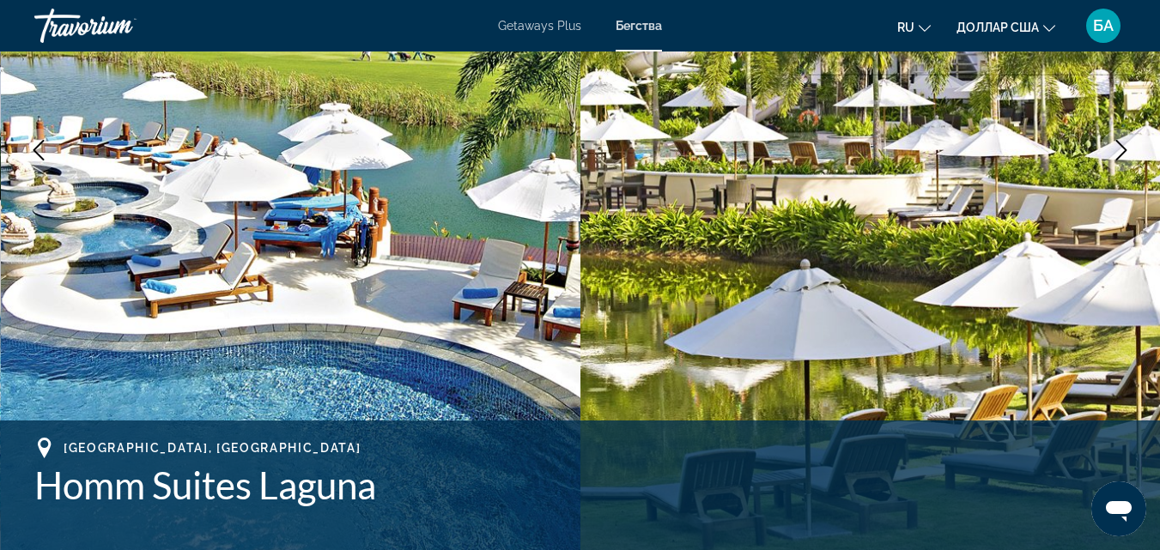
click at [1117, 143] on icon "Next image" at bounding box center [1121, 150] width 21 height 21
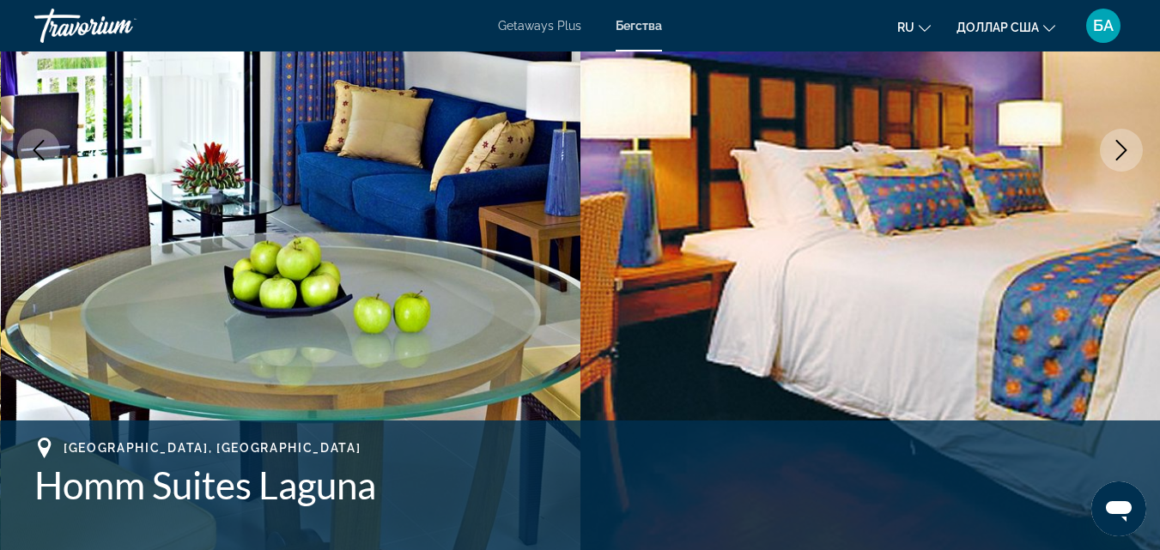
click at [1117, 143] on icon "Next image" at bounding box center [1121, 150] width 21 height 21
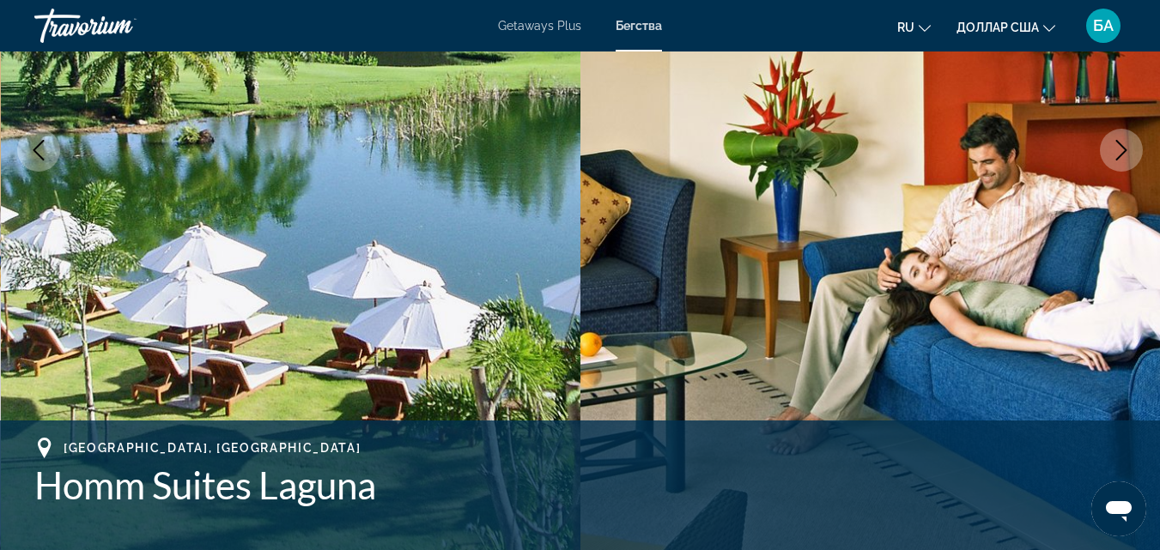
click at [1117, 143] on icon "Next image" at bounding box center [1121, 150] width 21 height 21
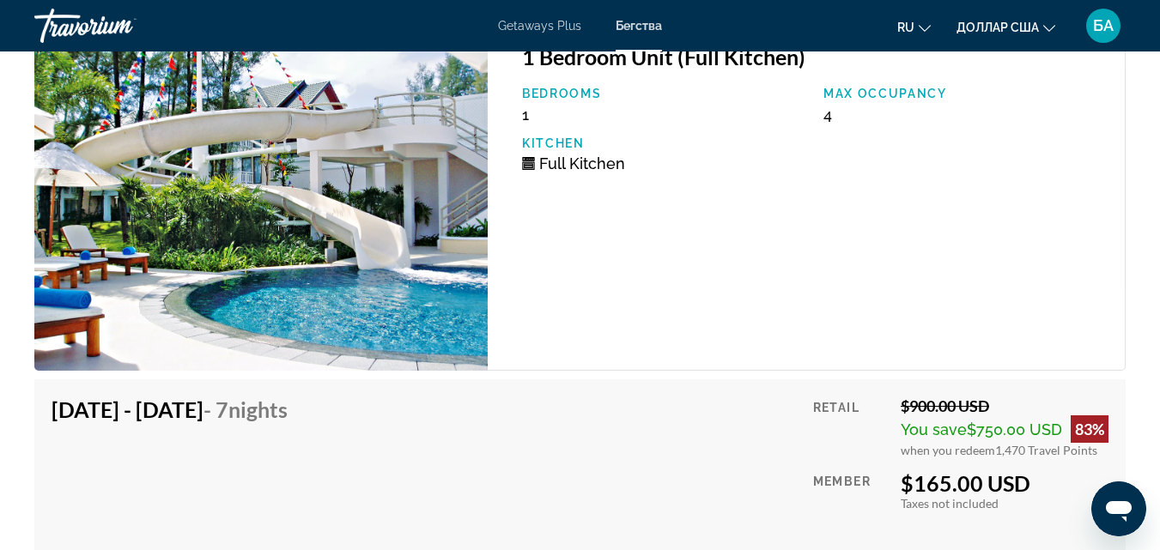
scroll to position [3237, 0]
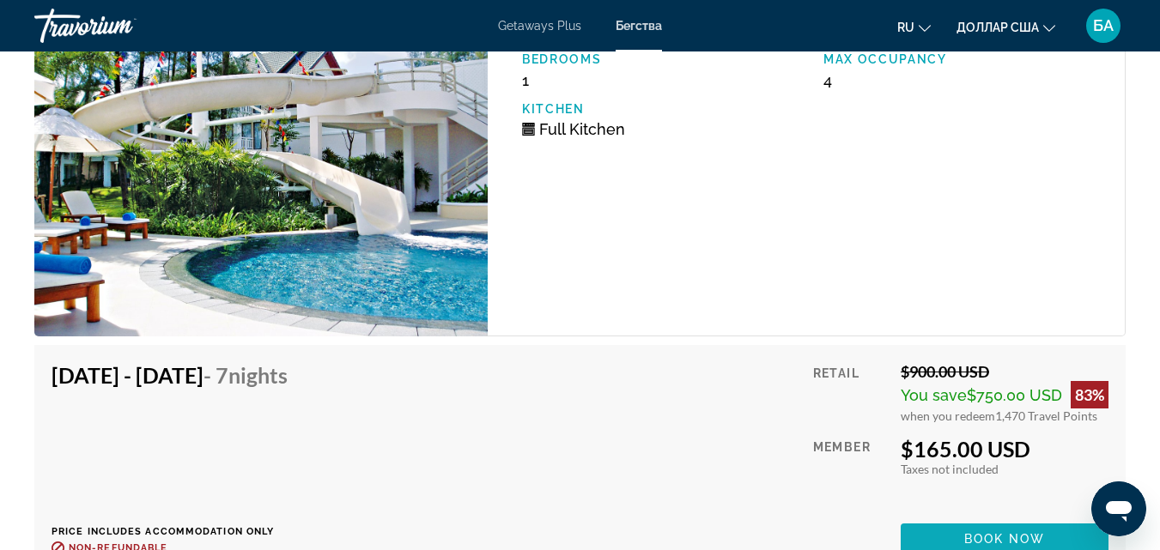
click at [909, 534] on span "Основное содержание" at bounding box center [1005, 539] width 208 height 41
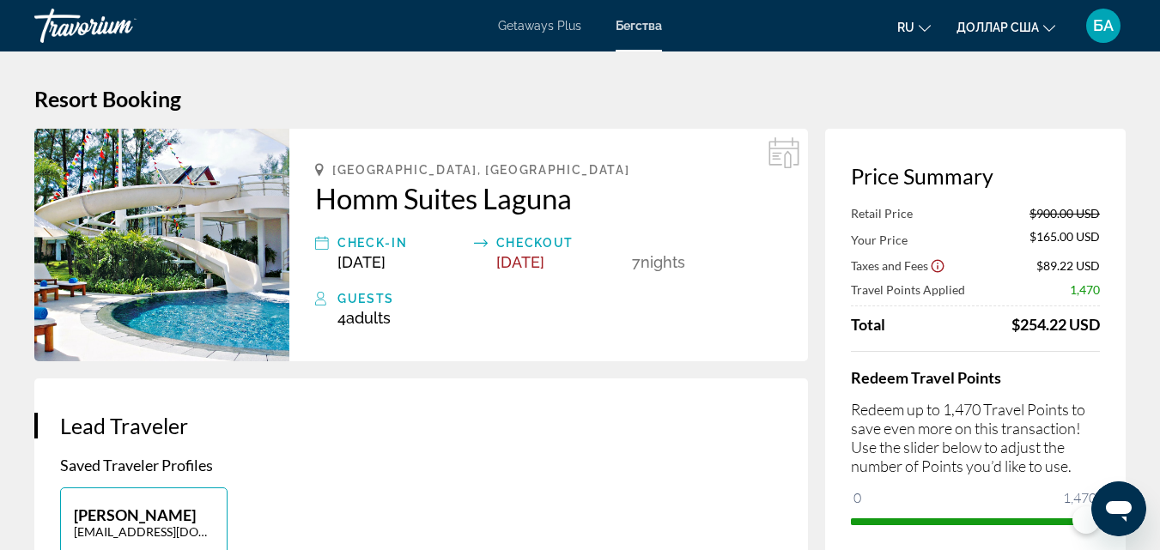
click at [217, 241] on img "Основное содержание" at bounding box center [161, 245] width 255 height 233
click at [211, 291] on img "Основное содержание" at bounding box center [161, 245] width 255 height 233
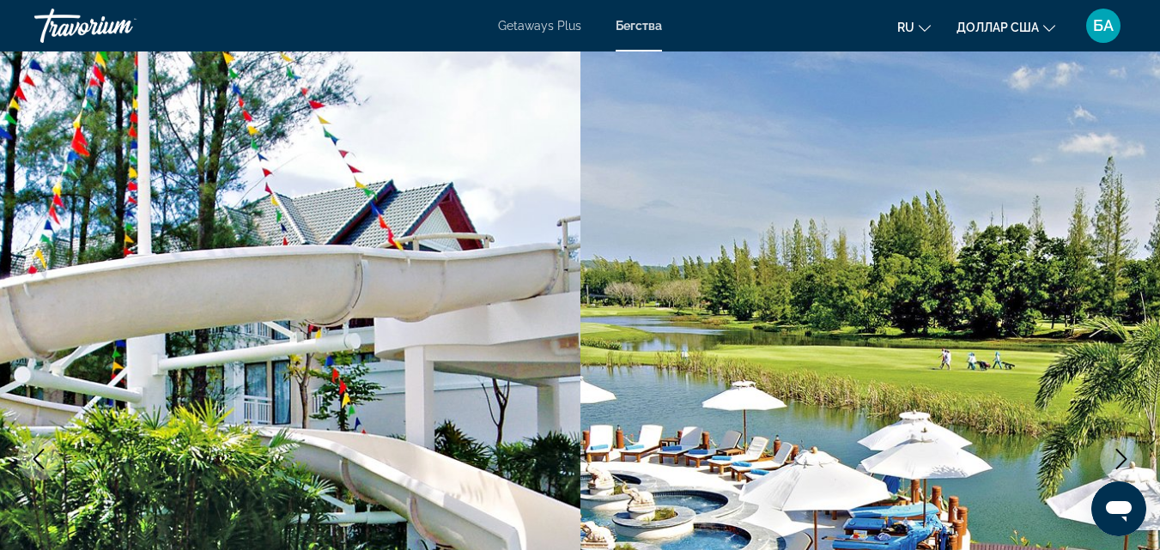
click at [1121, 466] on icon "Next image" at bounding box center [1121, 459] width 21 height 21
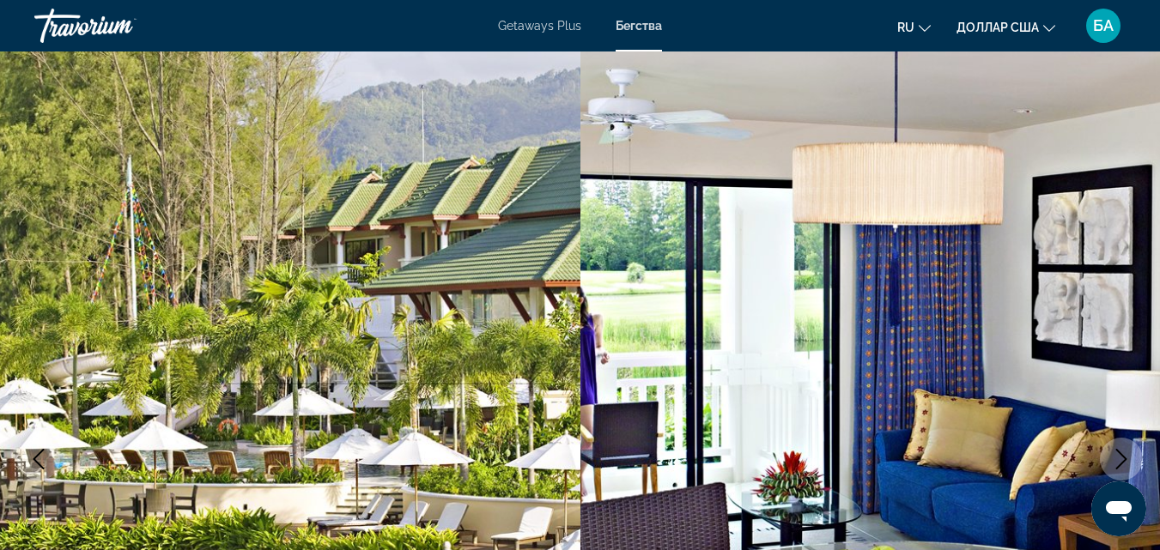
click at [1121, 466] on icon "Next image" at bounding box center [1121, 459] width 21 height 21
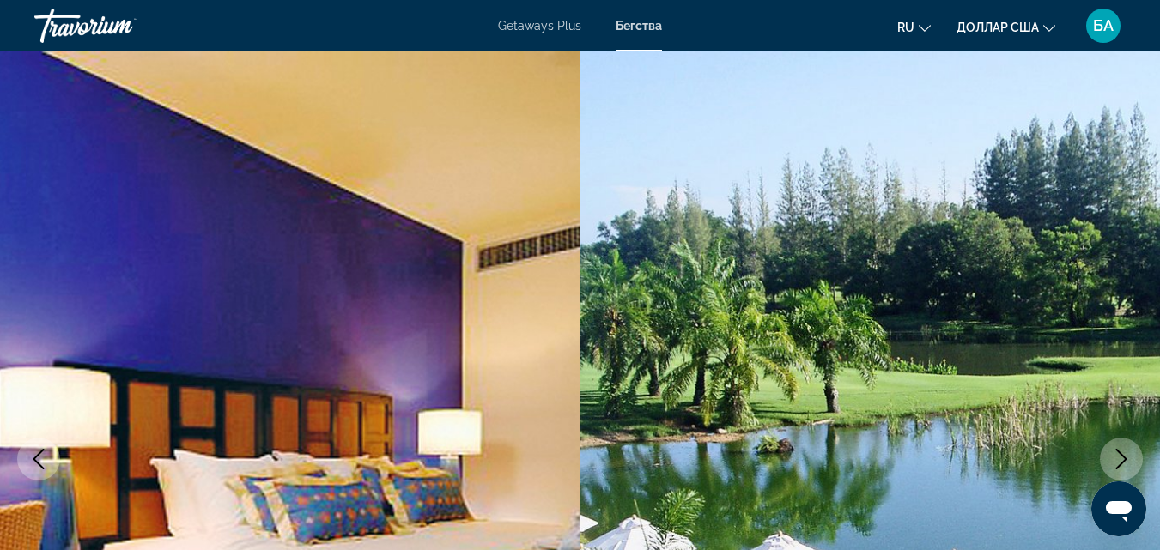
click at [1121, 466] on icon "Next image" at bounding box center [1121, 459] width 21 height 21
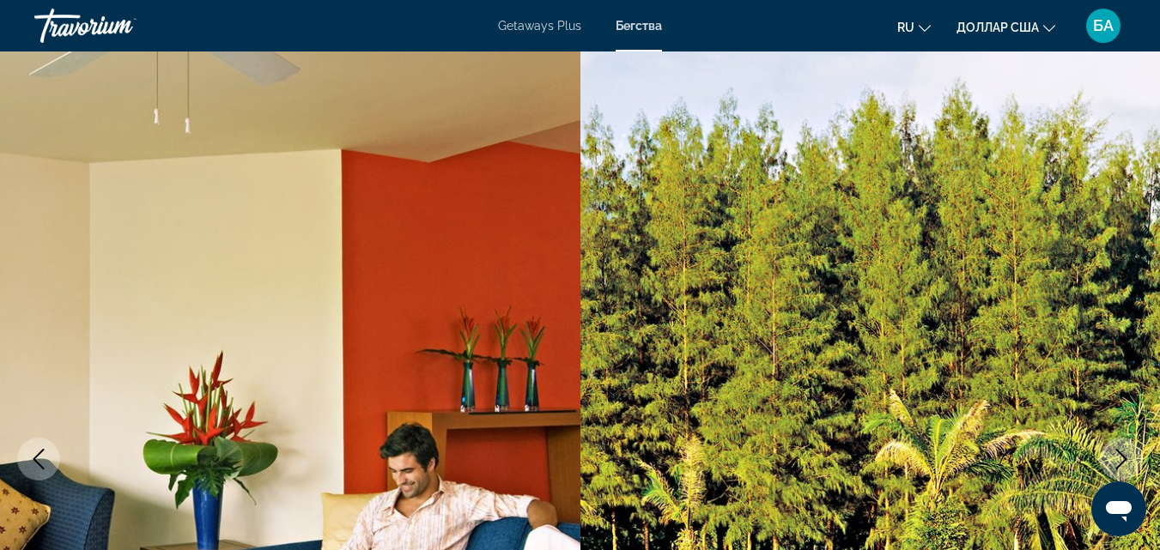
click at [1121, 466] on icon "Next image" at bounding box center [1121, 459] width 21 height 21
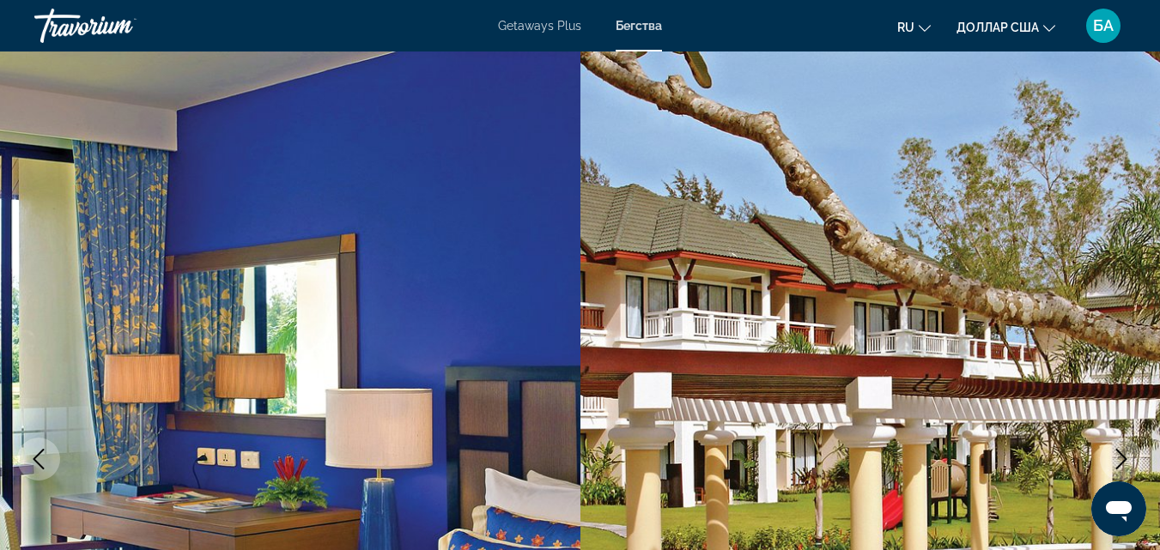
click at [1121, 466] on icon "Next image" at bounding box center [1121, 459] width 21 height 21
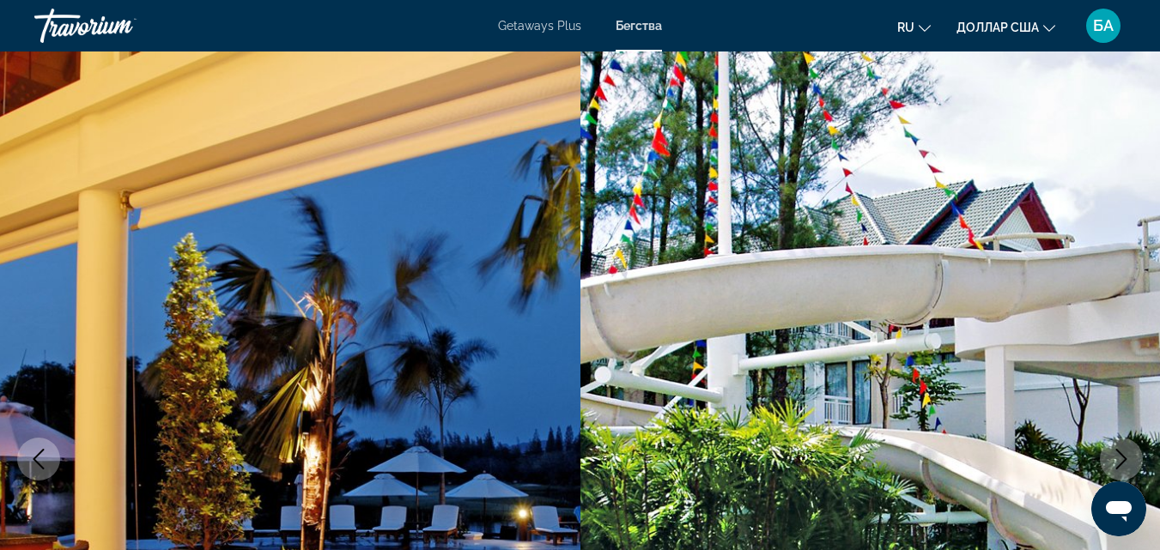
click at [1121, 466] on icon "Next image" at bounding box center [1121, 459] width 21 height 21
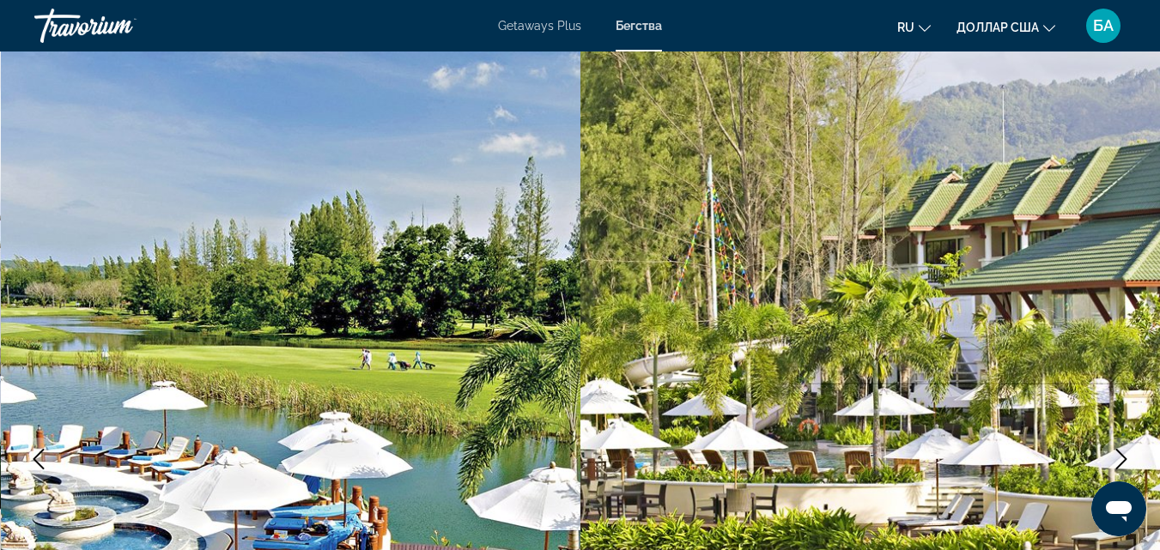
click at [1121, 466] on icon "Next image" at bounding box center [1121, 459] width 21 height 21
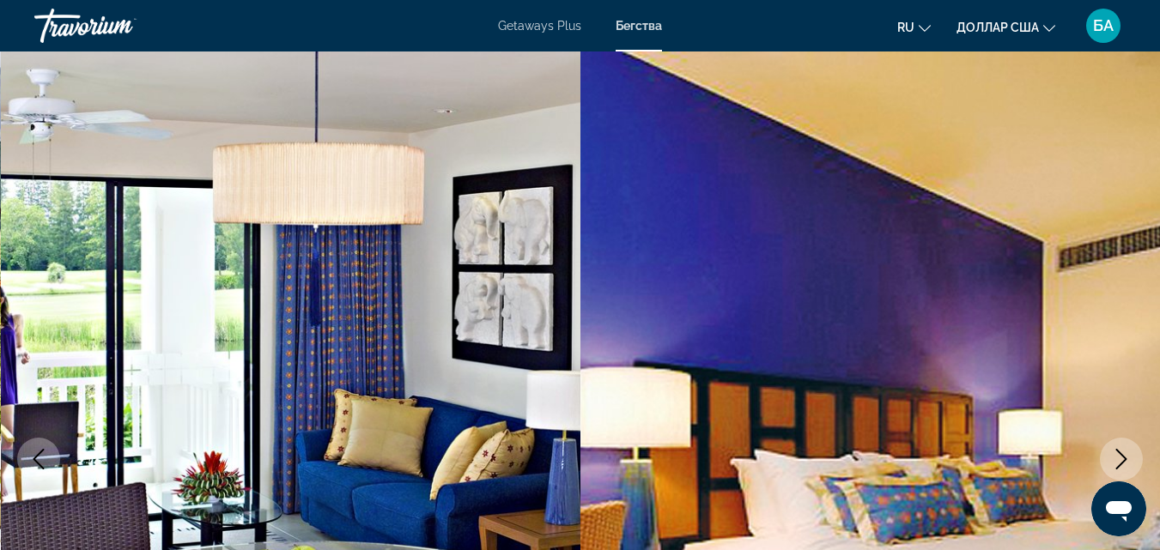
click at [1121, 466] on icon "Next image" at bounding box center [1121, 459] width 21 height 21
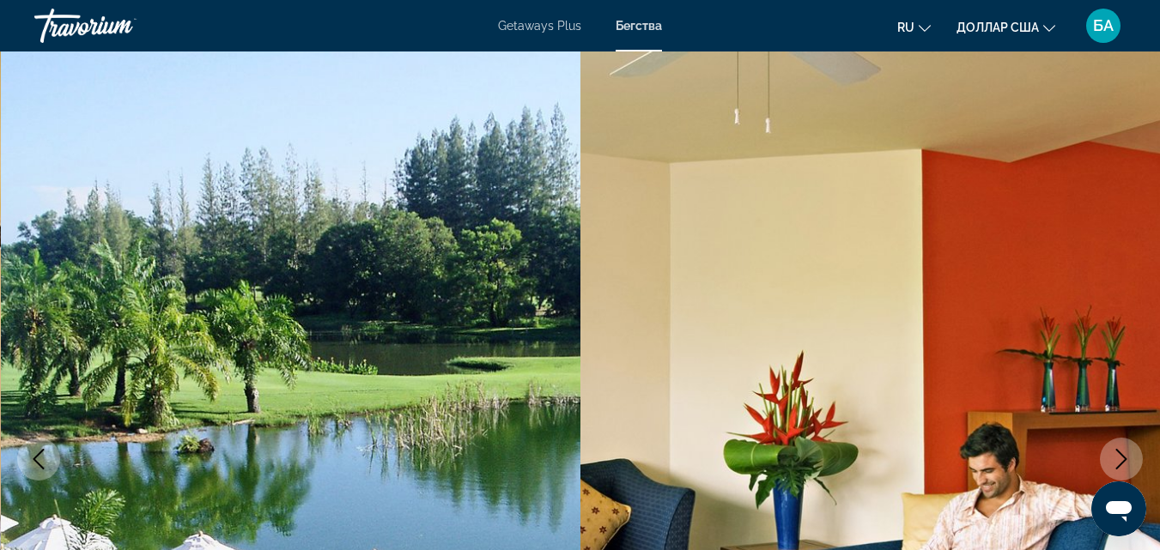
scroll to position [481, 0]
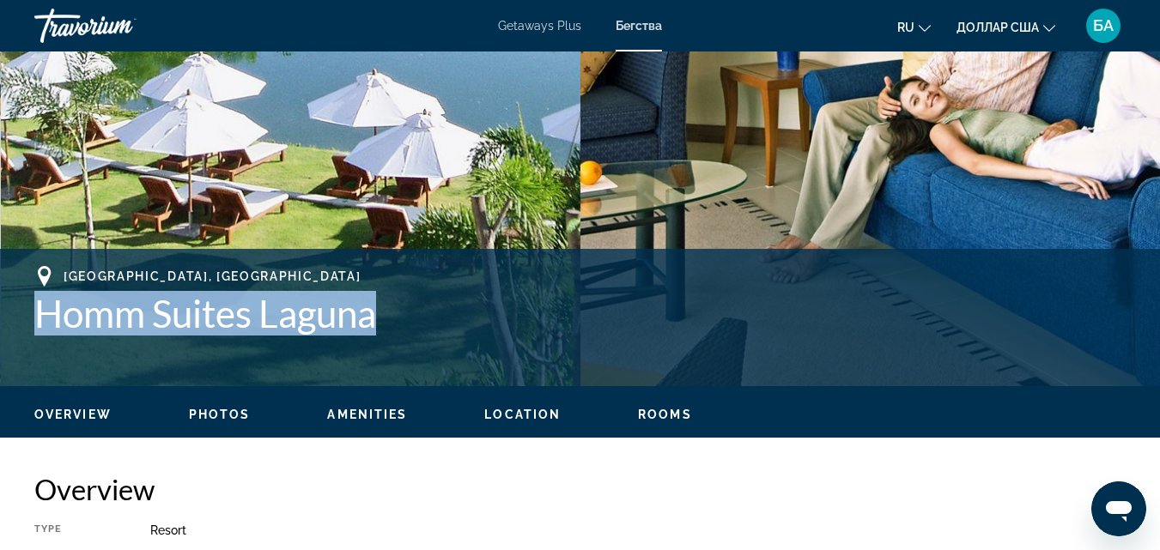
drag, startPoint x: 392, startPoint y: 331, endPoint x: 26, endPoint y: 324, distance: 366.7
click at [26, 324] on div "[GEOGRAPHIC_DATA] Homm Suites Laguna Address [STREET_ADDRESS]" at bounding box center [580, 317] width 1160 height 103
copy h1 "Homm Suites Laguna"
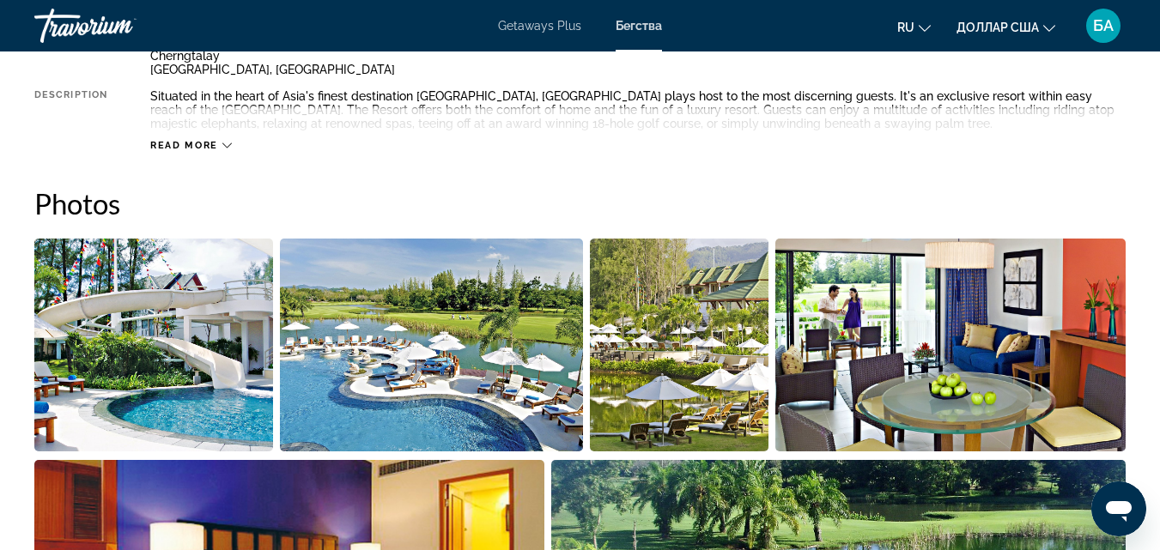
scroll to position [515, 0]
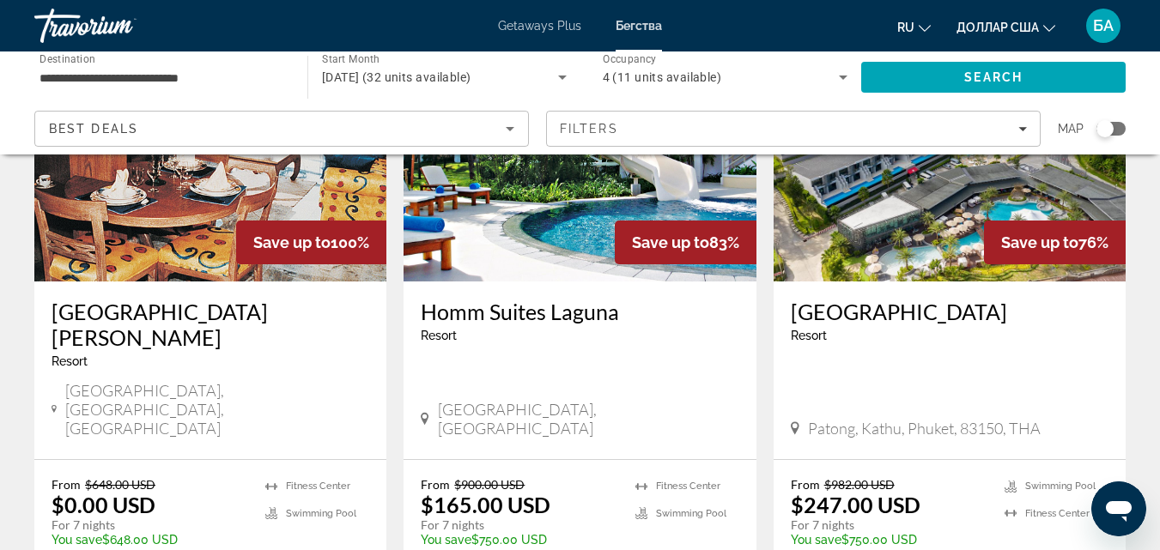
scroll to position [206, 0]
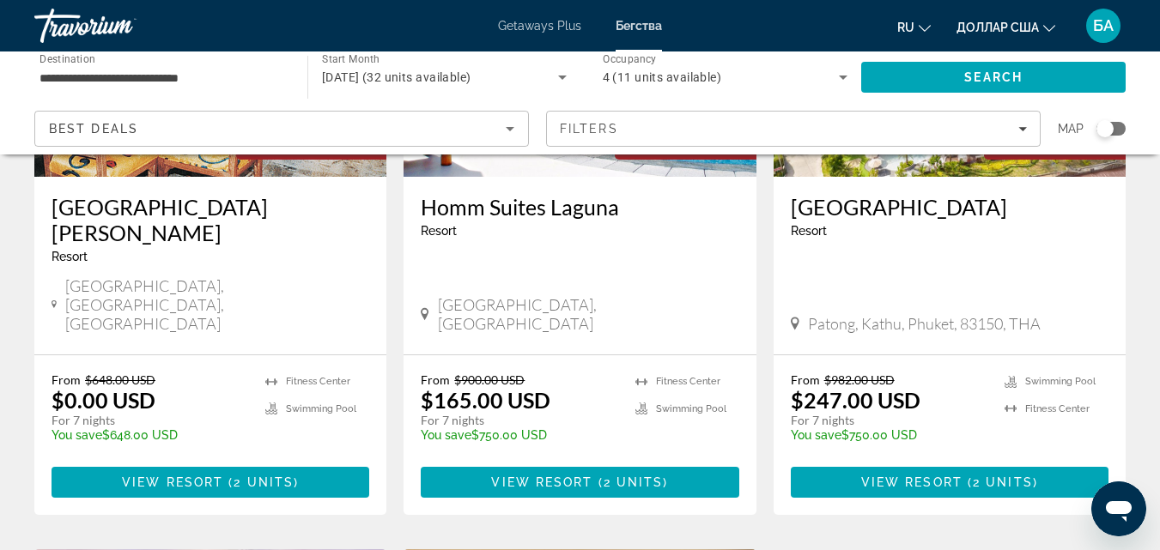
scroll to position [278, 0]
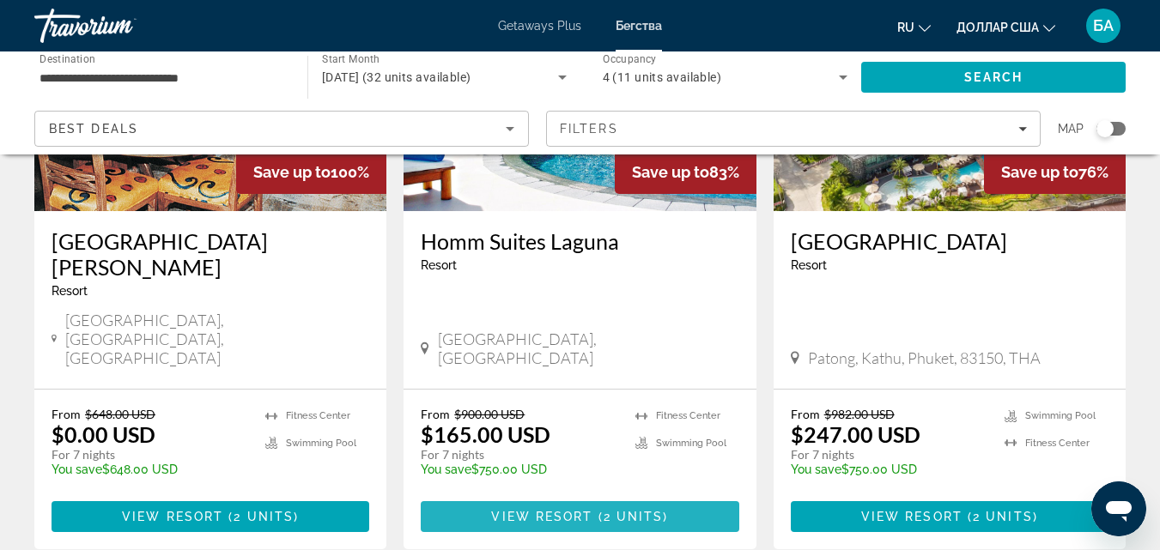
click at [561, 510] on span "View Resort" at bounding box center [541, 517] width 101 height 14
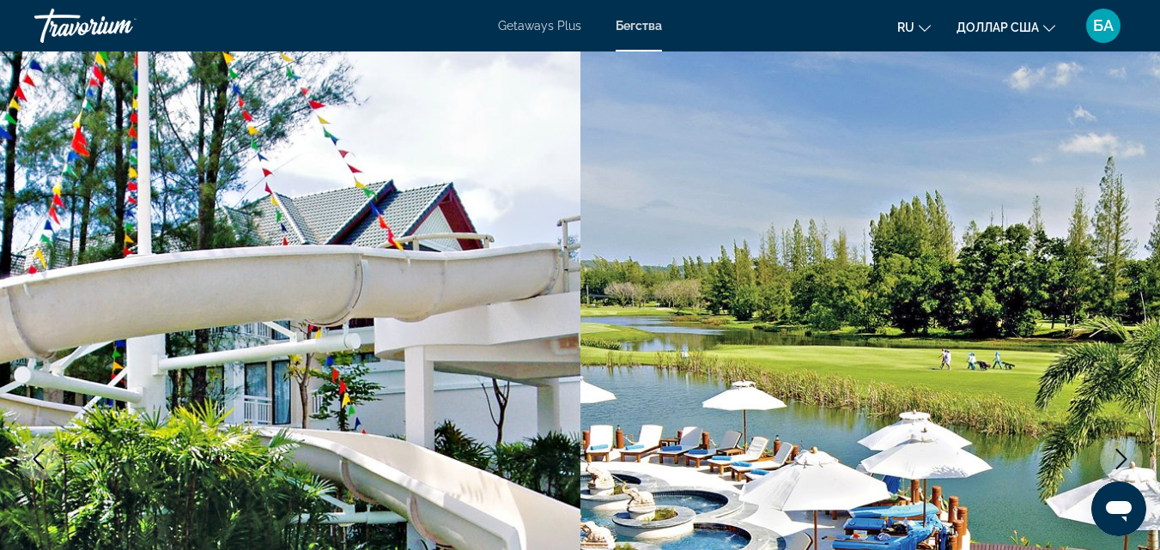
click at [1116, 458] on icon "Next image" at bounding box center [1121, 459] width 21 height 21
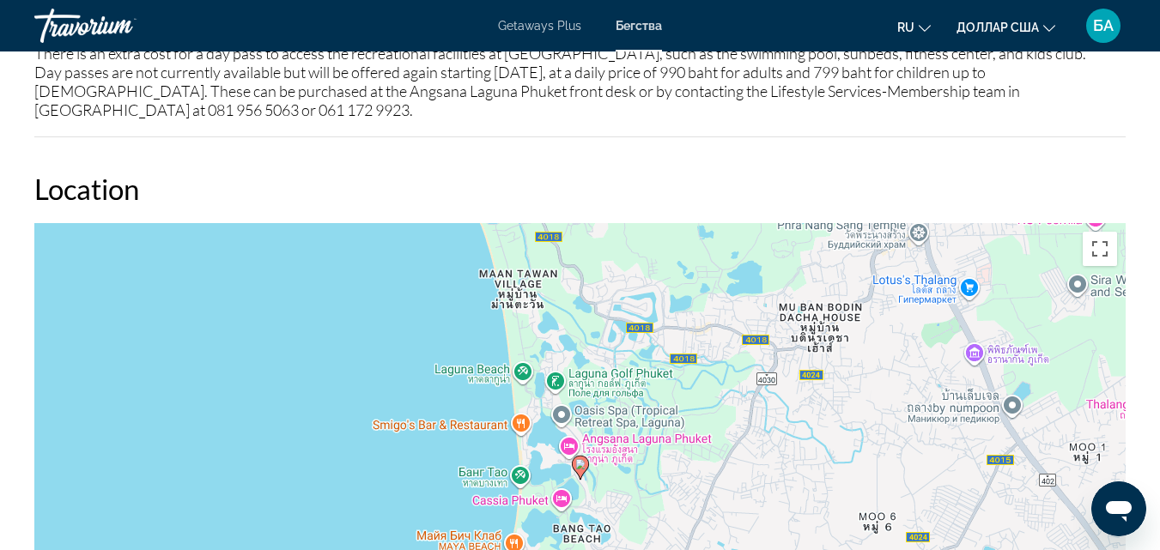
scroll to position [2885, 0]
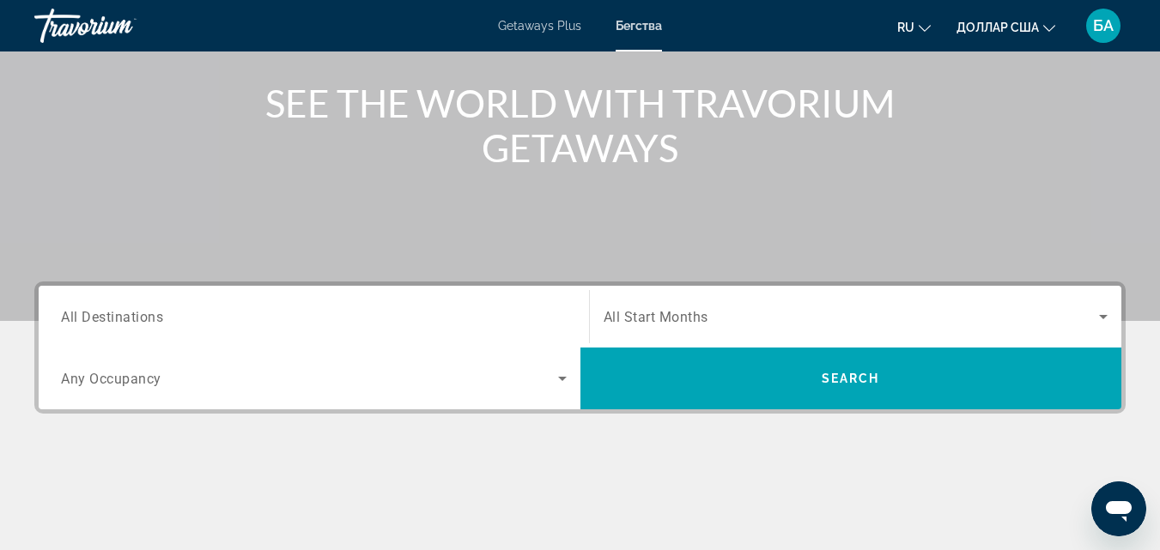
scroll to position [343, 0]
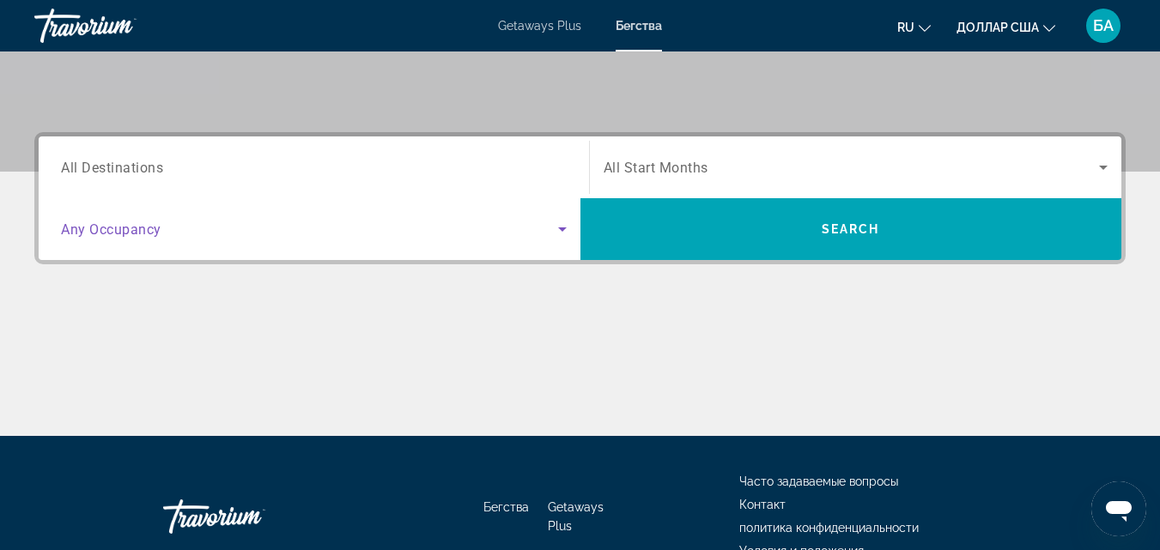
click at [564, 230] on icon "Search widget" at bounding box center [562, 229] width 21 height 21
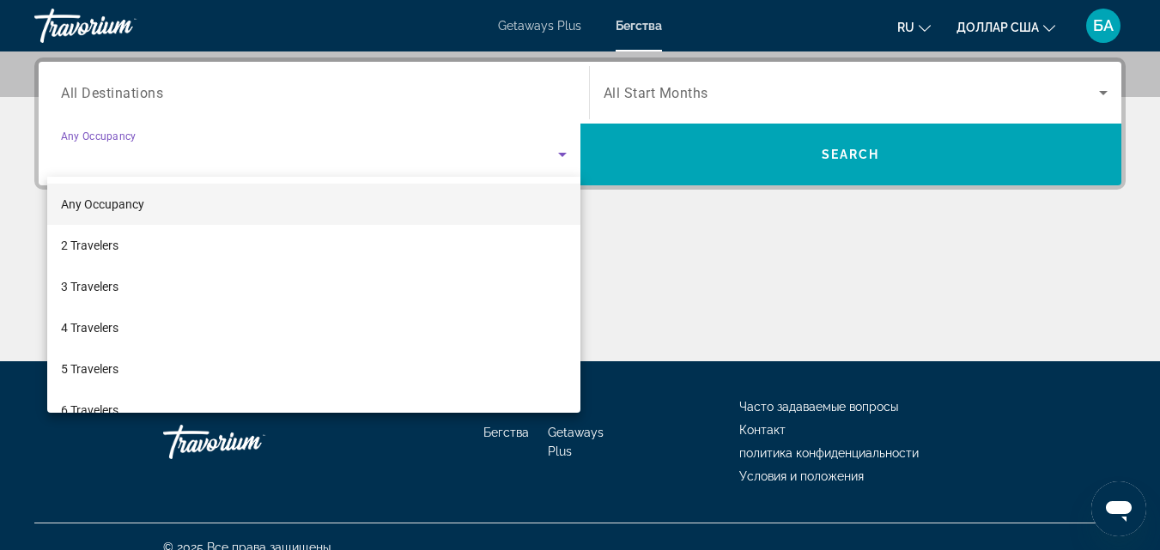
scroll to position [420, 0]
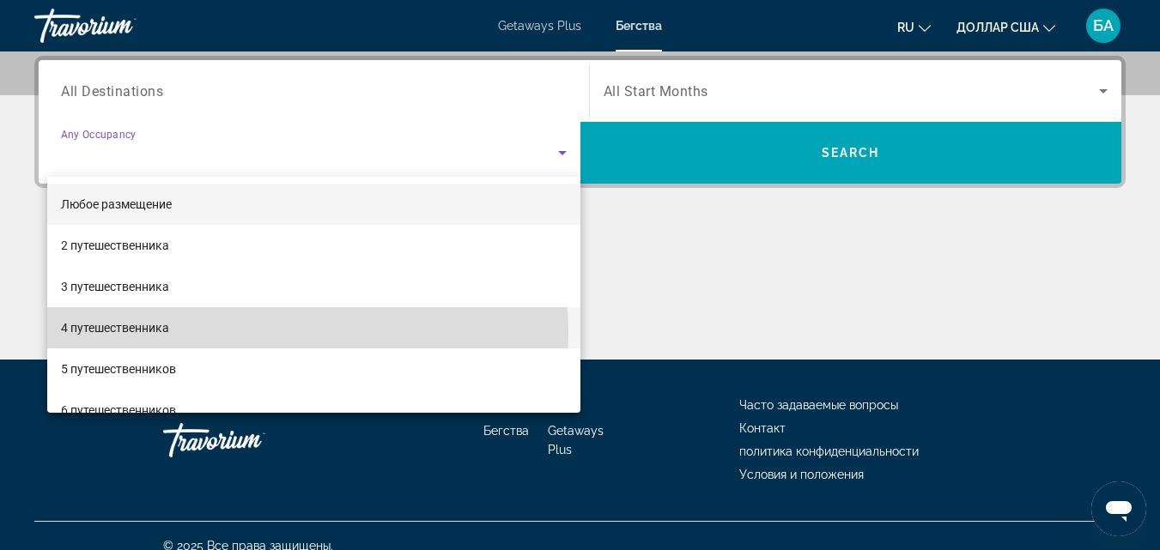
click at [216, 333] on mat-option "4 путешественника" at bounding box center [313, 327] width 533 height 41
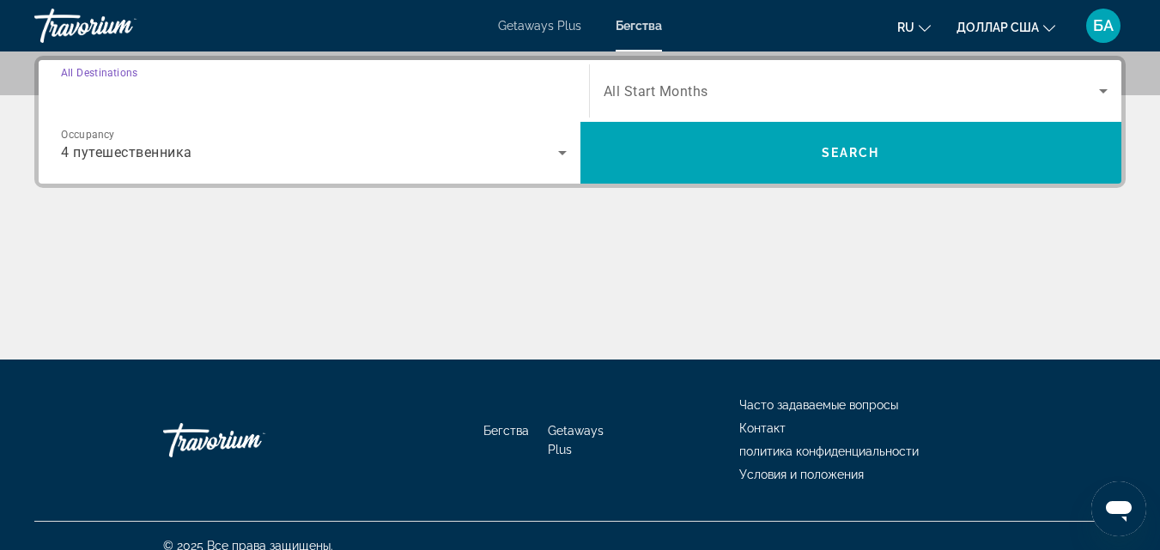
click at [292, 100] on input "Destination All Destinations" at bounding box center [314, 92] width 506 height 21
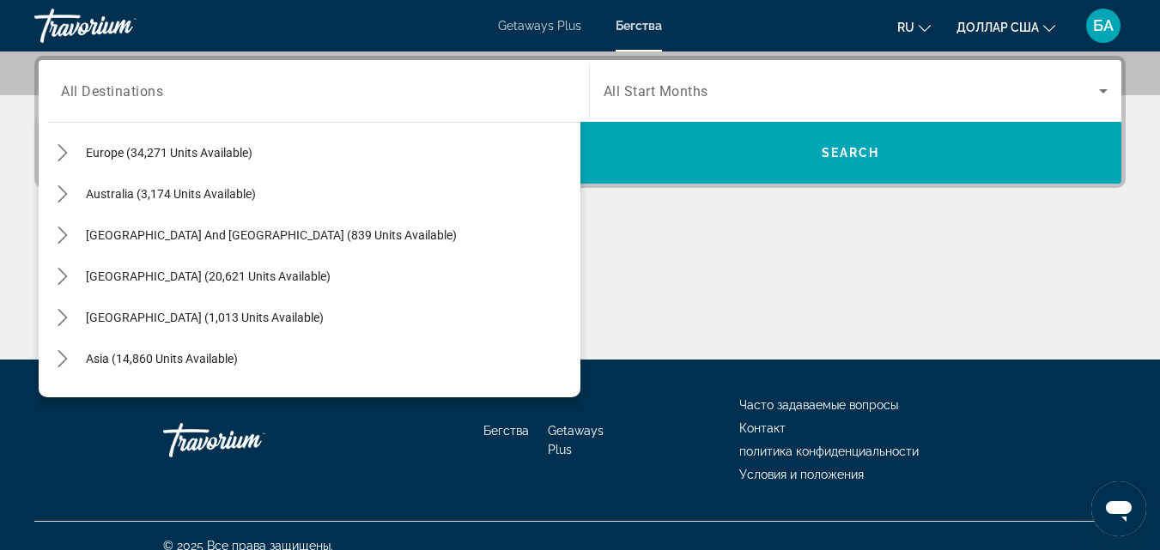
scroll to position [233, 0]
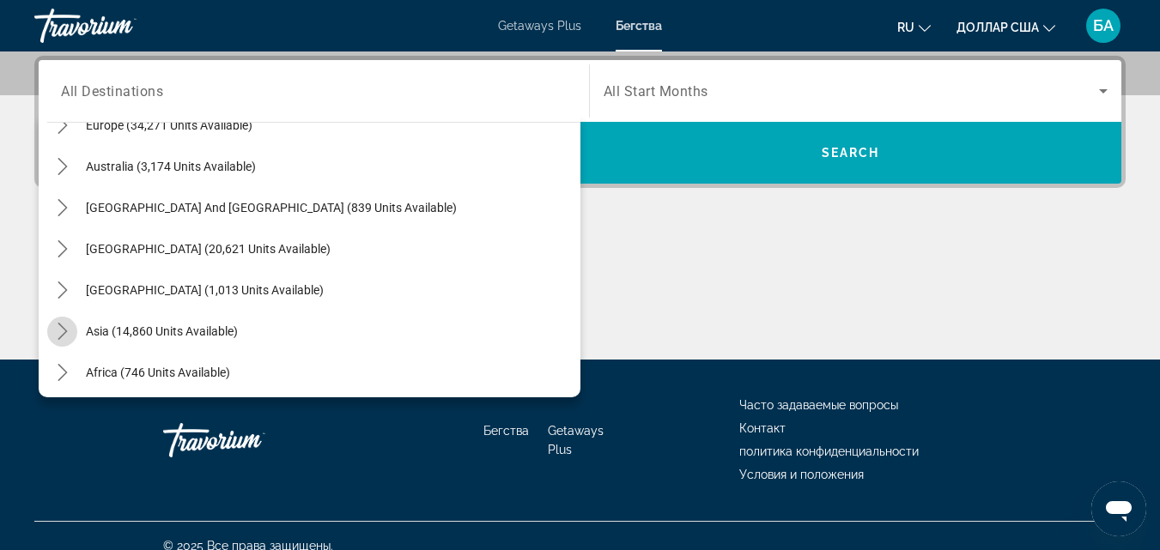
click at [64, 331] on icon "Toggle Asia (14,860 units available) submenu" at bounding box center [62, 331] width 9 height 17
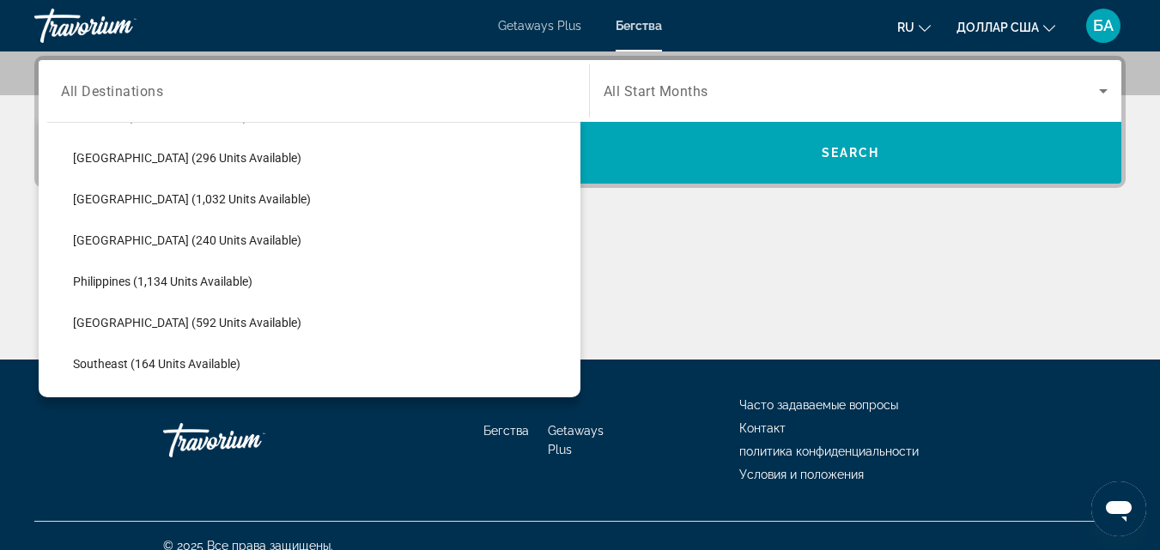
scroll to position [886, 0]
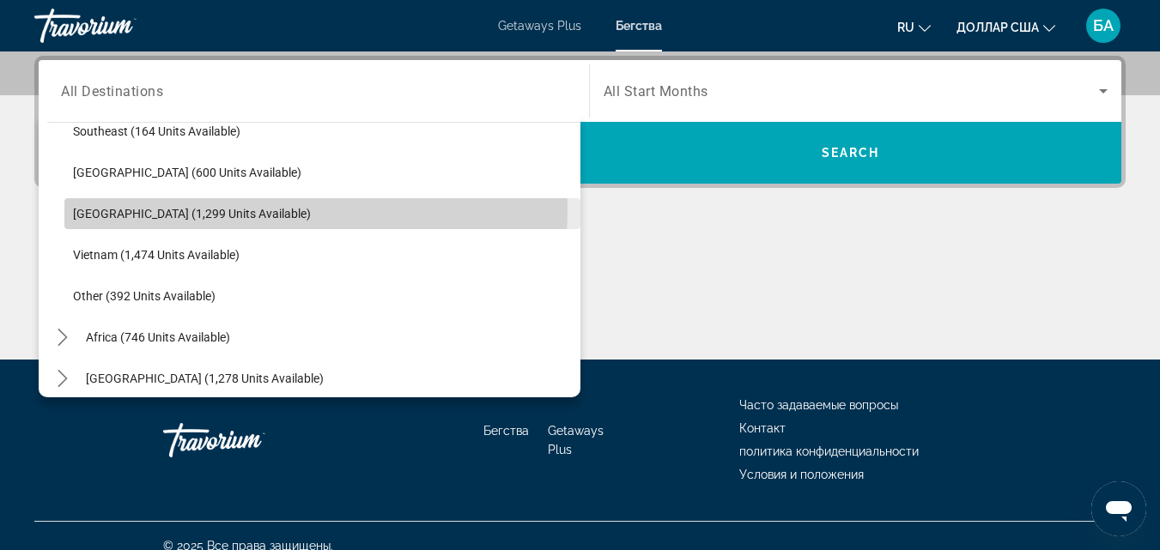
click at [104, 210] on span "[GEOGRAPHIC_DATA] (1,299 units available)" at bounding box center [192, 214] width 238 height 14
type input "**********"
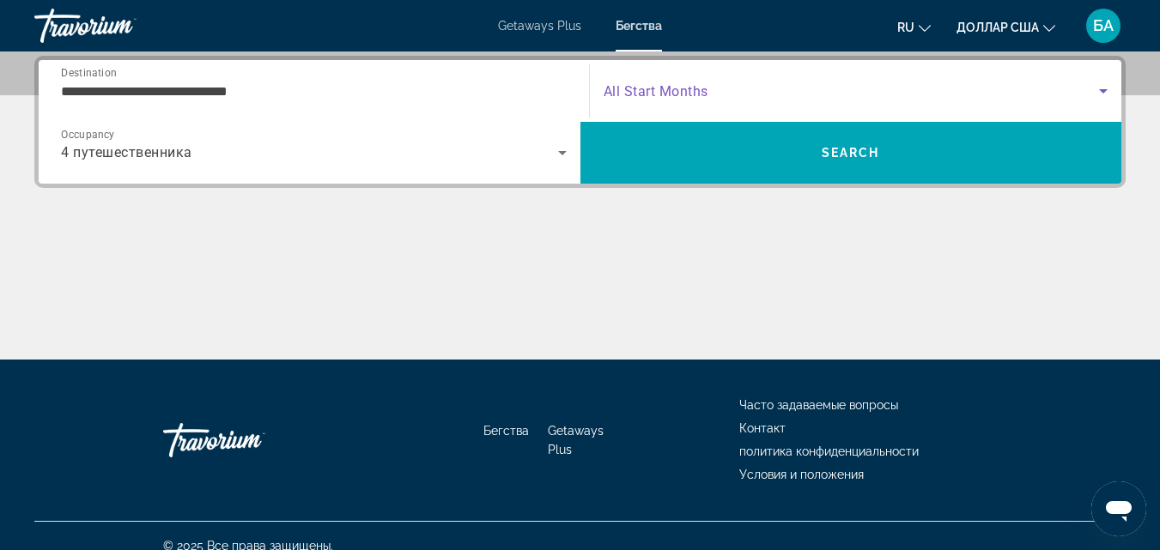
click at [1105, 85] on icon "Search widget" at bounding box center [1103, 91] width 21 height 21
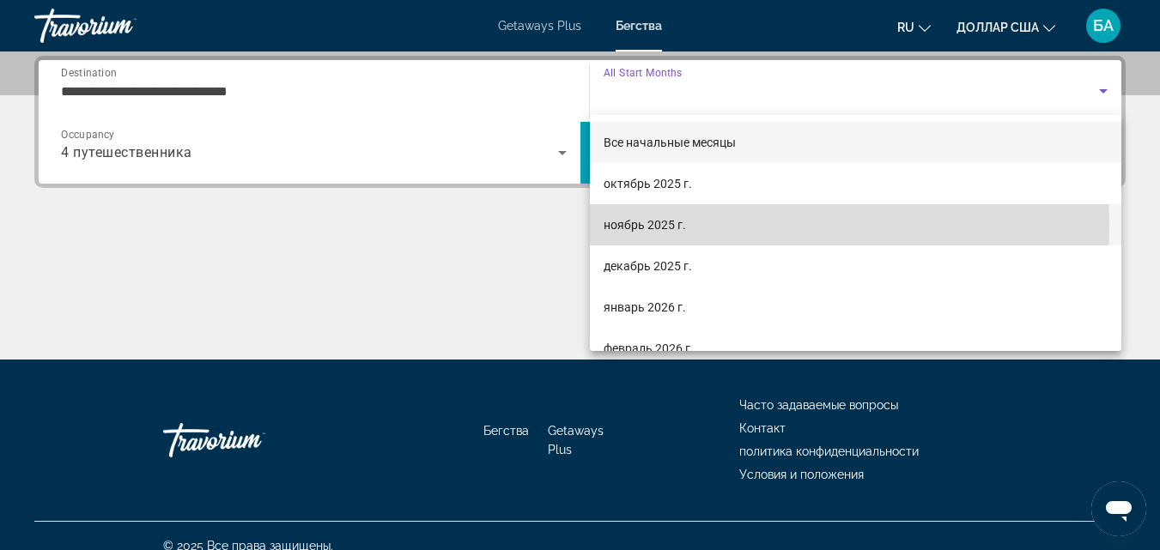
click at [723, 224] on mat-option "ноябрь 2025 г." at bounding box center [856, 224] width 532 height 41
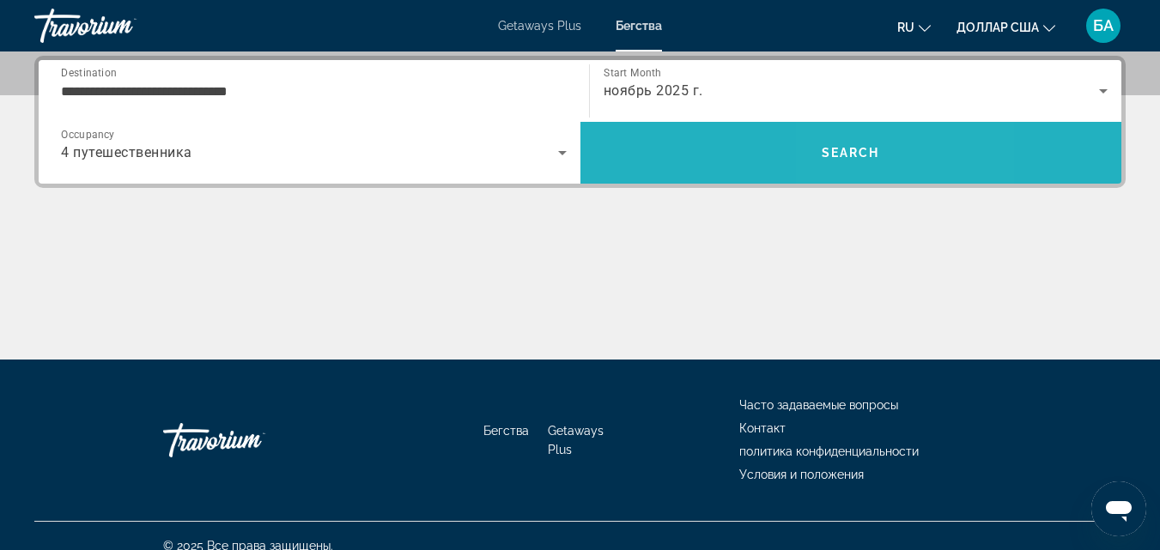
click at [859, 144] on span "Search" at bounding box center [851, 152] width 542 height 41
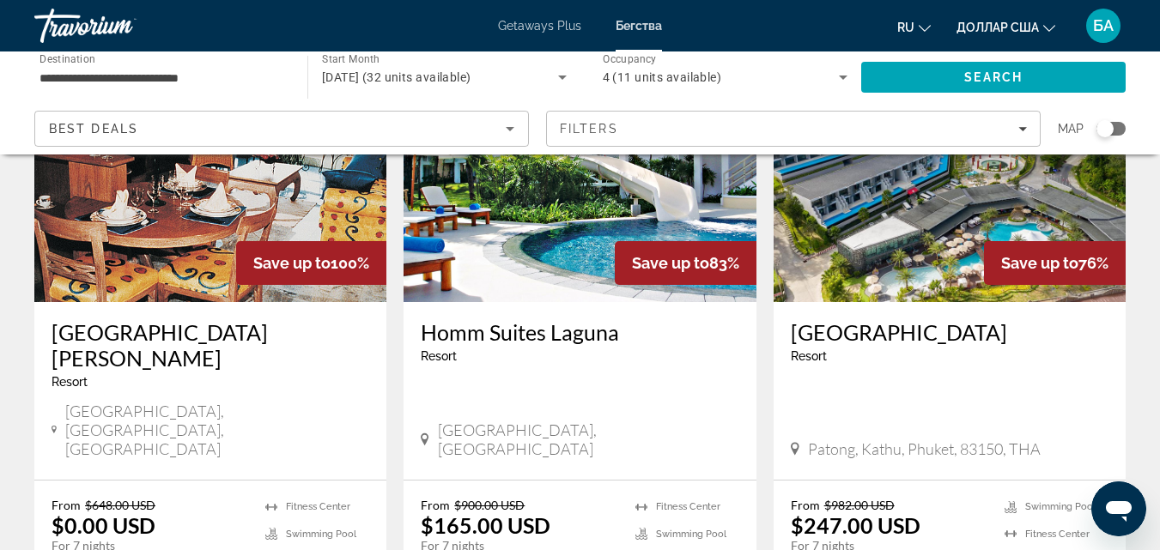
scroll to position [309, 0]
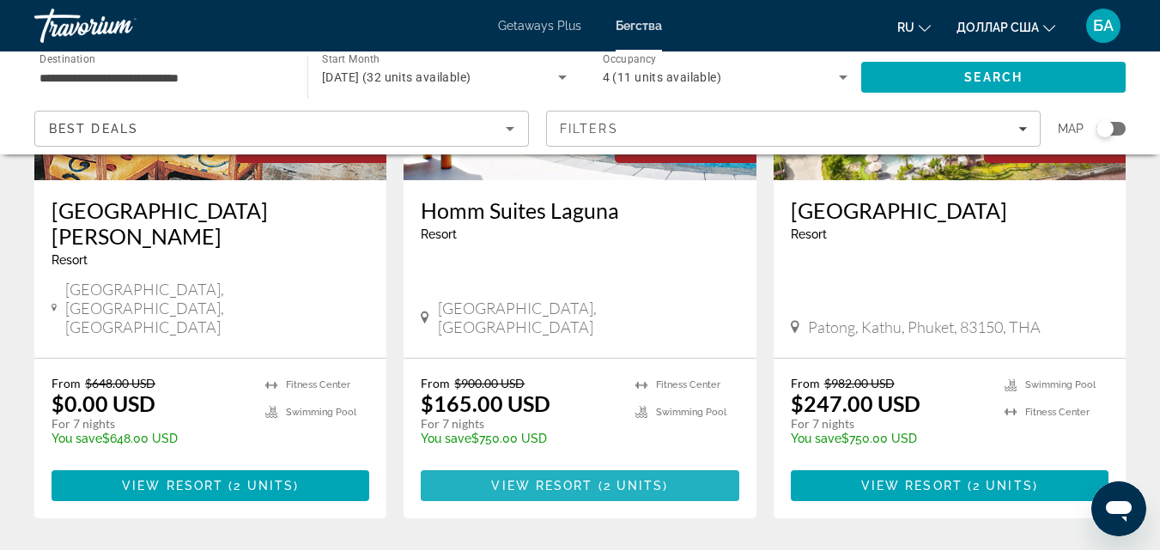
click at [621, 479] on span "2 units" at bounding box center [634, 486] width 60 height 14
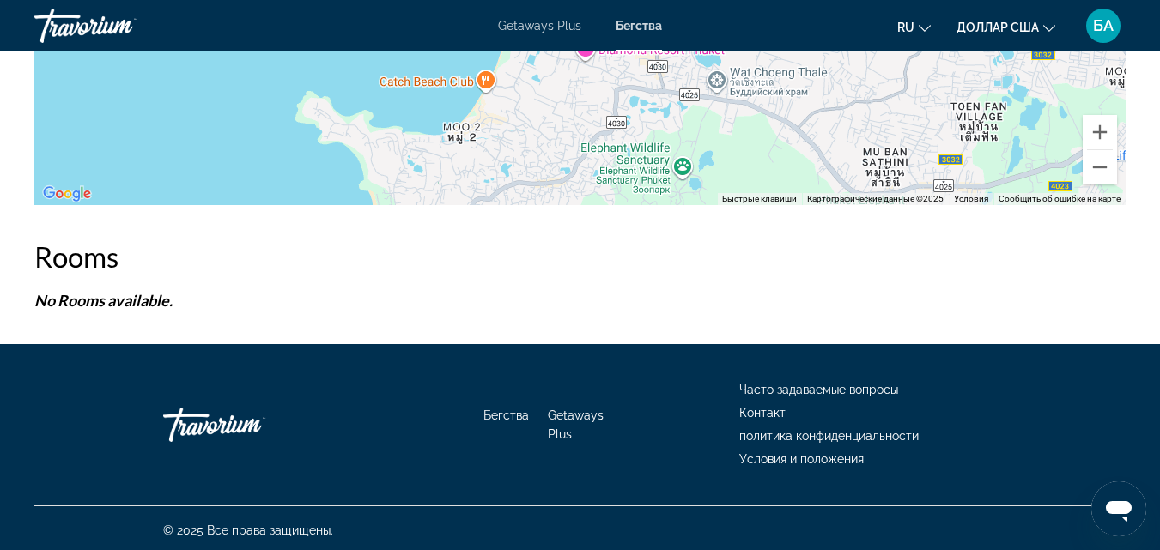
scroll to position [2941, 0]
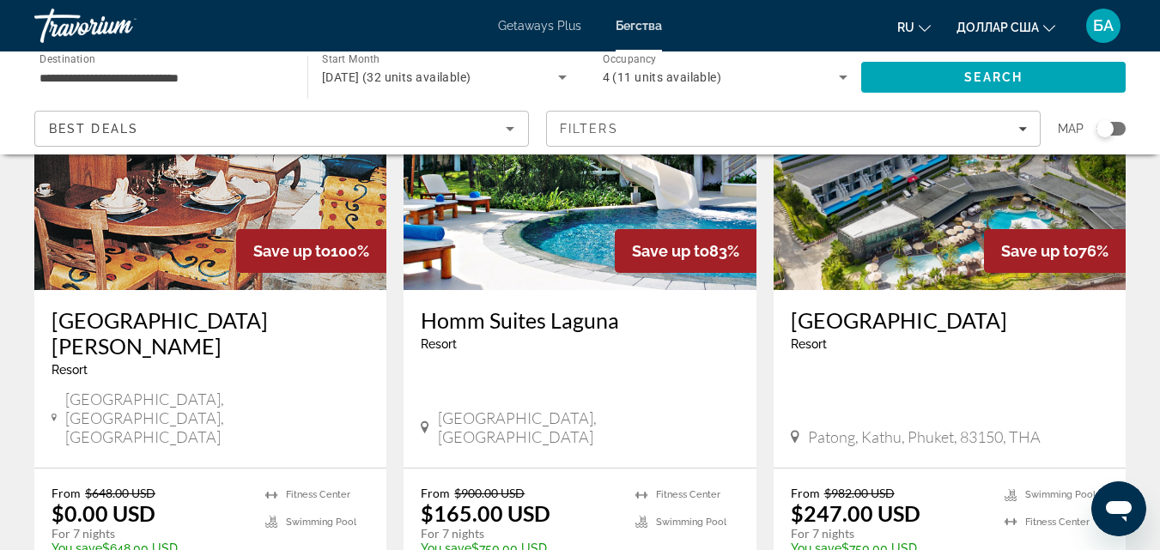
scroll to position [206, 0]
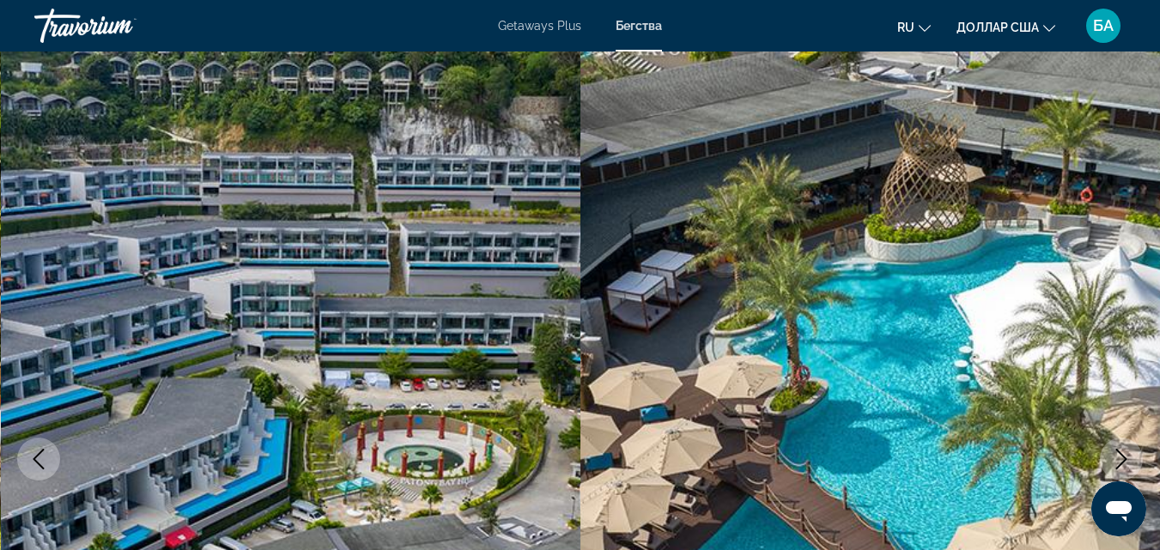
click at [1112, 460] on icon "Next image" at bounding box center [1121, 459] width 21 height 21
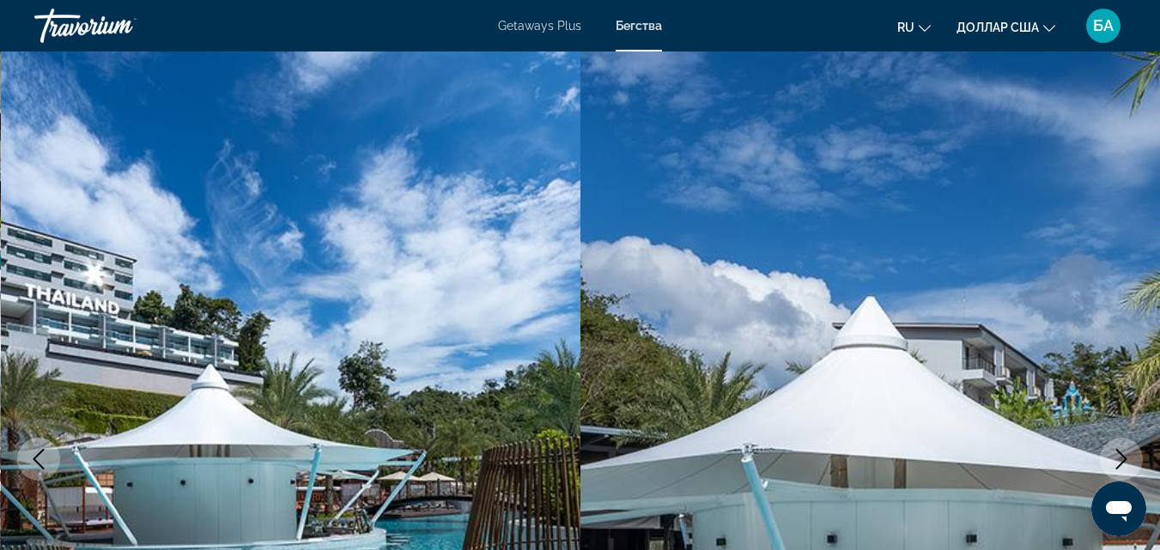
click at [1112, 460] on icon "Next image" at bounding box center [1121, 459] width 21 height 21
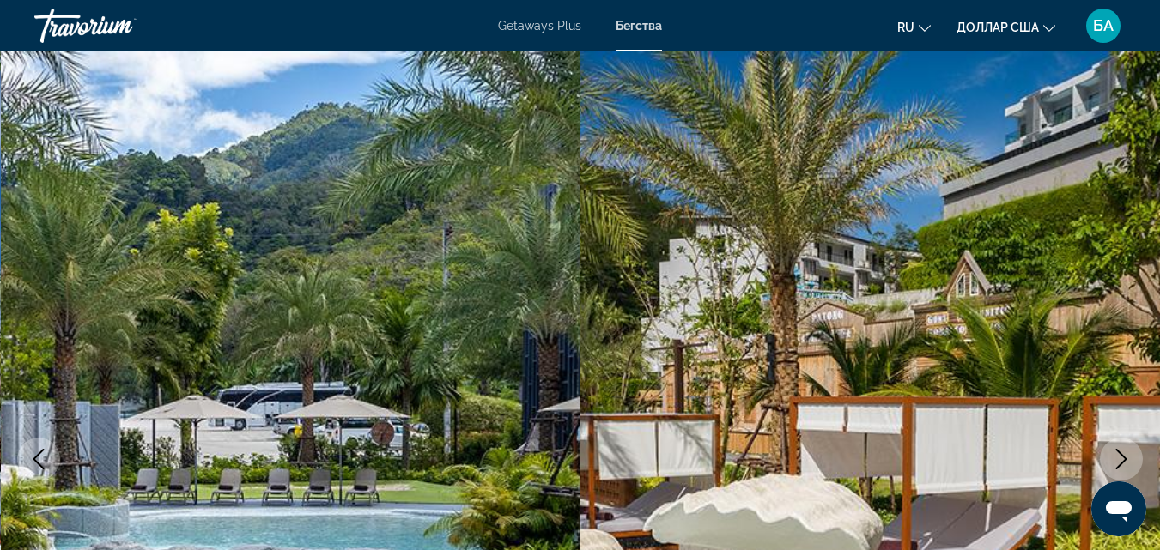
click at [1112, 460] on icon "Next image" at bounding box center [1121, 459] width 21 height 21
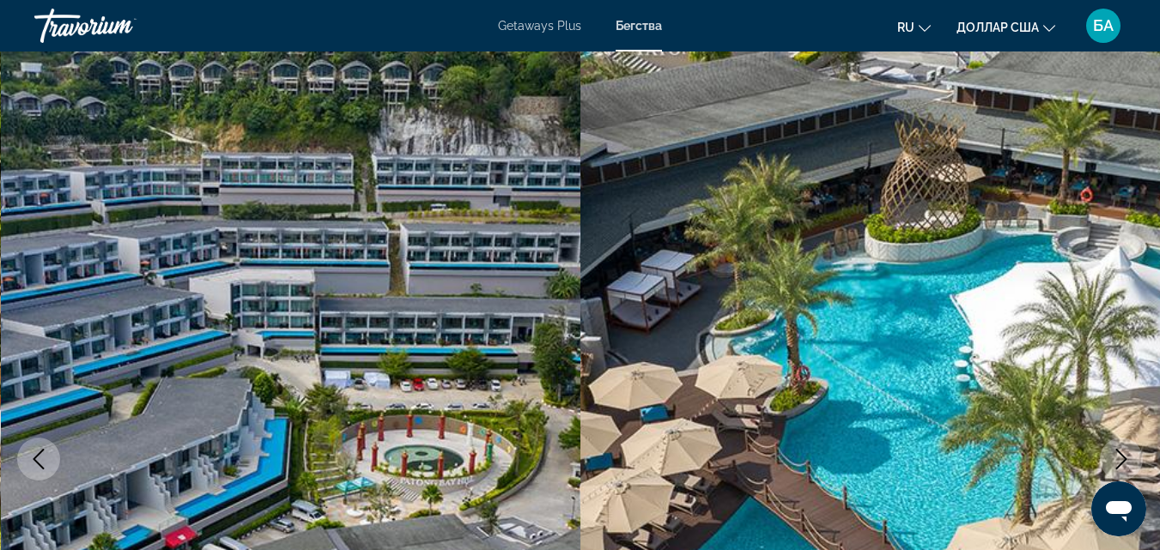
click at [1112, 460] on icon "Next image" at bounding box center [1121, 459] width 21 height 21
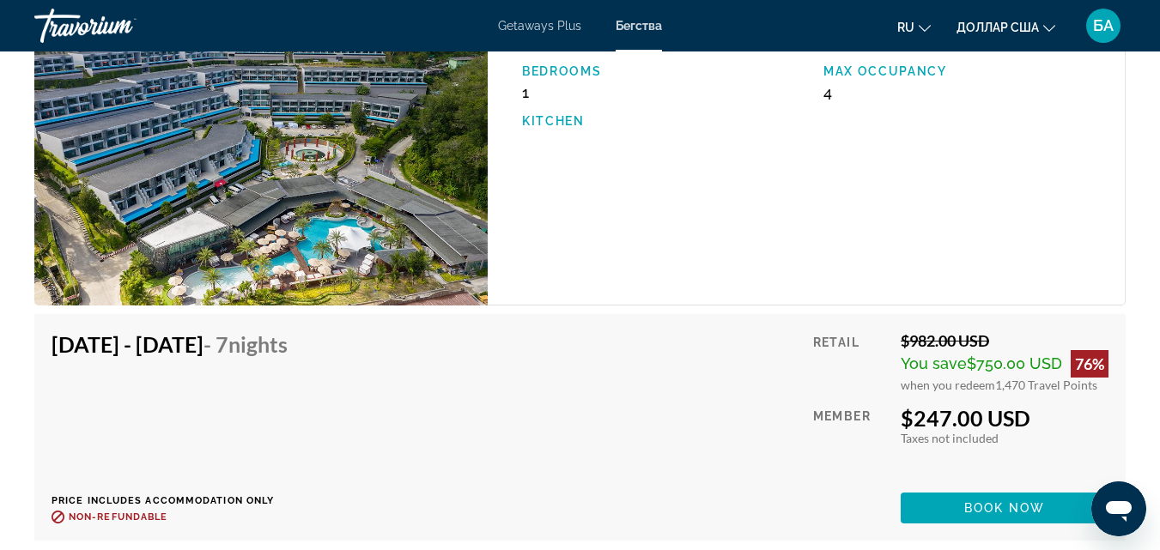
scroll to position [3174, 0]
